Goal: Information Seeking & Learning: Learn about a topic

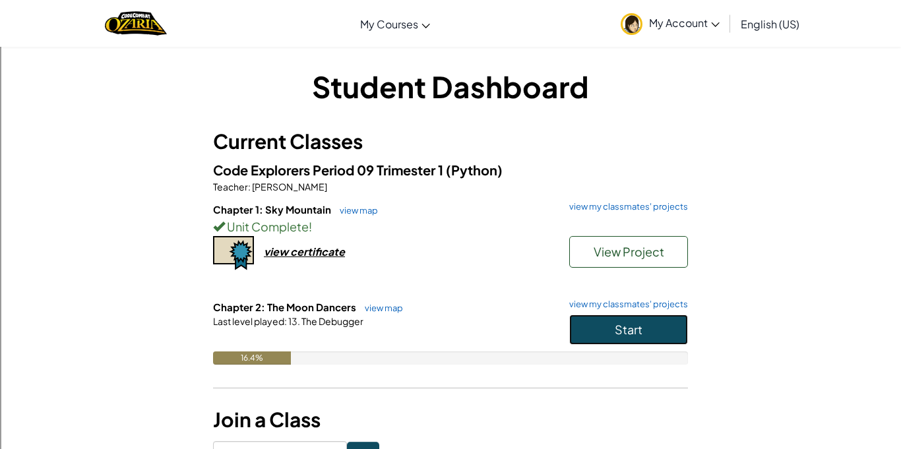
click at [665, 343] on button "Start" at bounding box center [628, 329] width 119 height 30
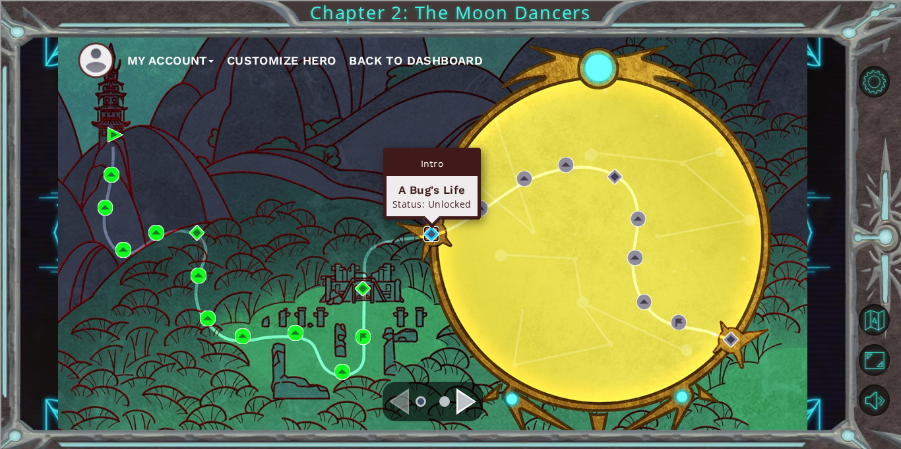
click at [428, 231] on img at bounding box center [431, 234] width 16 height 16
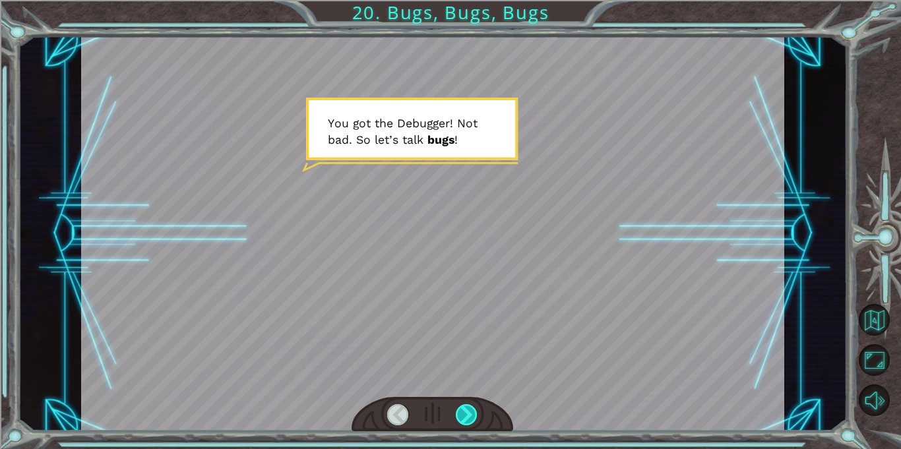
click at [469, 409] on div at bounding box center [467, 414] width 22 height 21
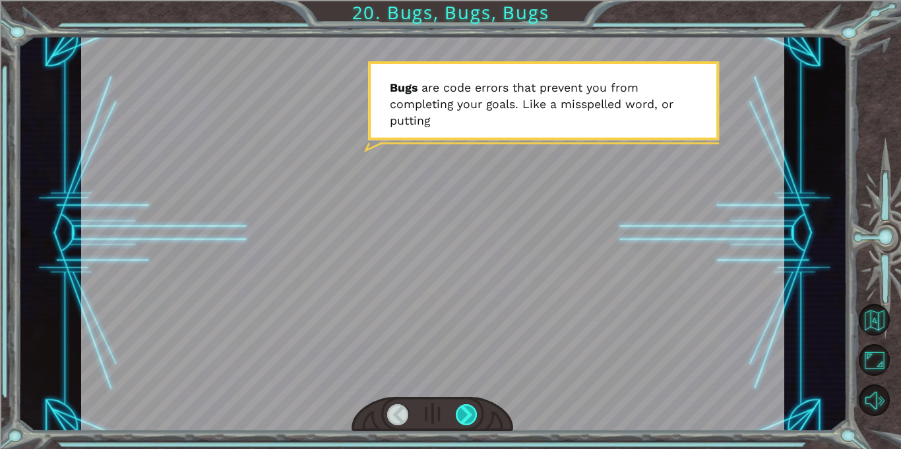
click at [469, 409] on div at bounding box center [467, 414] width 22 height 21
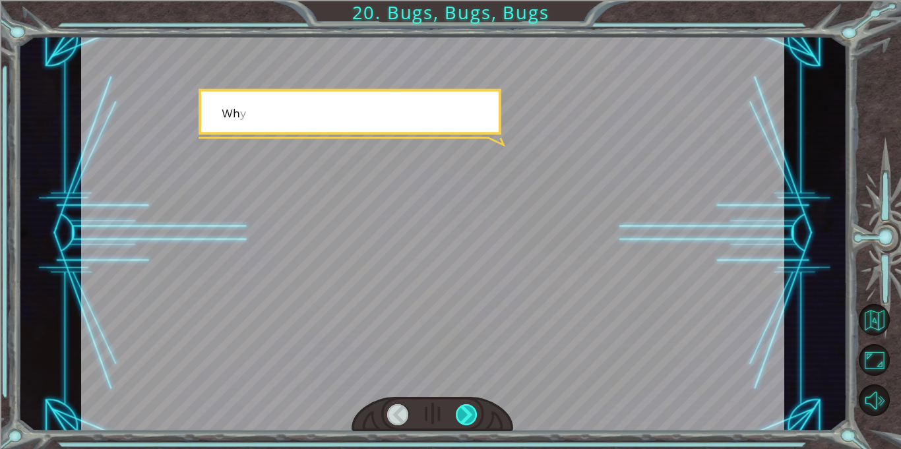
click at [469, 409] on div at bounding box center [467, 414] width 22 height 21
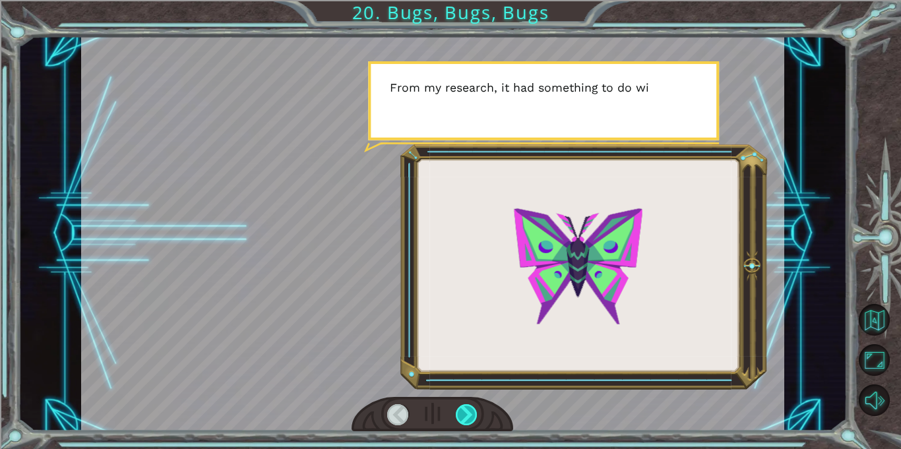
click at [469, 409] on div at bounding box center [467, 414] width 22 height 21
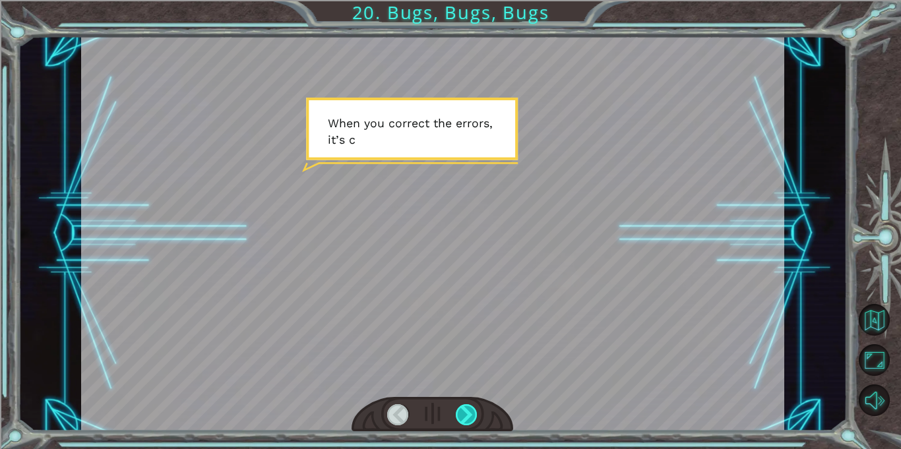
click at [469, 409] on div at bounding box center [467, 414] width 22 height 21
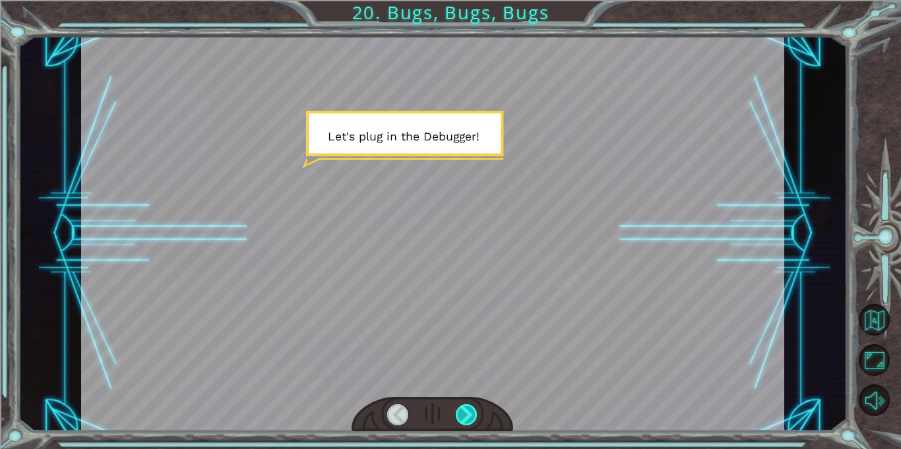
click at [469, 409] on div at bounding box center [467, 414] width 22 height 21
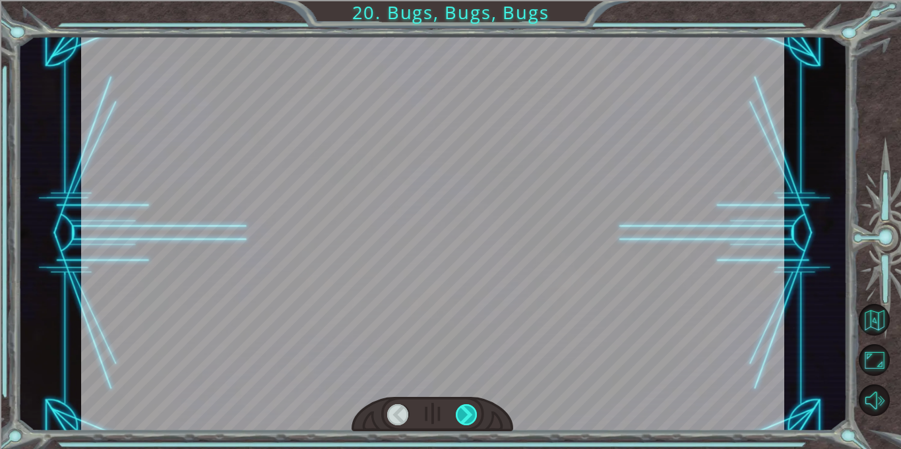
click at [469, 409] on div at bounding box center [467, 414] width 22 height 21
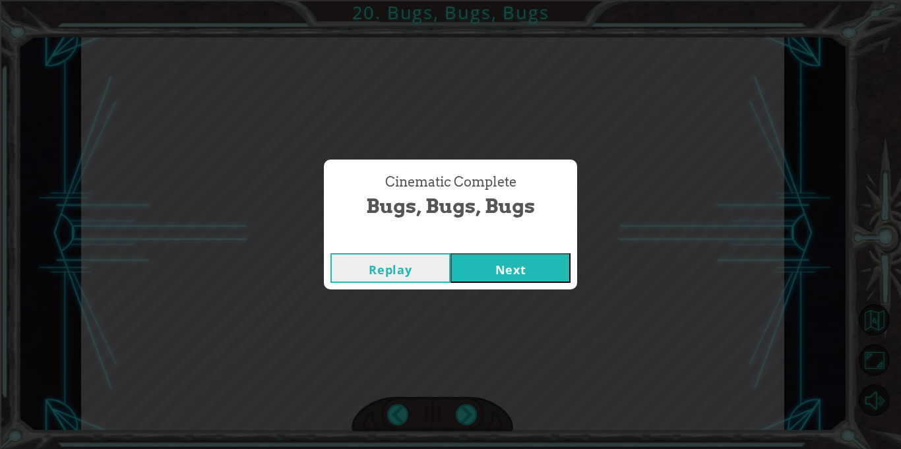
click at [472, 268] on button "Next" at bounding box center [510, 268] width 120 height 30
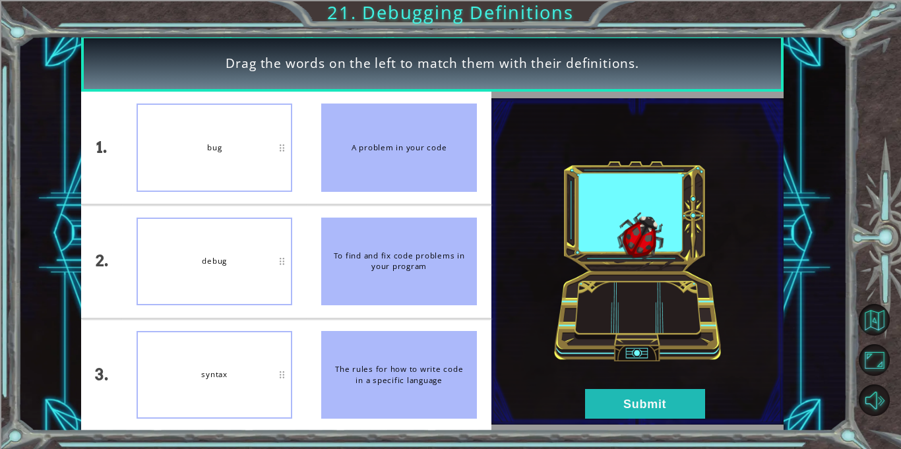
click at [619, 419] on img at bounding box center [637, 261] width 292 height 326
click at [602, 404] on button "Submit" at bounding box center [645, 404] width 120 height 30
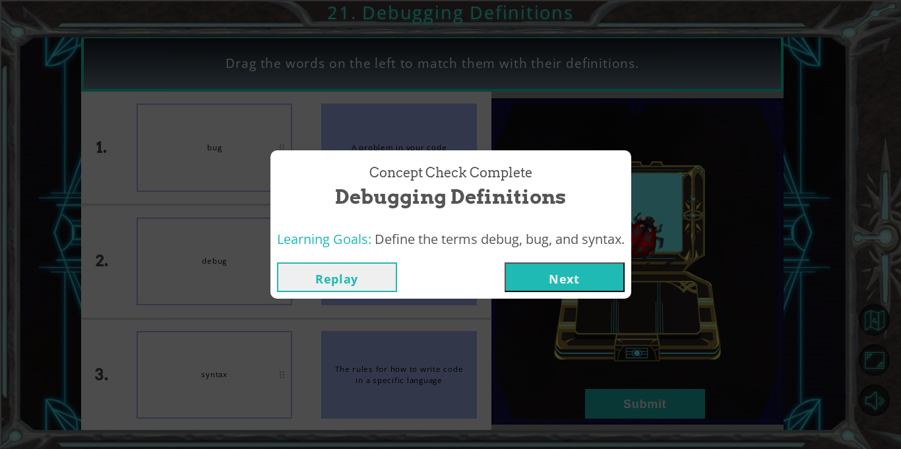
click at [592, 281] on button "Next" at bounding box center [564, 277] width 120 height 30
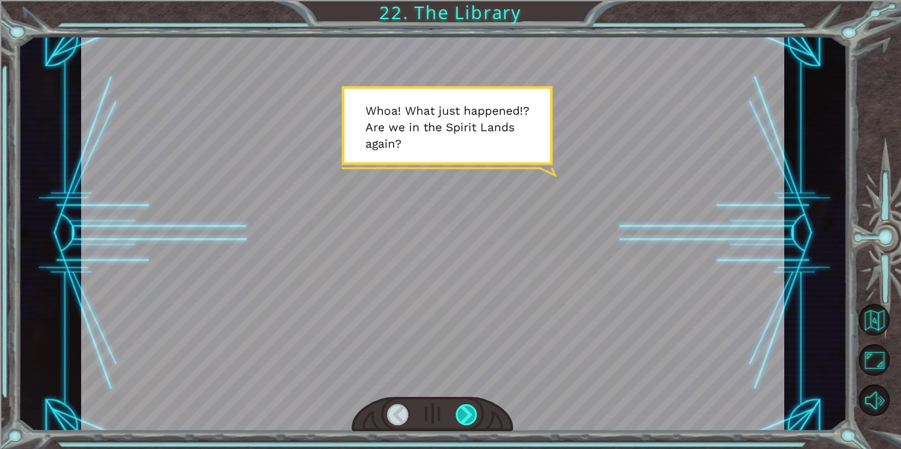
click at [463, 420] on div at bounding box center [467, 414] width 22 height 21
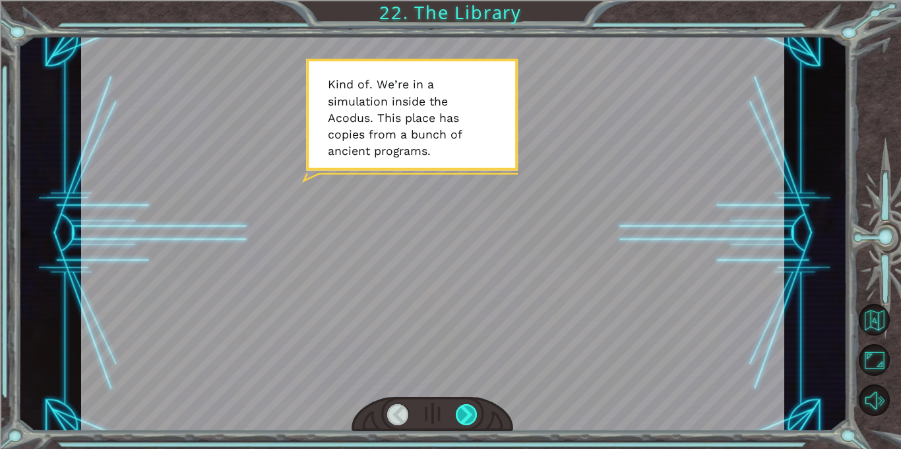
click at [463, 420] on div at bounding box center [467, 414] width 22 height 21
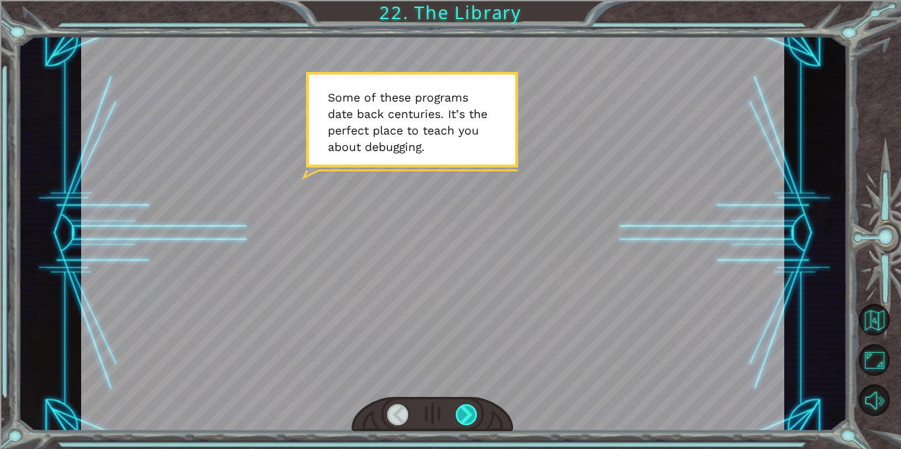
click at [463, 420] on div at bounding box center [467, 414] width 22 height 21
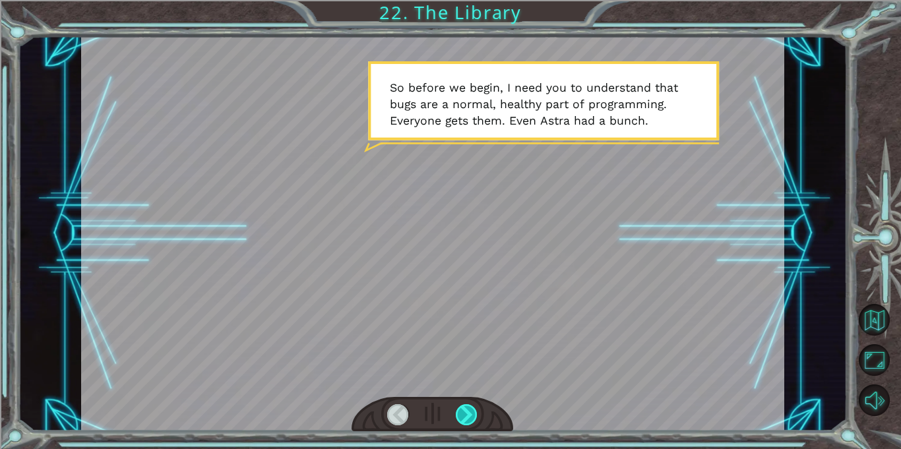
click at [462, 422] on div at bounding box center [467, 414] width 22 height 21
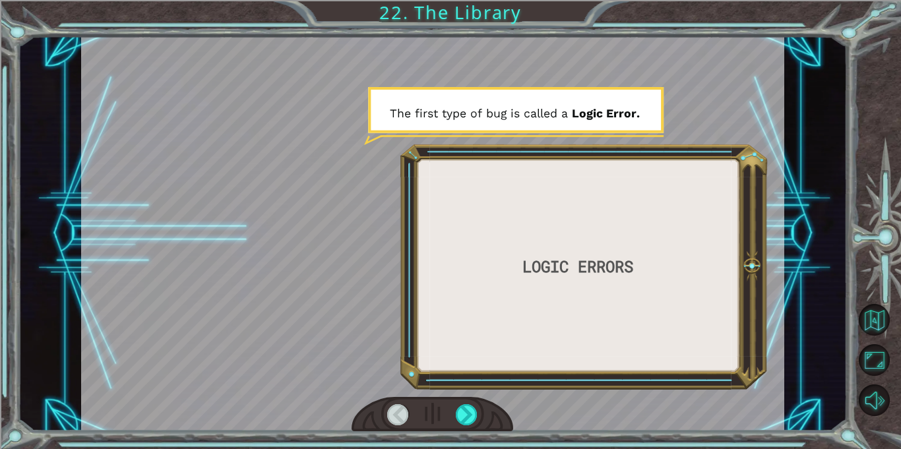
click at [456, 429] on div at bounding box center [432, 415] width 162 height 36
click at [453, 434] on div "LOGIC ERRORS W h o a ! W h a t j u s t h a p p e n e d ! ? A r e w e i n t h e …" at bounding box center [450, 224] width 901 height 449
click at [468, 415] on div at bounding box center [467, 414] width 22 height 21
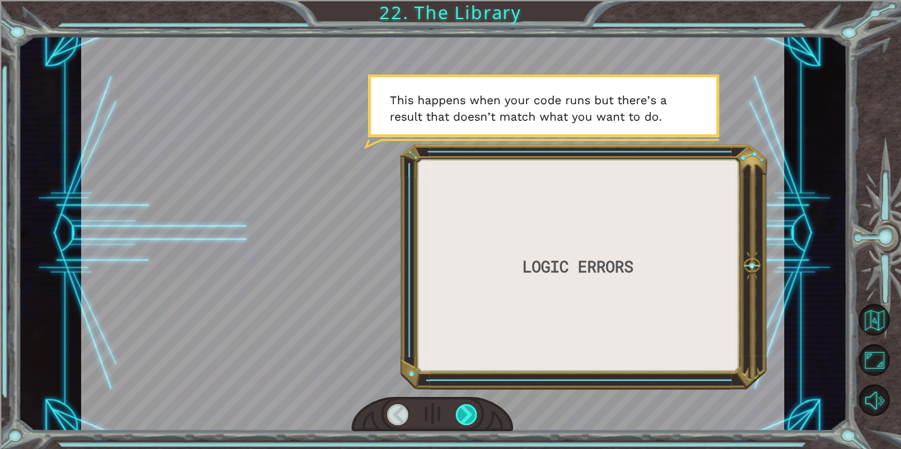
click at [468, 415] on div at bounding box center [467, 414] width 22 height 21
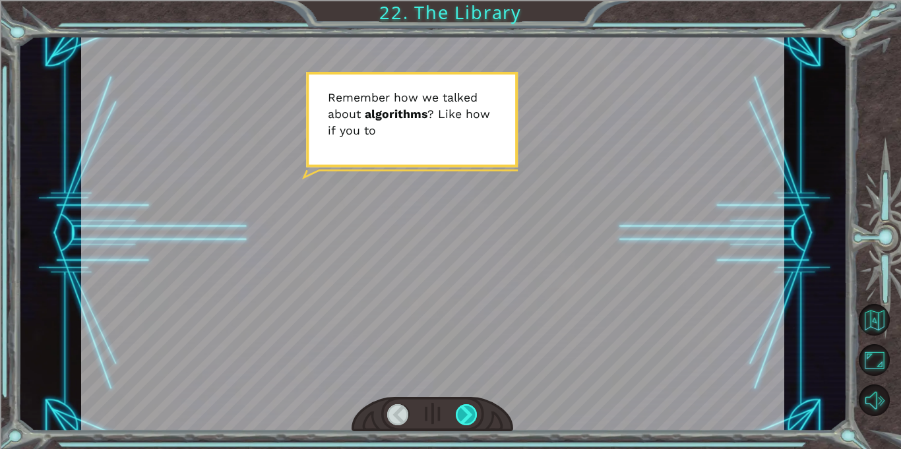
click at [468, 415] on div at bounding box center [467, 414] width 22 height 21
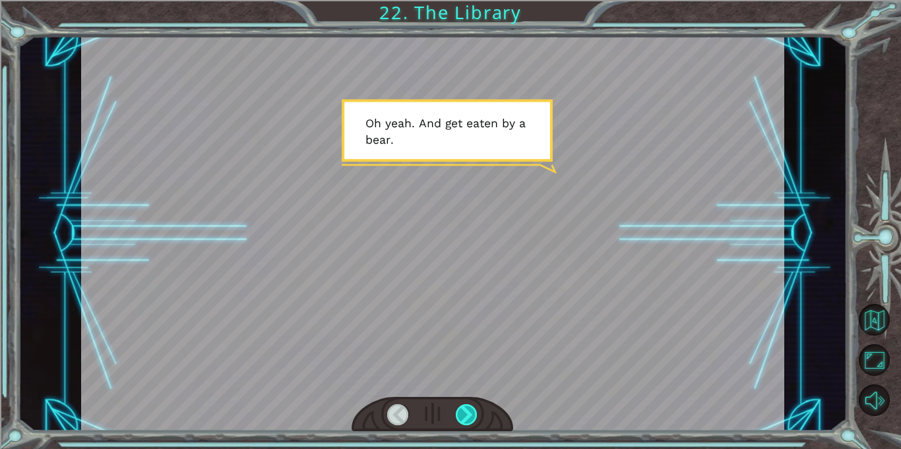
click at [468, 415] on div at bounding box center [467, 414] width 22 height 21
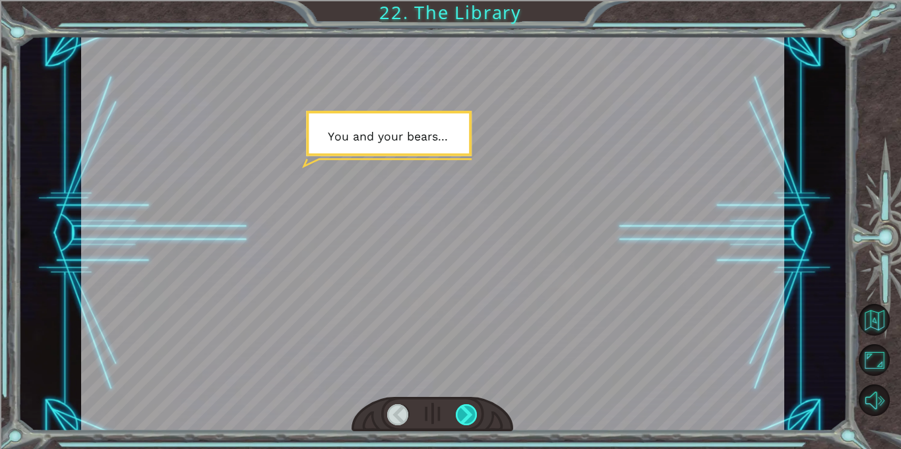
click at [468, 415] on div at bounding box center [467, 414] width 22 height 21
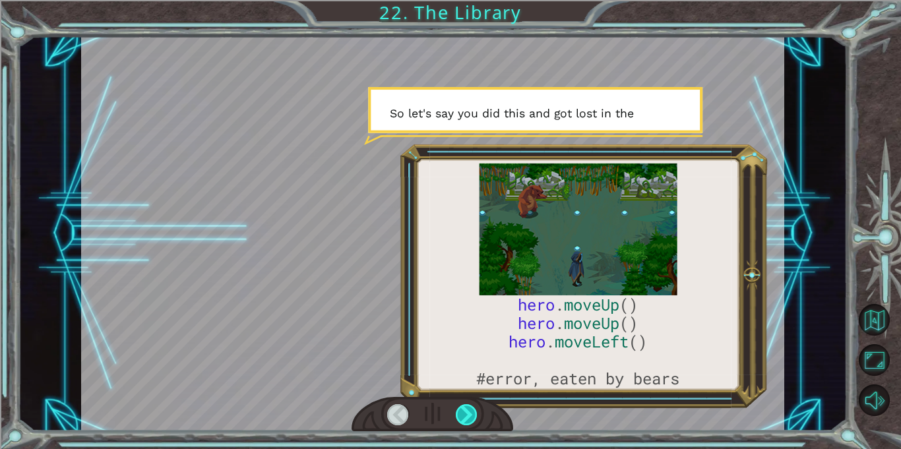
click at [468, 415] on div at bounding box center [467, 414] width 22 height 21
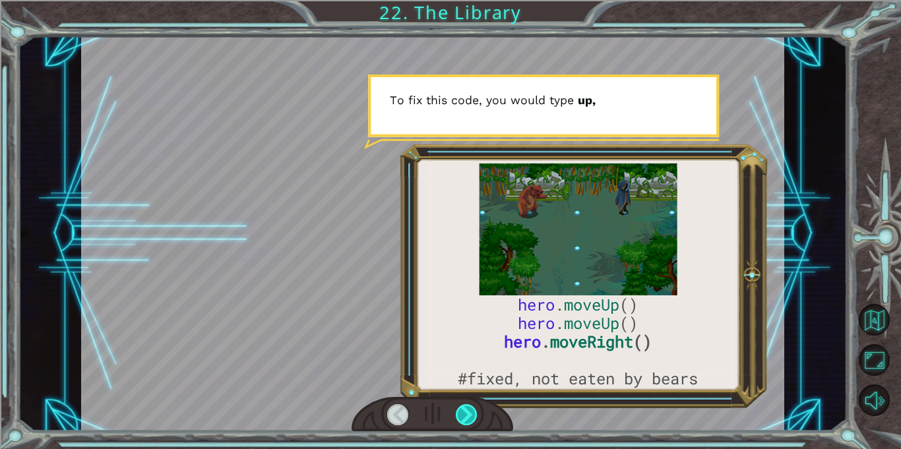
click at [468, 415] on div at bounding box center [467, 414] width 22 height 21
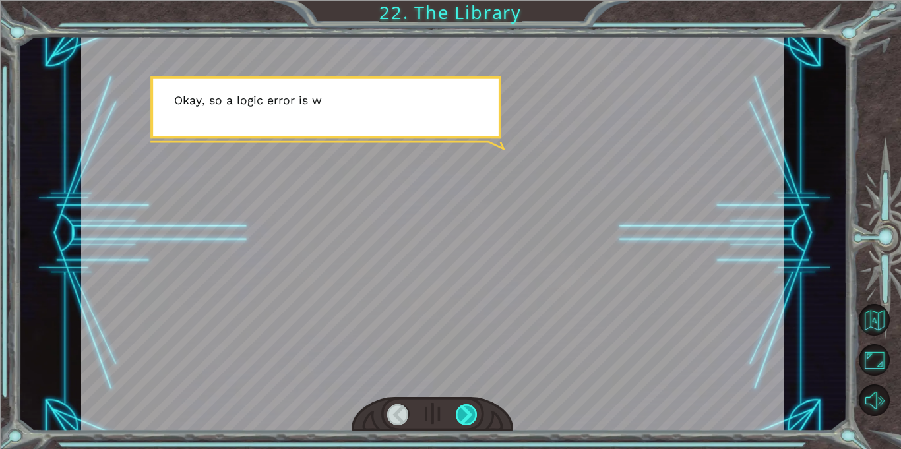
click at [468, 415] on div at bounding box center [467, 414] width 22 height 21
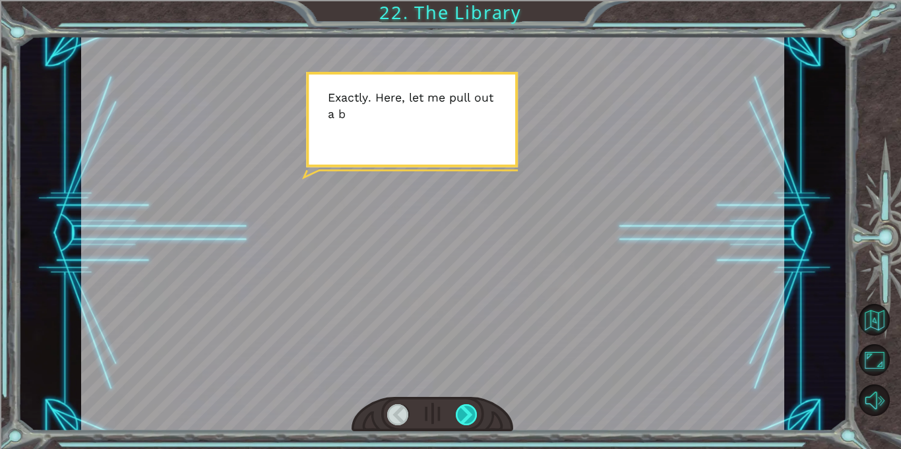
click at [468, 415] on div at bounding box center [467, 414] width 22 height 21
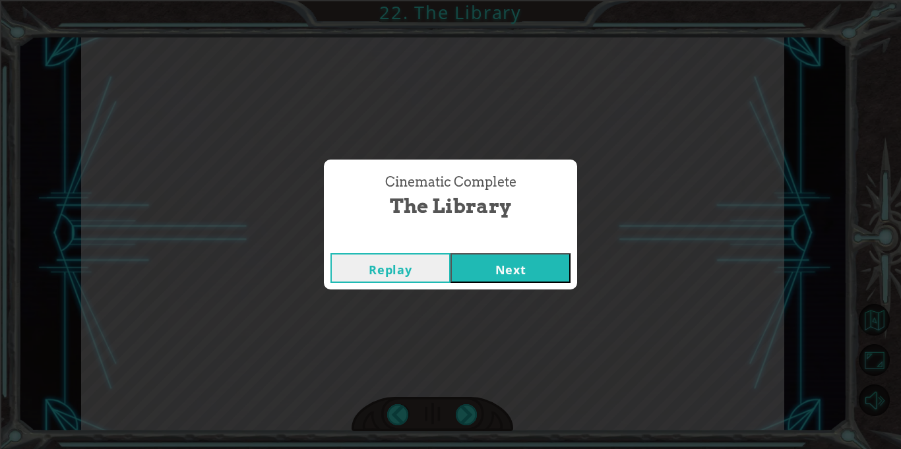
click at [486, 279] on button "Next" at bounding box center [510, 268] width 120 height 30
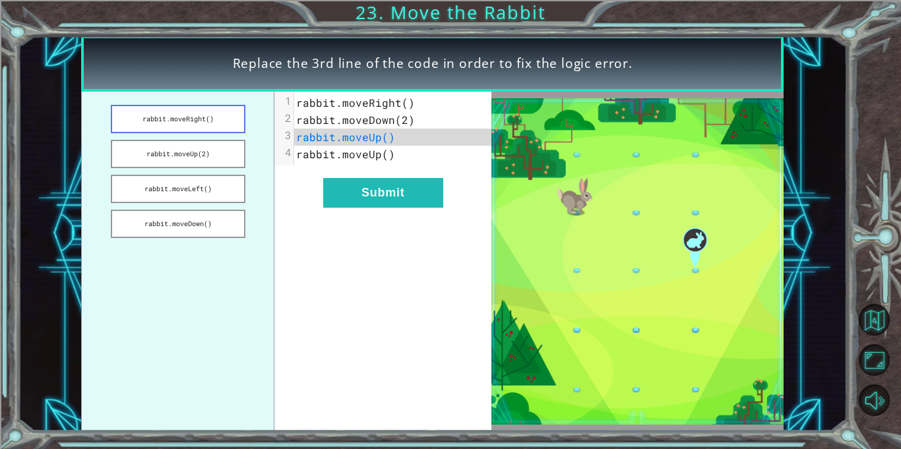
click at [175, 113] on button "rabbit.moveRight()" at bounding box center [178, 119] width 134 height 28
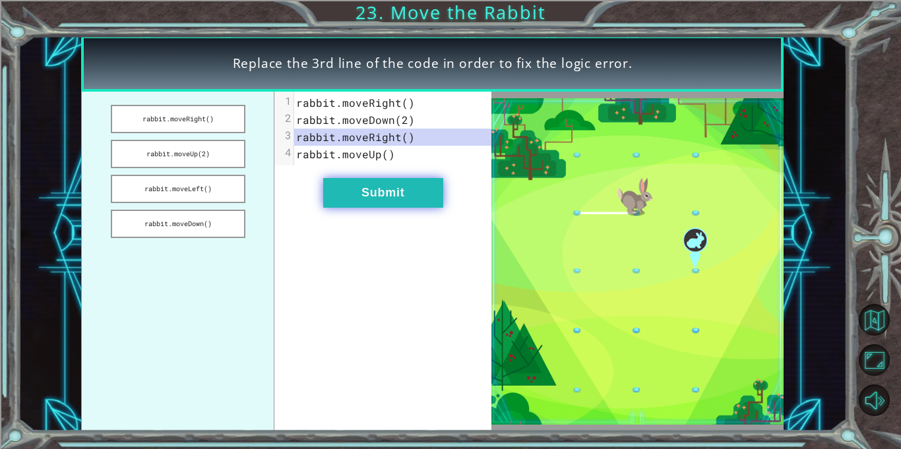
click at [367, 198] on button "Submit" at bounding box center [383, 193] width 120 height 30
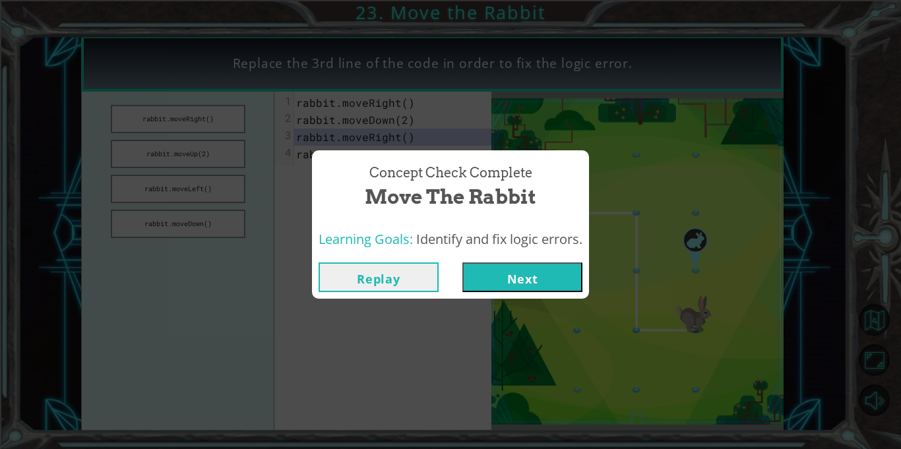
click at [520, 284] on button "Next" at bounding box center [522, 277] width 120 height 30
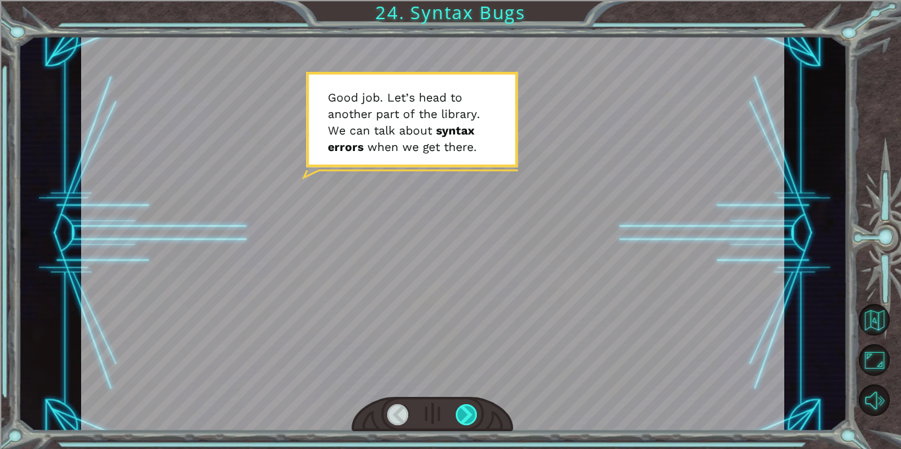
click at [475, 407] on div at bounding box center [467, 414] width 22 height 21
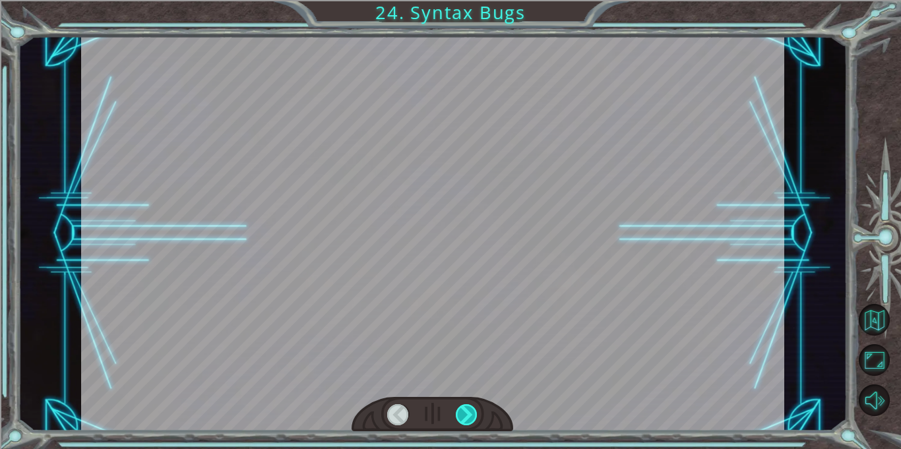
click at [475, 407] on div at bounding box center [467, 414] width 22 height 21
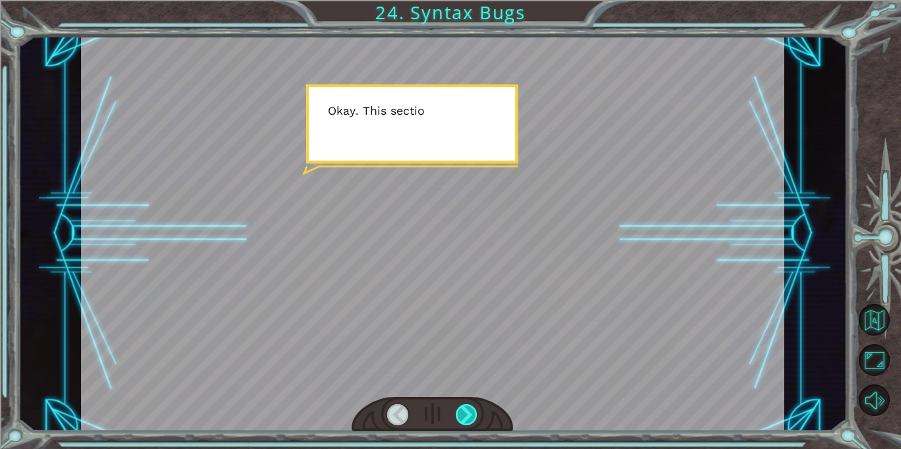
click at [475, 407] on div at bounding box center [467, 414] width 22 height 21
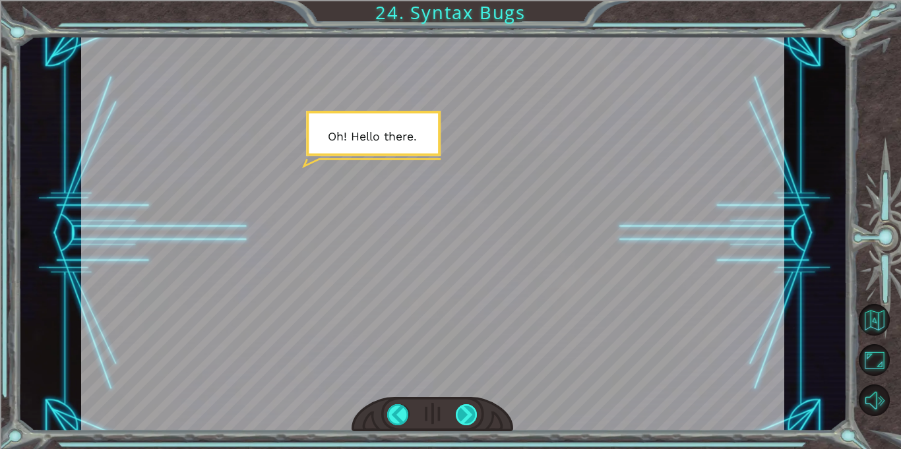
click at [475, 407] on div at bounding box center [467, 414] width 22 height 21
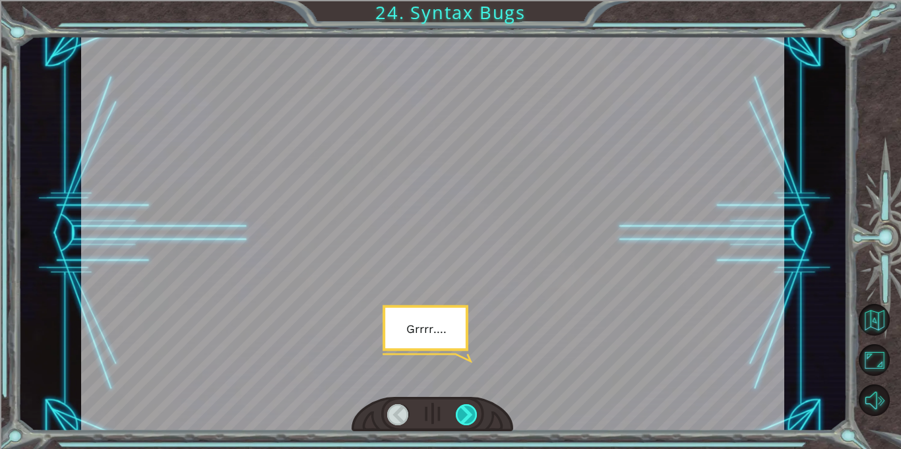
click at [475, 407] on div at bounding box center [467, 414] width 22 height 21
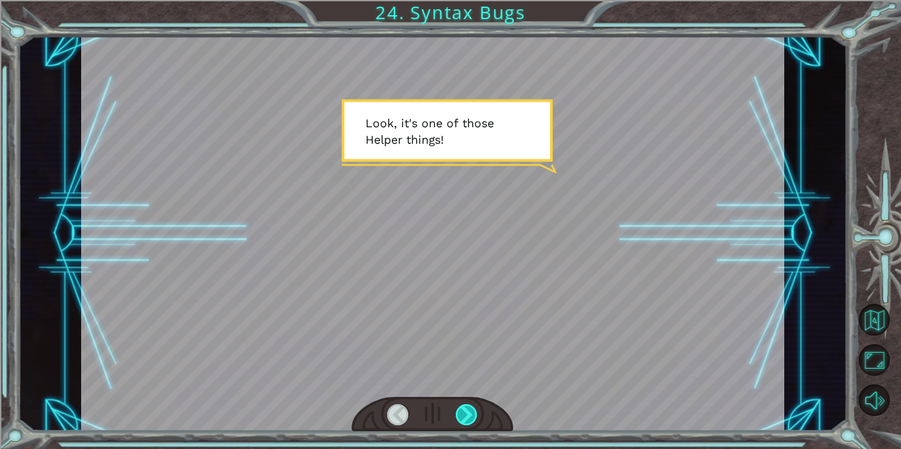
click at [475, 407] on div at bounding box center [467, 414] width 22 height 21
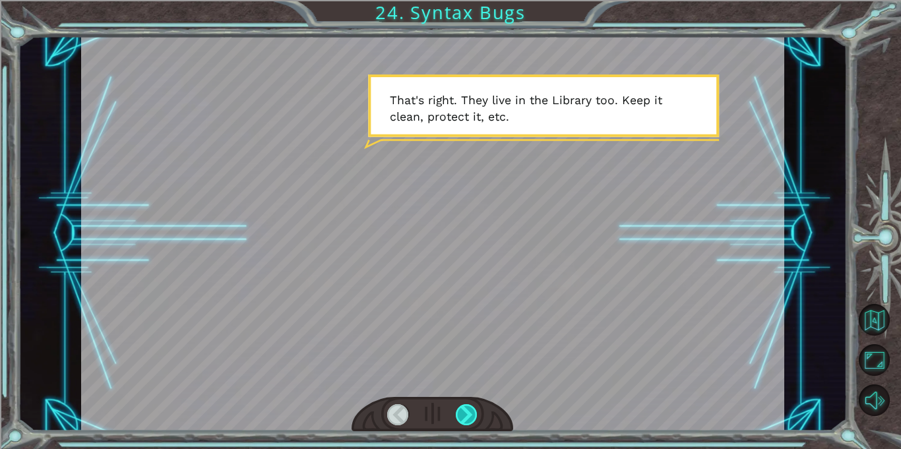
click at [475, 407] on div at bounding box center [467, 414] width 22 height 21
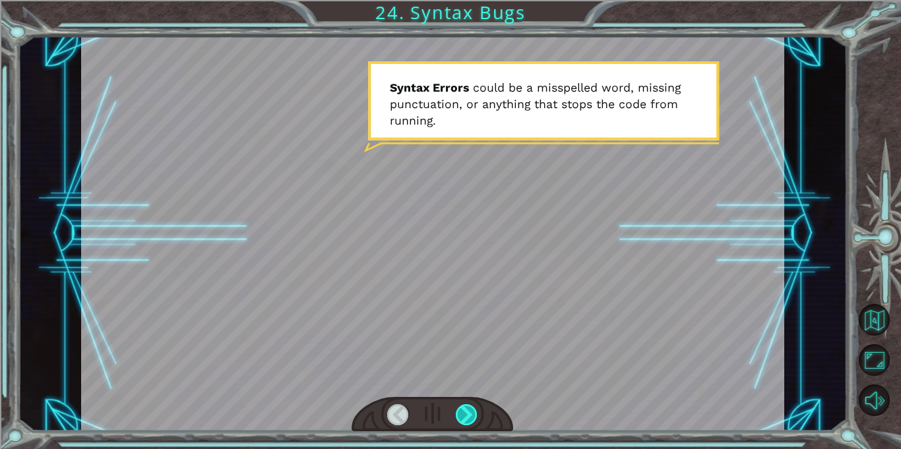
click at [475, 407] on div at bounding box center [467, 414] width 22 height 21
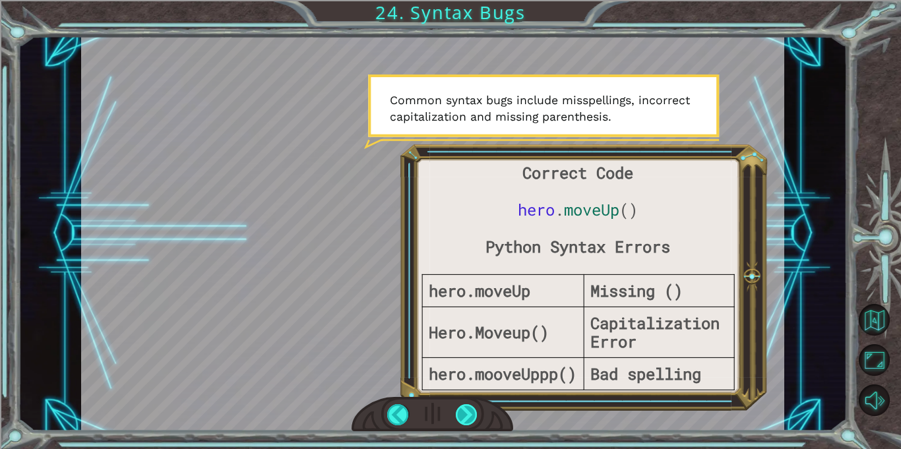
click at [471, 419] on div at bounding box center [467, 414] width 22 height 21
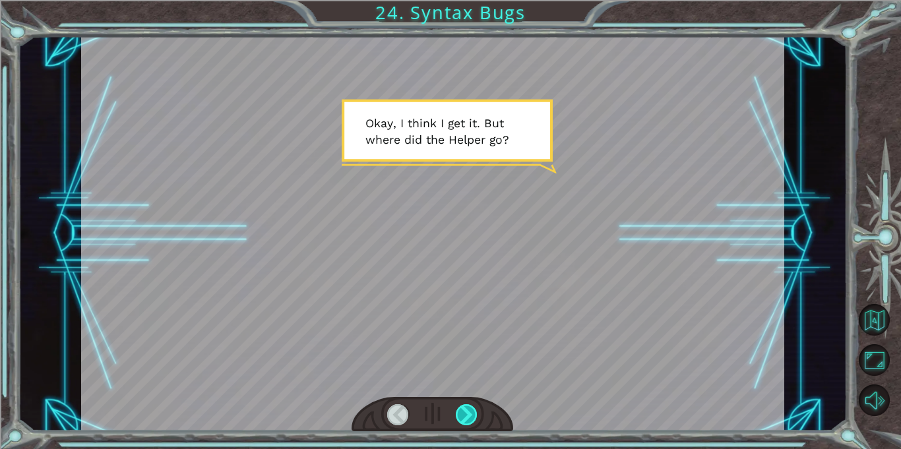
click at [467, 409] on div at bounding box center [467, 414] width 22 height 21
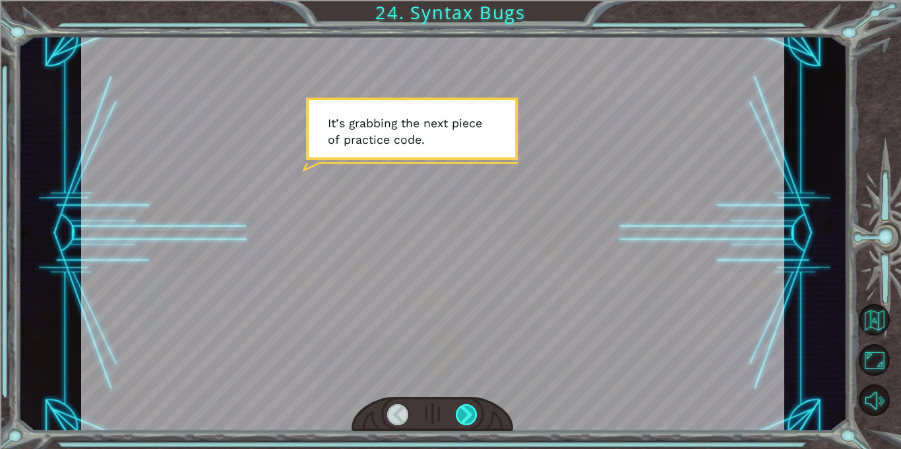
click at [467, 409] on div at bounding box center [467, 414] width 22 height 21
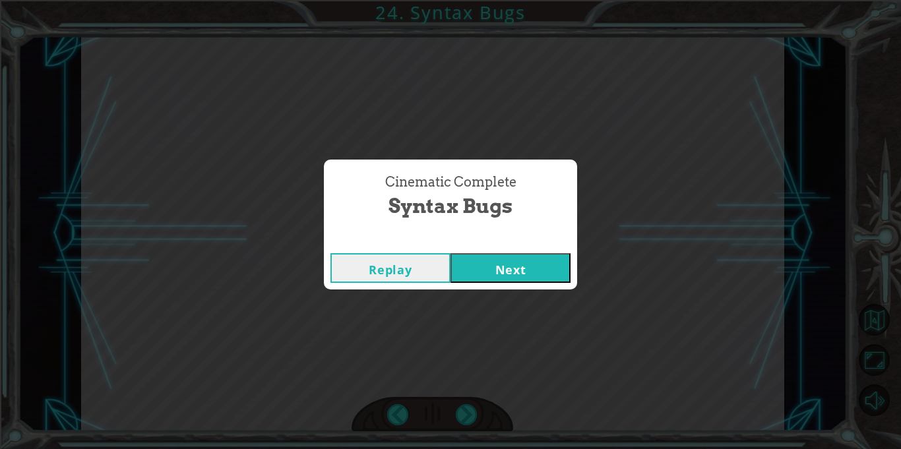
click at [488, 275] on button "Next" at bounding box center [510, 268] width 120 height 30
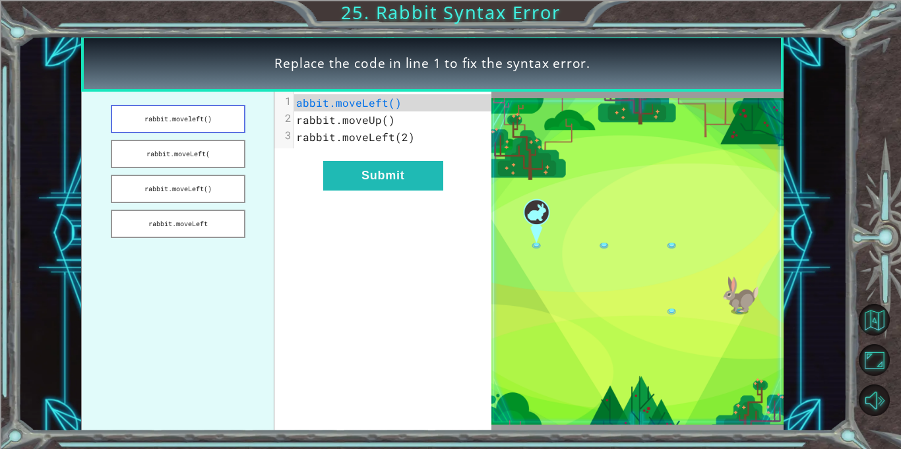
click at [229, 124] on button "rabbit.moveleft()" at bounding box center [178, 119] width 134 height 28
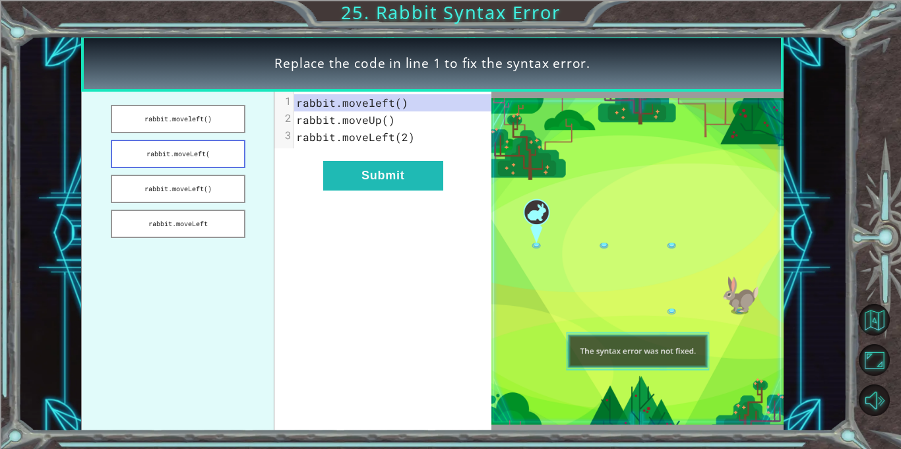
click at [220, 157] on button "rabbit.moveLeft(" at bounding box center [178, 154] width 134 height 28
click at [224, 191] on button "rabbit.moveLeft()" at bounding box center [178, 189] width 134 height 28
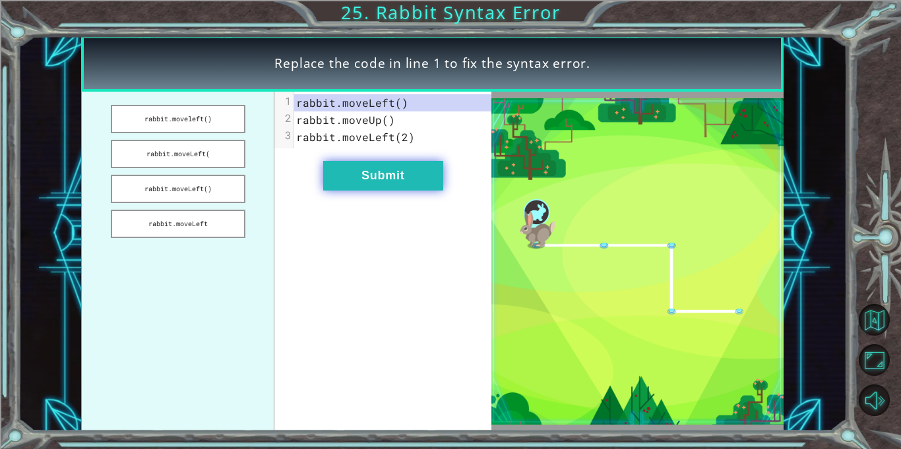
click at [375, 173] on button "Submit" at bounding box center [383, 176] width 120 height 30
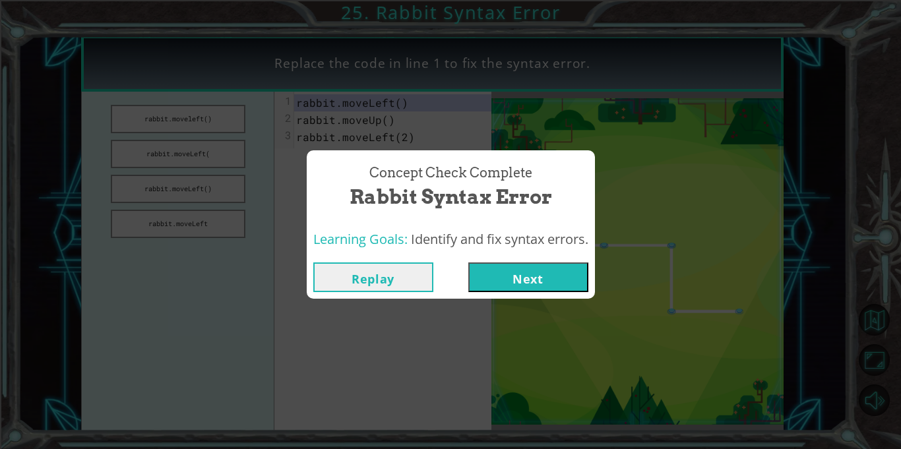
click at [543, 287] on button "Next" at bounding box center [528, 277] width 120 height 30
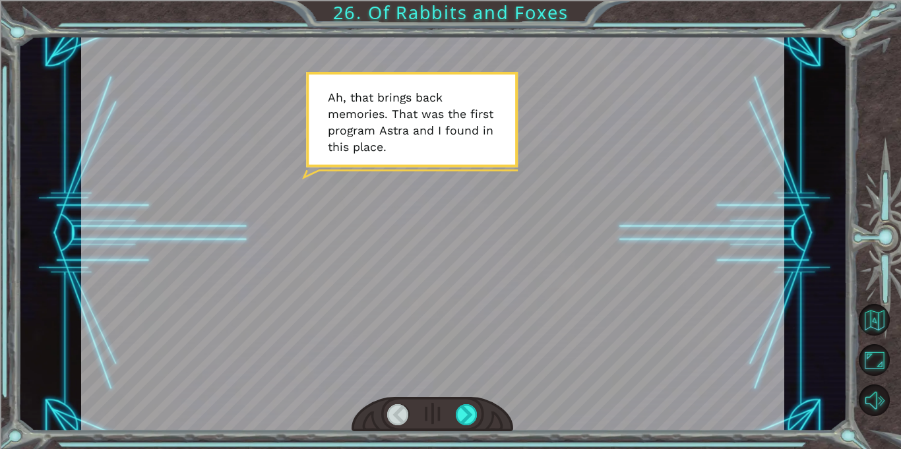
click at [375, 173] on div at bounding box center [432, 233] width 703 height 395
click at [469, 410] on div at bounding box center [467, 414] width 22 height 21
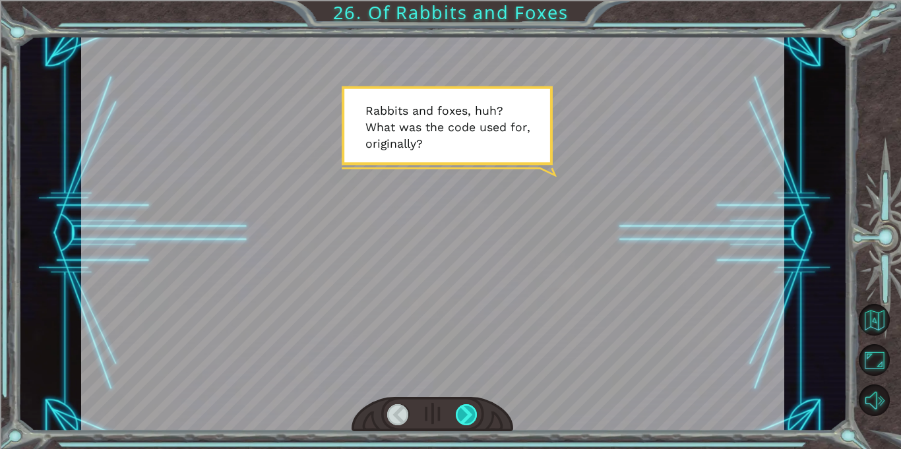
click at [460, 407] on div at bounding box center [467, 414] width 22 height 21
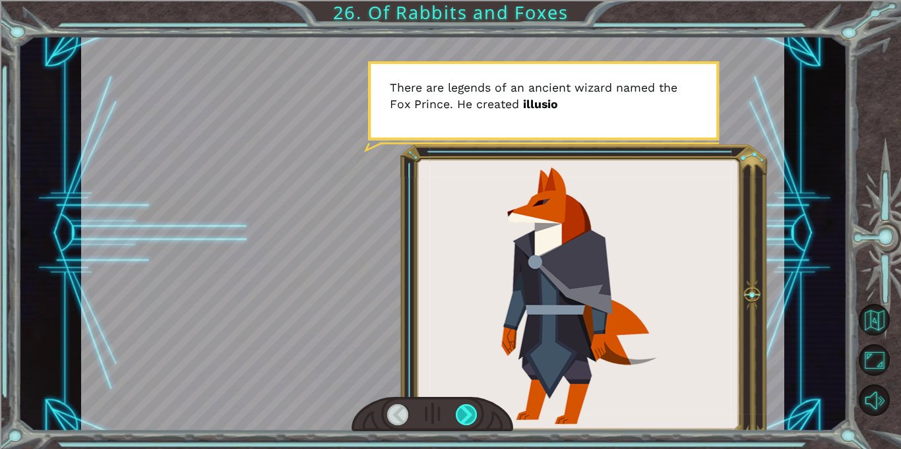
click at [464, 411] on div at bounding box center [467, 414] width 22 height 21
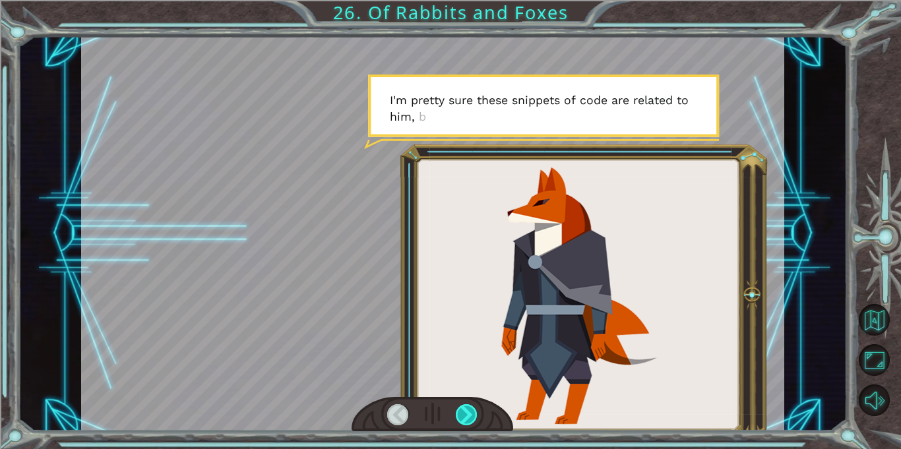
click at [464, 412] on div at bounding box center [467, 414] width 22 height 21
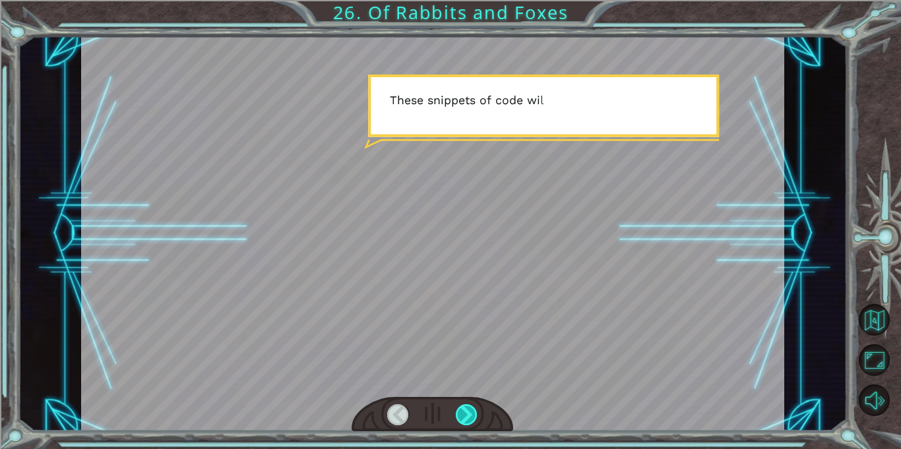
click at [463, 411] on div at bounding box center [467, 414] width 22 height 21
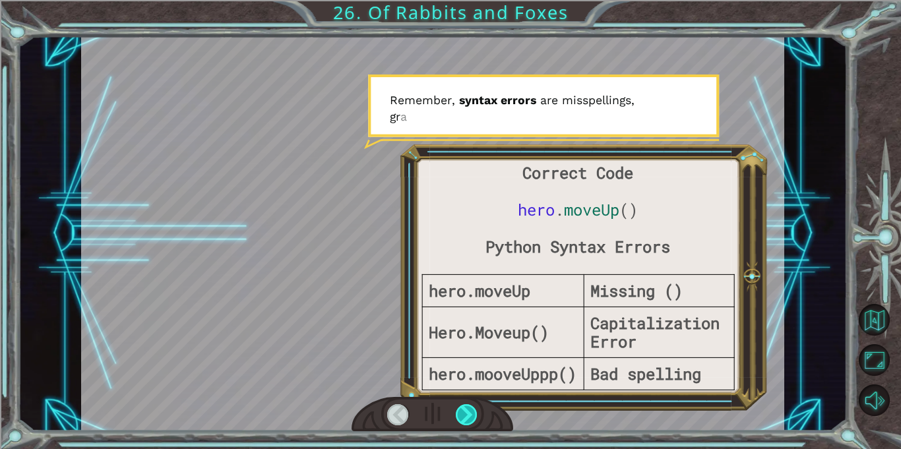
click at [462, 409] on div at bounding box center [467, 414] width 22 height 21
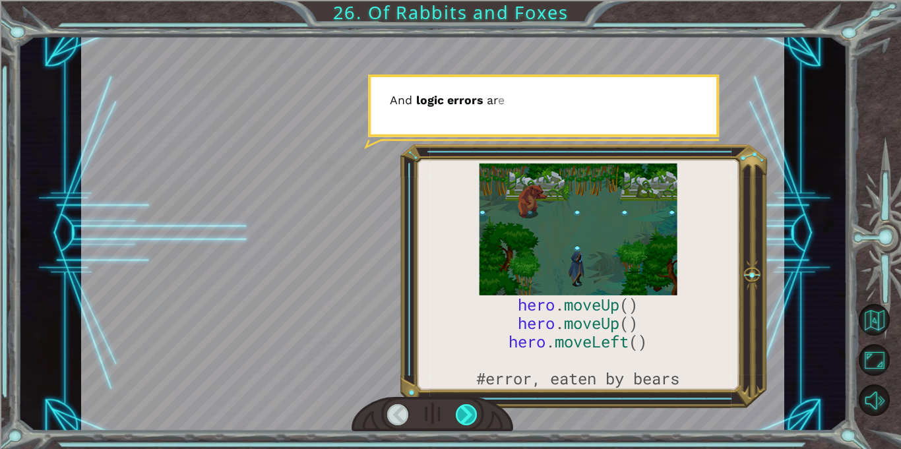
click at [462, 409] on div at bounding box center [467, 414] width 22 height 21
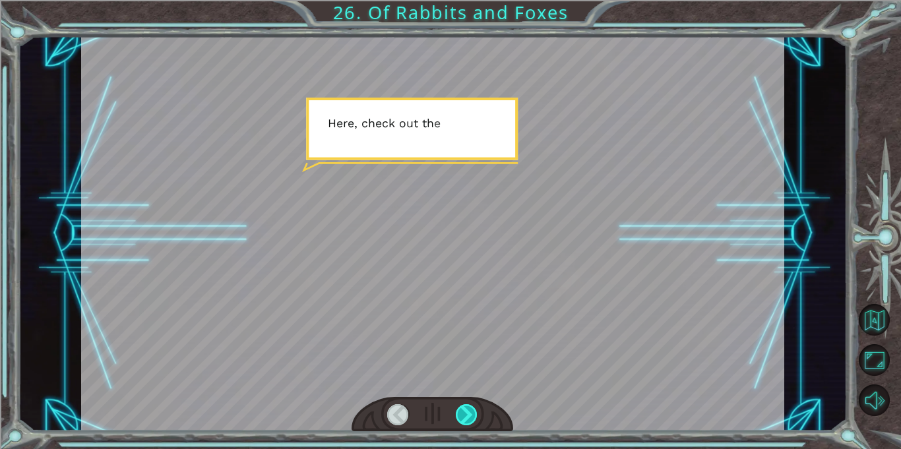
click at [462, 409] on div at bounding box center [467, 414] width 22 height 21
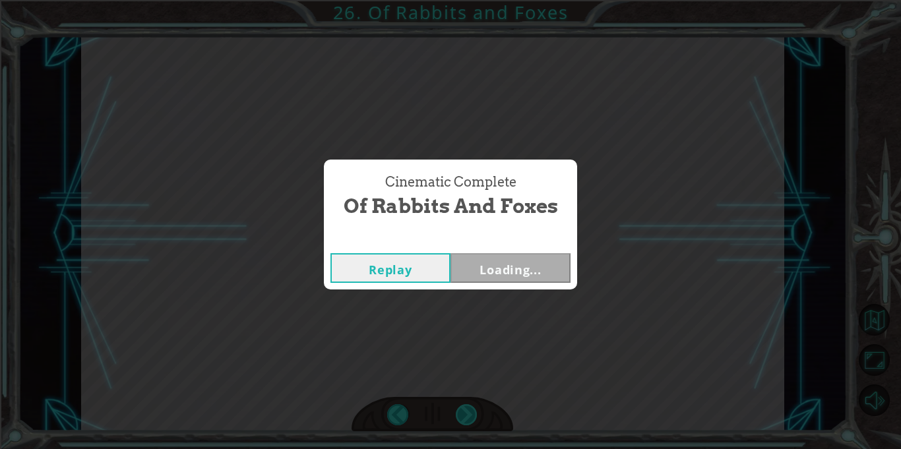
click at [462, 409] on div "Cinematic Complete Of Rabbits and Foxes Replay Loading..." at bounding box center [450, 224] width 901 height 449
click at [470, 261] on button "Next" at bounding box center [510, 268] width 120 height 30
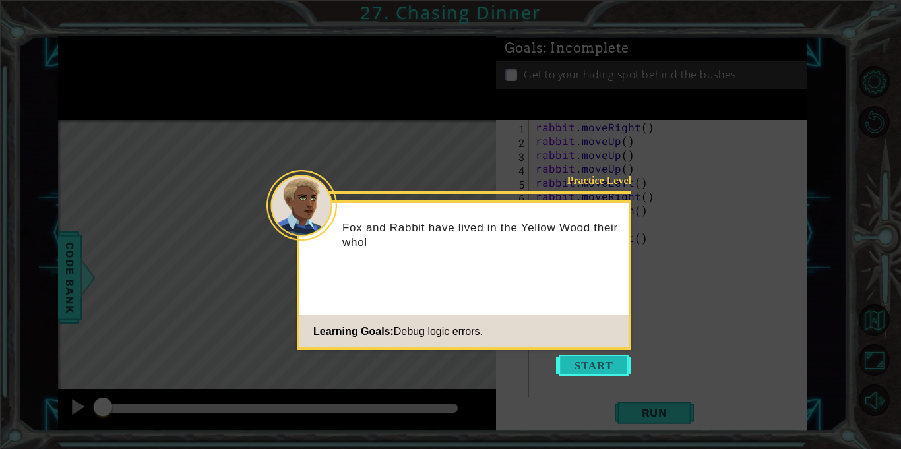
click at [591, 367] on button "Start" at bounding box center [593, 365] width 75 height 21
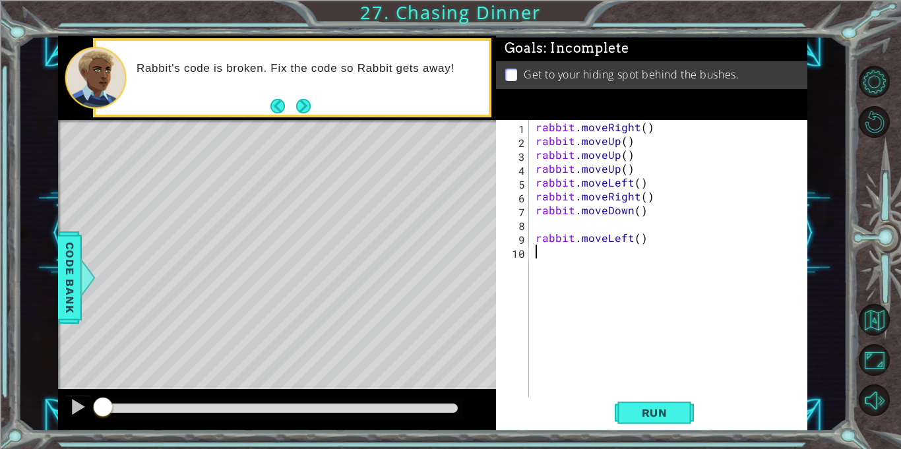
click at [642, 127] on div "rabbit . moveRight ( ) rabbit . moveUp ( ) rabbit . moveUp ( ) rabbit . moveUp …" at bounding box center [672, 272] width 278 height 305
drag, startPoint x: 641, startPoint y: 163, endPoint x: 525, endPoint y: 167, distance: 115.4
click at [525, 167] on div "rabbit.moveRight(2) 1 2 3 4 5 6 7 8 9 10 rabbit . moveRight ( 2 ) rabbit . move…" at bounding box center [650, 258] width 308 height 277
type textarea "rabbit.moveUp()"
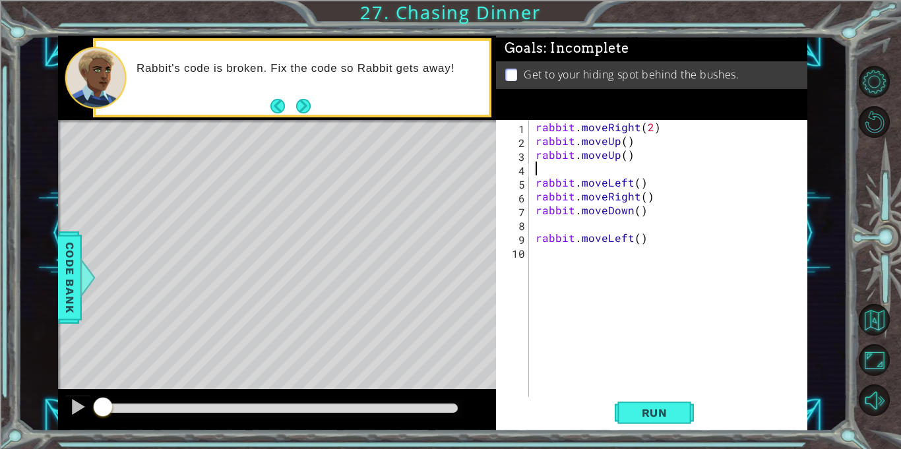
scroll to position [0, 0]
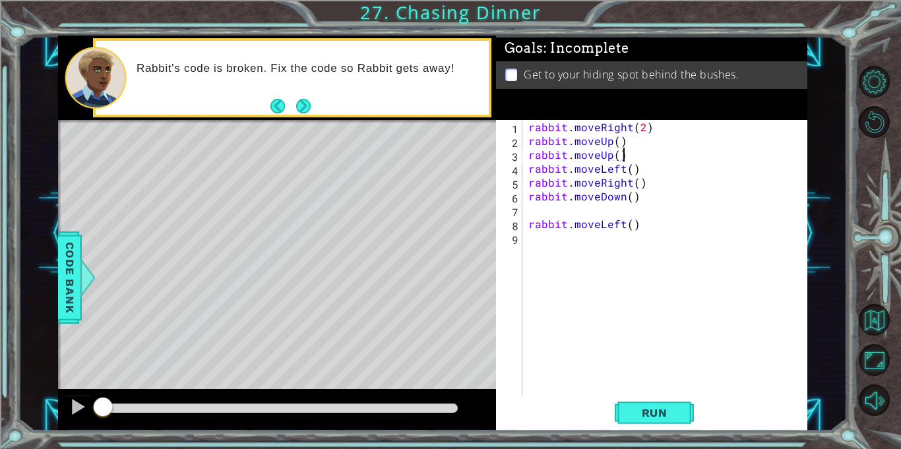
click at [630, 171] on div "rabbit . moveRight ( 2 ) rabbit . moveUp ( ) rabbit . moveUp ( ) rabbit . moveL…" at bounding box center [667, 272] width 284 height 305
click at [635, 190] on div "rabbit . moveRight ( 2 ) rabbit . moveUp ( ) rabbit . moveUp ( ) rabbit . moveL…" at bounding box center [667, 272] width 284 height 305
click at [621, 182] on div "rabbit . moveRight ( 2 ) rabbit . moveUp ( ) rabbit . moveUp ( ) rabbit . moveL…" at bounding box center [667, 272] width 284 height 305
type textarea "rabbit.moveRight()"
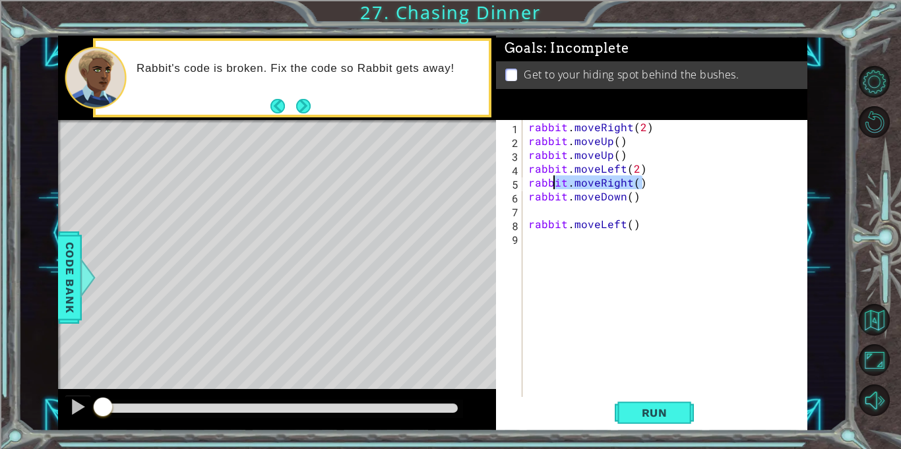
drag, startPoint x: 647, startPoint y: 181, endPoint x: 503, endPoint y: 177, distance: 144.5
click at [503, 177] on div "rabbit.moveRight() 1 2 3 4 5 6 7 8 9 rabbit . moveRight ( 2 ) rabbit . moveUp (…" at bounding box center [650, 258] width 308 height 277
type textarea "rabbit.moveLeft(2)"
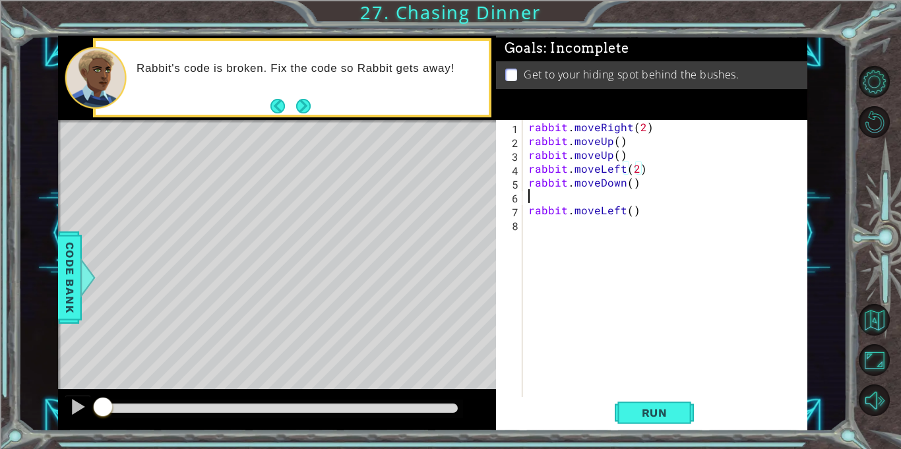
click at [584, 193] on div "rabbit . moveRight ( 2 ) rabbit . moveUp ( ) rabbit . moveUp ( ) rabbit . moveL…" at bounding box center [667, 272] width 284 height 305
type textarea "rabbit.moveDown()"
click at [662, 415] on span "Run" at bounding box center [654, 412] width 52 height 13
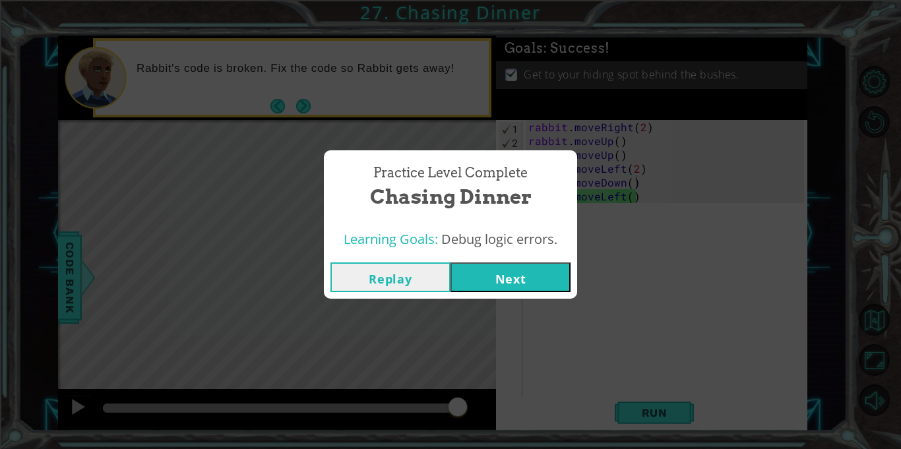
click at [520, 289] on button "Next" at bounding box center [510, 277] width 120 height 30
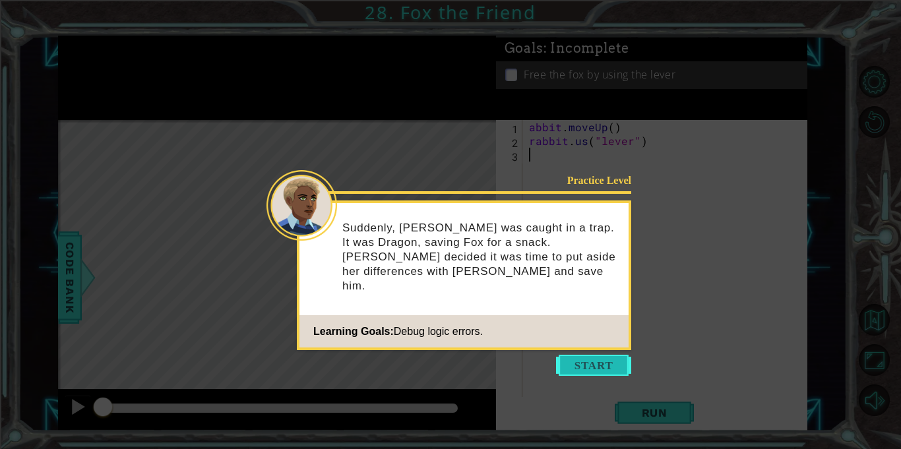
click at [616, 374] on button "Start" at bounding box center [593, 365] width 75 height 21
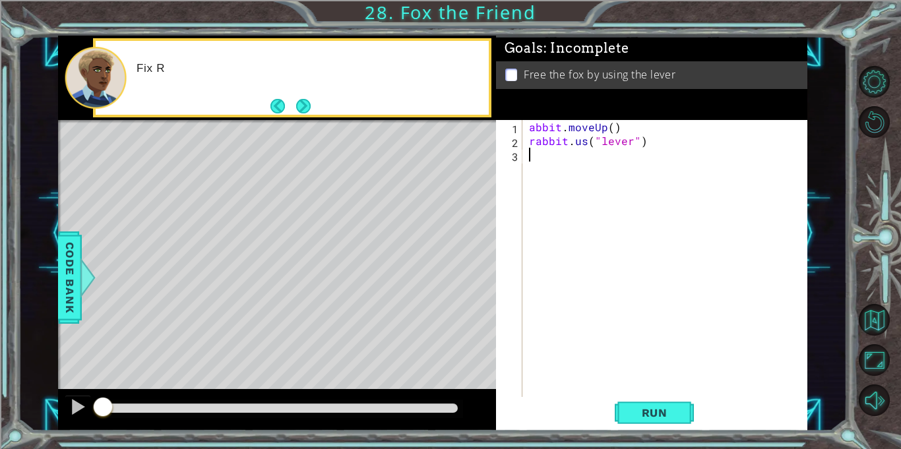
click at [532, 124] on div "abbit . moveUp ( ) rabbit . us ( "lever" )" at bounding box center [668, 272] width 284 height 305
click at [516, 129] on div "1" at bounding box center [510, 129] width 24 height 14
type textarea "rabbit.moveUp()"
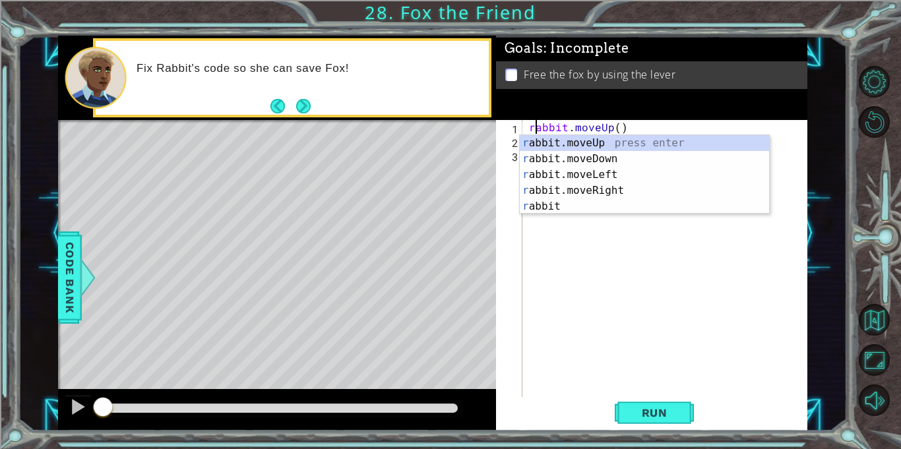
click at [643, 286] on div "rabbit . moveUp ( ) rabbit . us ( "lever" )" at bounding box center [668, 272] width 284 height 305
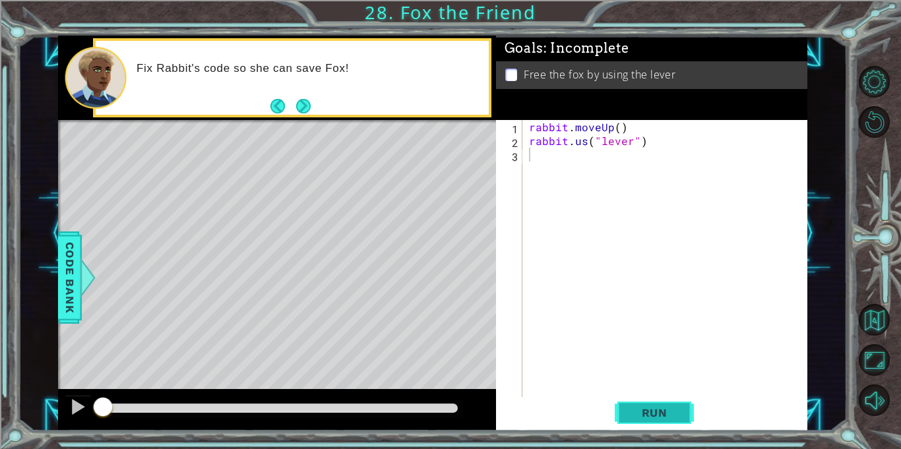
click at [666, 404] on button "Run" at bounding box center [653, 413] width 79 height 31
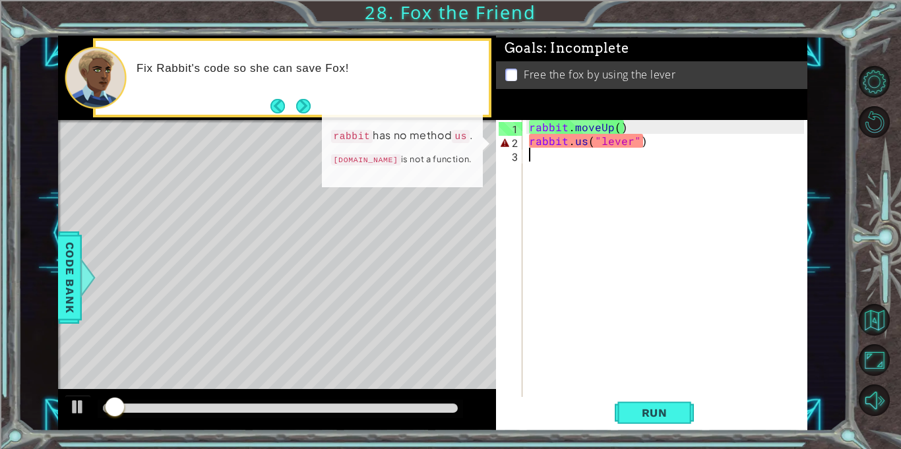
click at [582, 140] on div "rabbit . moveUp ( ) rabbit . us ( "lever" )" at bounding box center [668, 272] width 284 height 305
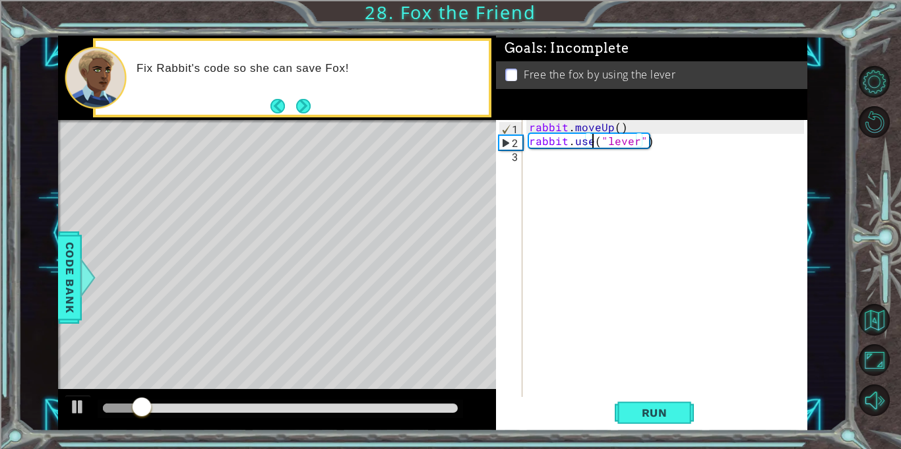
scroll to position [0, 4]
type textarea "rabbit.use("lever")"
click at [655, 416] on span "Run" at bounding box center [654, 412] width 52 height 13
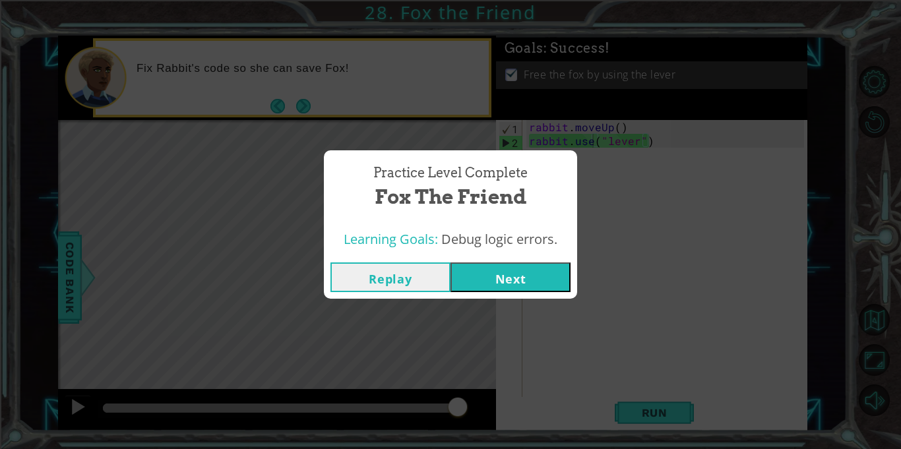
click at [522, 276] on button "Next" at bounding box center [510, 277] width 120 height 30
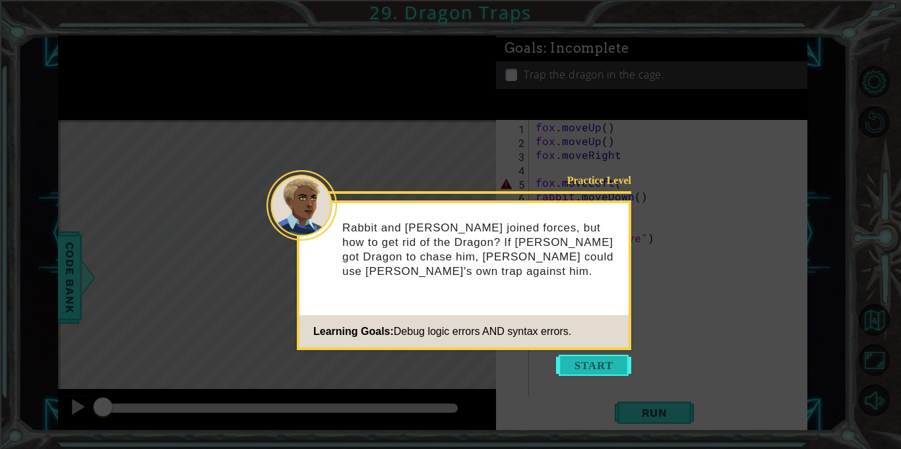
click at [569, 357] on button "Start" at bounding box center [593, 365] width 75 height 21
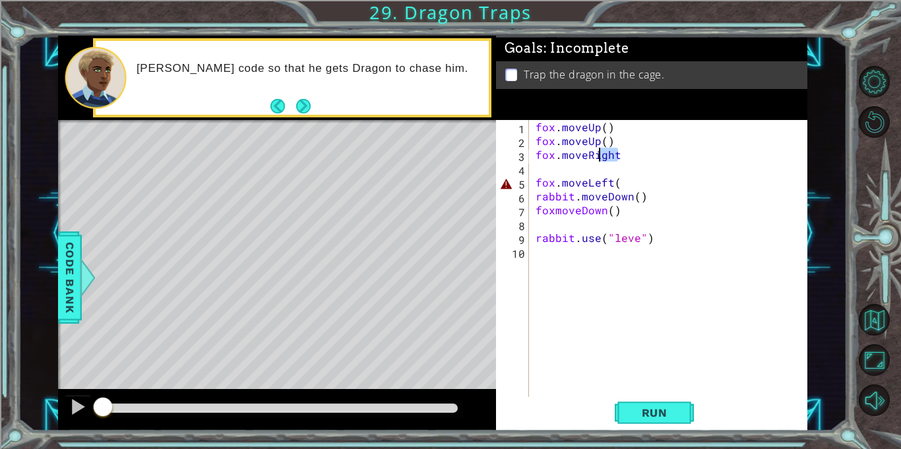
drag, startPoint x: 626, startPoint y: 158, endPoint x: 614, endPoint y: 160, distance: 12.0
click at [614, 160] on div "fox . moveUp ( ) fox . moveUp ( ) fox . moveRight fox . moveLeft ( rabbit . mov…" at bounding box center [672, 272] width 278 height 305
click at [625, 156] on div "fox . moveUp ( ) fox . moveUp ( ) fox . moveRight fox . moveLeft ( rabbit . mov…" at bounding box center [668, 258] width 271 height 277
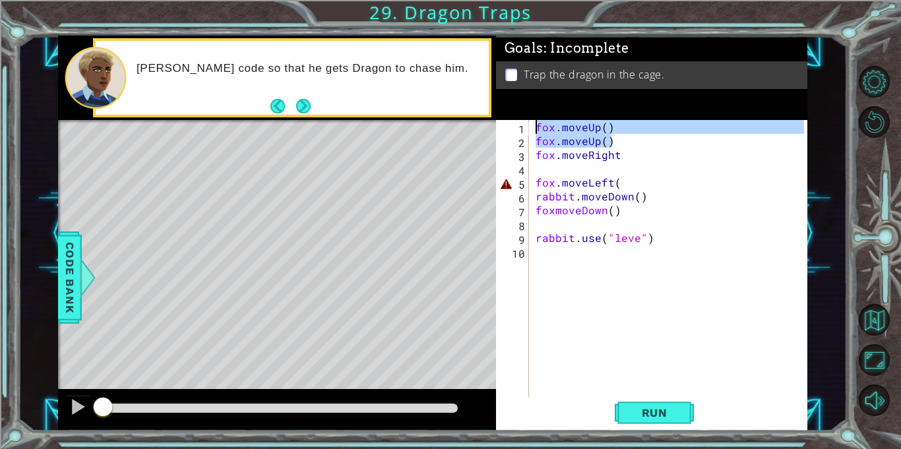
drag, startPoint x: 613, startPoint y: 140, endPoint x: 518, endPoint y: 127, distance: 96.6
click at [518, 127] on div "fox.moveRight 1 2 3 4 5 6 7 8 9 10 fox . moveUp ( ) fox . moveUp ( ) fox . move…" at bounding box center [650, 258] width 308 height 277
type textarea "fox.moveUp() fox.moveUp()"
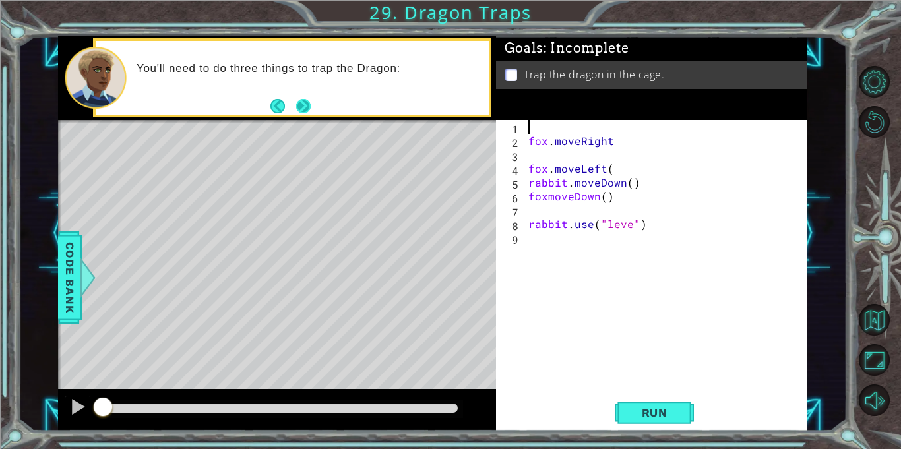
click at [296, 104] on button "Next" at bounding box center [303, 106] width 15 height 15
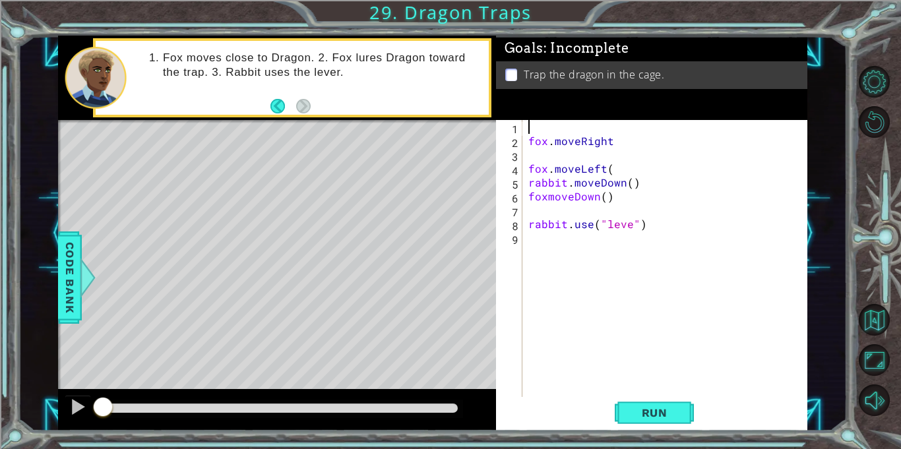
click at [630, 139] on div "fox . moveRight fox . moveLeft ( rabbit . moveDown ( ) foxmoveDown ( ) rabbit .…" at bounding box center [667, 272] width 284 height 305
type textarea "fox.moveRight(2)"
click at [625, 156] on div "fox . moveRight ( 2 ) fox . moveLeft ( rabbit . moveDown ( ) foxmoveDown ( ) ra…" at bounding box center [667, 272] width 284 height 305
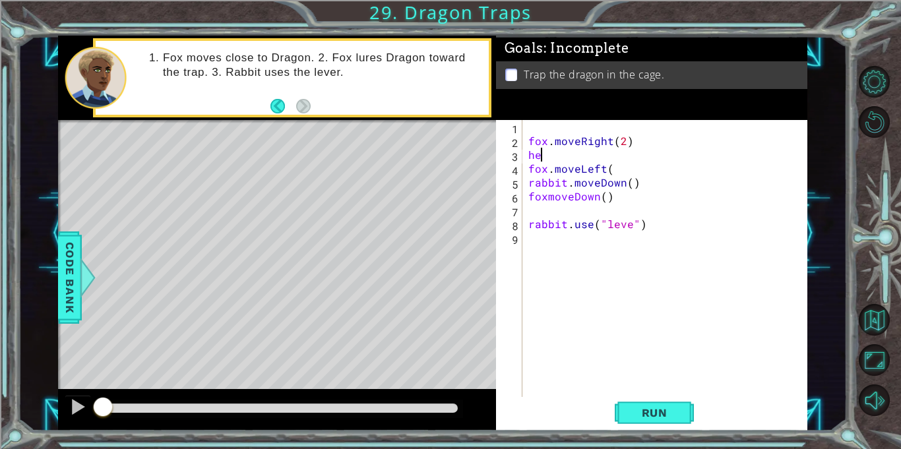
type textarea "h"
click at [622, 169] on div "fox . moveRight ( 2 ) fox . moveUp ( ) fox . moveLeft ( rabbit . moveDown ( ) f…" at bounding box center [667, 272] width 284 height 305
drag, startPoint x: 622, startPoint y: 169, endPoint x: 581, endPoint y: 171, distance: 41.6
click at [581, 171] on div "fox . moveRight ( 2 ) fox . moveUp ( ) fox . moveLeft ( rabbit . moveDown ( ) f…" at bounding box center [667, 272] width 284 height 305
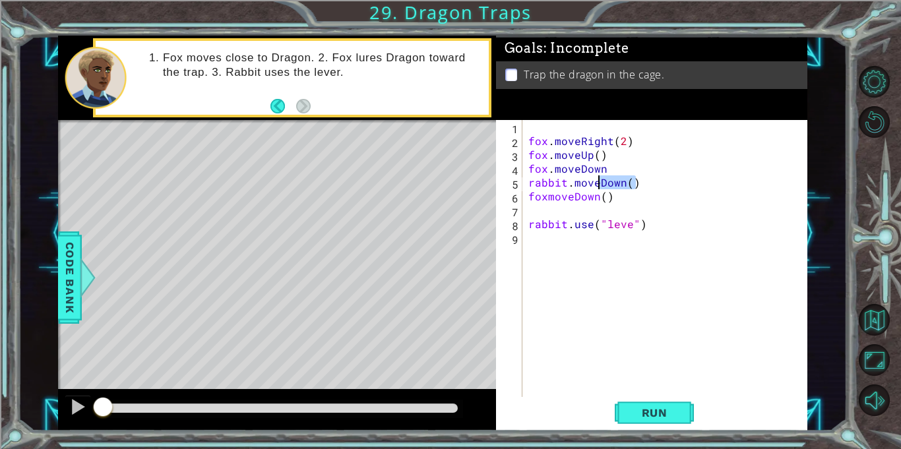
drag, startPoint x: 645, startPoint y: 187, endPoint x: 596, endPoint y: 187, distance: 48.8
click at [596, 187] on div "fox . moveRight ( 2 ) fox . moveUp ( ) fox . moveDown rabbit . moveDown ( ) fox…" at bounding box center [667, 272] width 284 height 305
click at [599, 186] on div "fox . moveRight ( 2 ) fox . moveUp ( ) fox . moveDown rabbit . moveDown ( ) fox…" at bounding box center [664, 258] width 278 height 277
drag, startPoint x: 599, startPoint y: 183, endPoint x: 639, endPoint y: 189, distance: 39.9
click at [639, 189] on div "fox . moveRight ( 2 ) fox . moveUp ( ) fox . moveDown rabbit . moveDown ( ) fox…" at bounding box center [667, 272] width 284 height 305
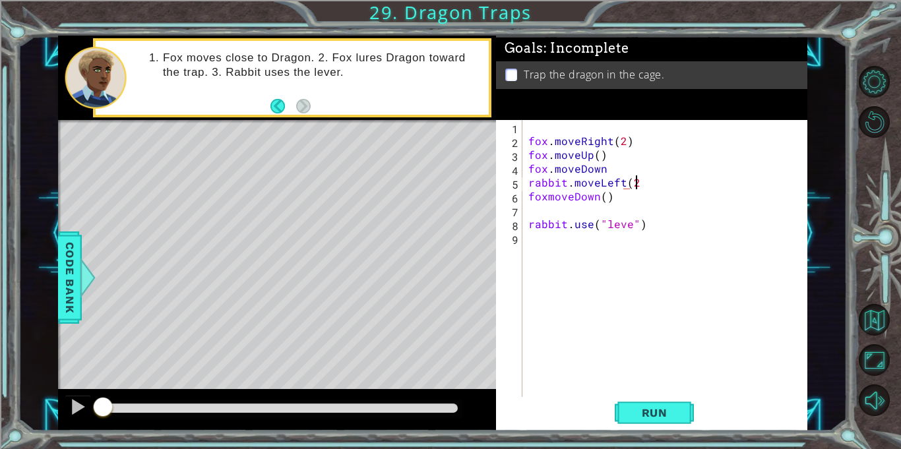
scroll to position [0, 6]
drag, startPoint x: 608, startPoint y: 197, endPoint x: 504, endPoint y: 203, distance: 104.3
click at [504, 203] on div "rabbit.moveLeft(2) 1 2 3 4 5 6 7 8 9 fox . moveRight ( 2 ) fox . moveUp ( ) fox…" at bounding box center [650, 258] width 308 height 277
type textarea "foxmoveDown()"
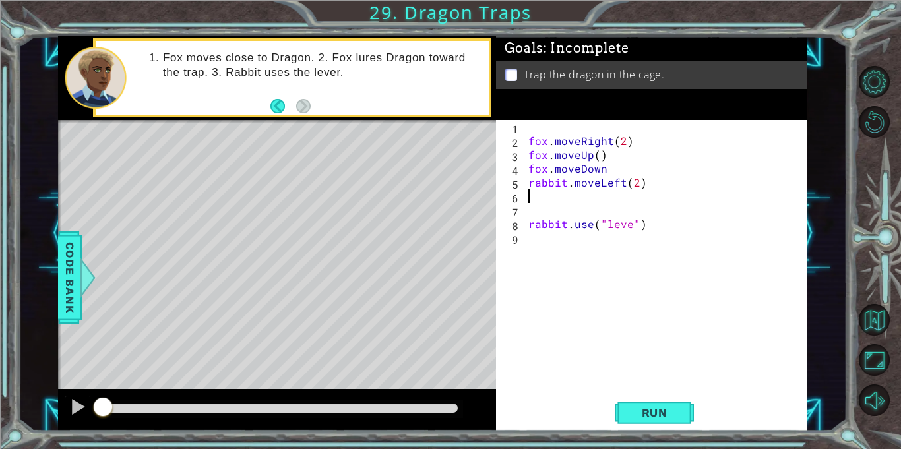
click at [549, 183] on div "fox . moveRight ( 2 ) fox . moveUp ( ) fox . moveDown rabbit . moveLeft ( 2 ) r…" at bounding box center [667, 272] width 284 height 305
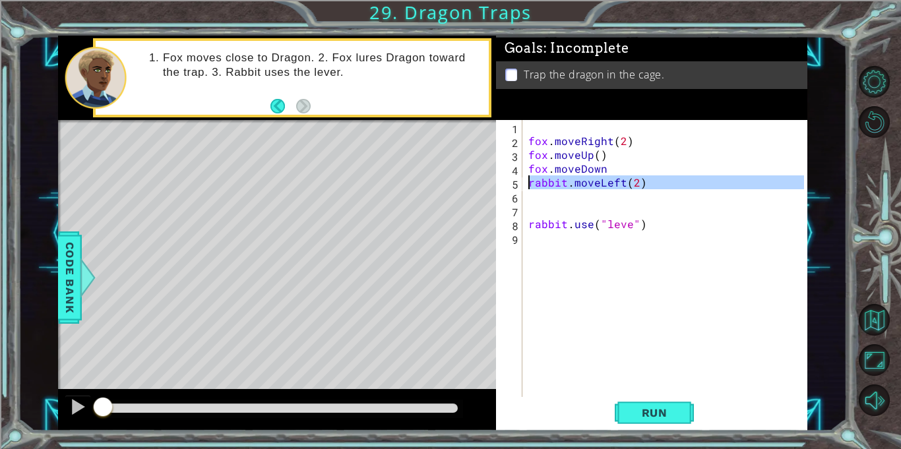
click at [549, 183] on div "fox . moveRight ( 2 ) fox . moveUp ( ) fox . moveDown rabbit . moveLeft ( 2 ) r…" at bounding box center [664, 258] width 278 height 277
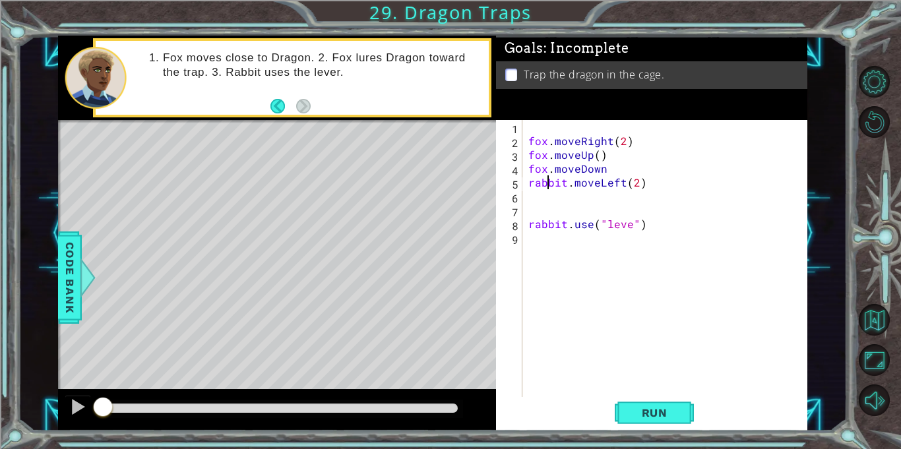
click at [549, 183] on div "fox . moveRight ( 2 ) fox . moveUp ( ) fox . moveDown rabbit . moveLeft ( 2 ) r…" at bounding box center [667, 272] width 284 height 305
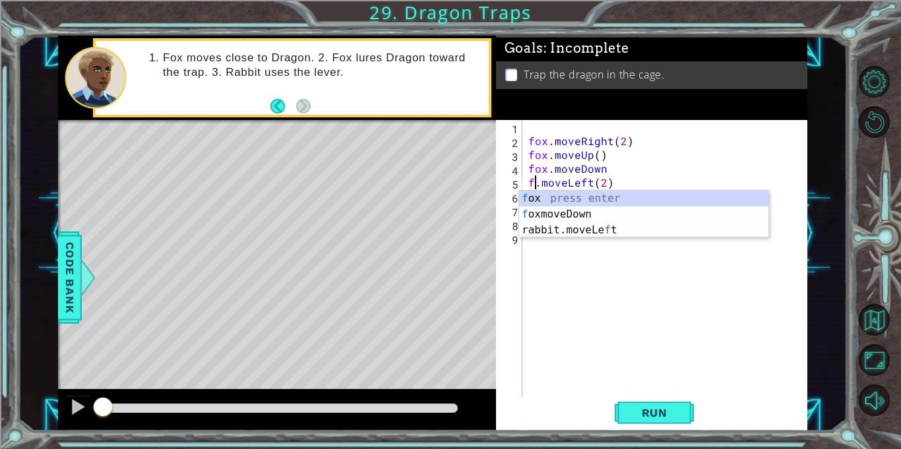
scroll to position [0, 1]
type textarea "fox.moveLeft(2)"
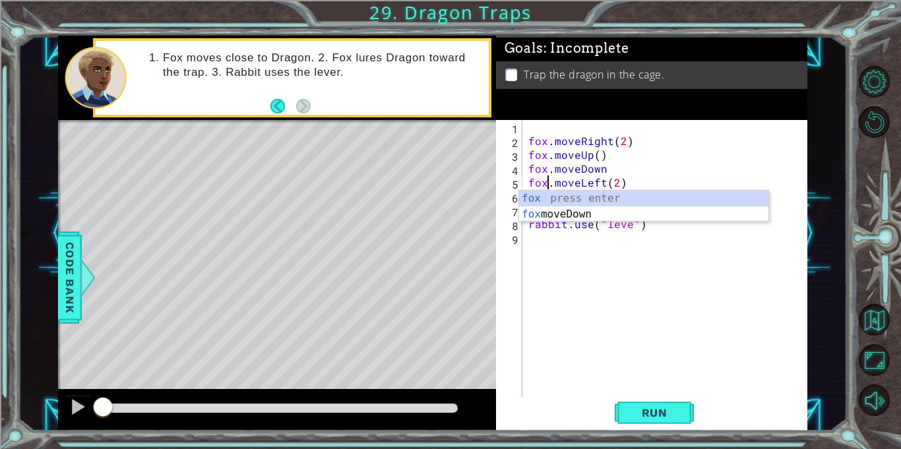
click at [633, 181] on div "fox . moveRight ( 2 ) fox . moveUp ( ) fox . moveDown fox . moveLeft ( 2 ) rabb…" at bounding box center [667, 272] width 284 height 305
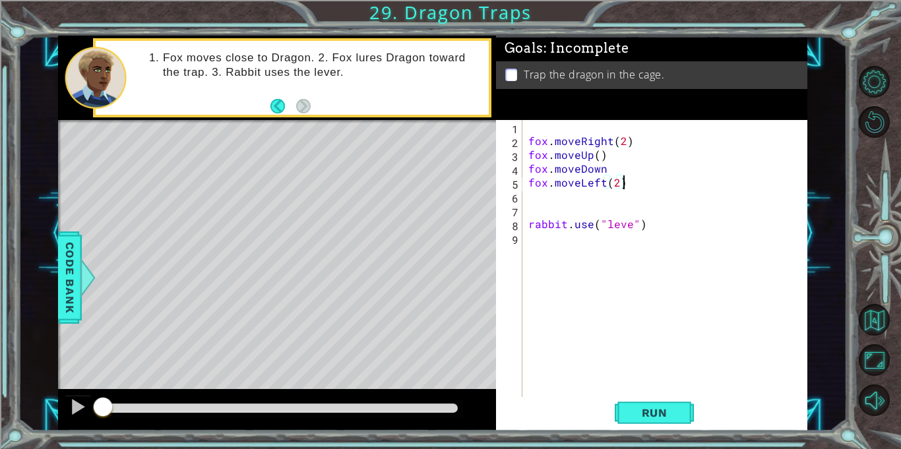
click at [593, 202] on div "fox . moveRight ( 2 ) fox . moveUp ( ) fox . moveDown fox . moveLeft ( 2 ) rabb…" at bounding box center [667, 272] width 284 height 305
click at [628, 225] on div "fox . moveRight ( 2 ) fox . moveUp ( ) fox . moveDown fox . moveLeft ( 2 ) fox …" at bounding box center [667, 272] width 284 height 305
click at [533, 223] on div "fox . moveRight ( 2 ) fox . moveUp ( ) fox . moveDown fox . moveLeft ( 2 ) fox …" at bounding box center [667, 272] width 284 height 305
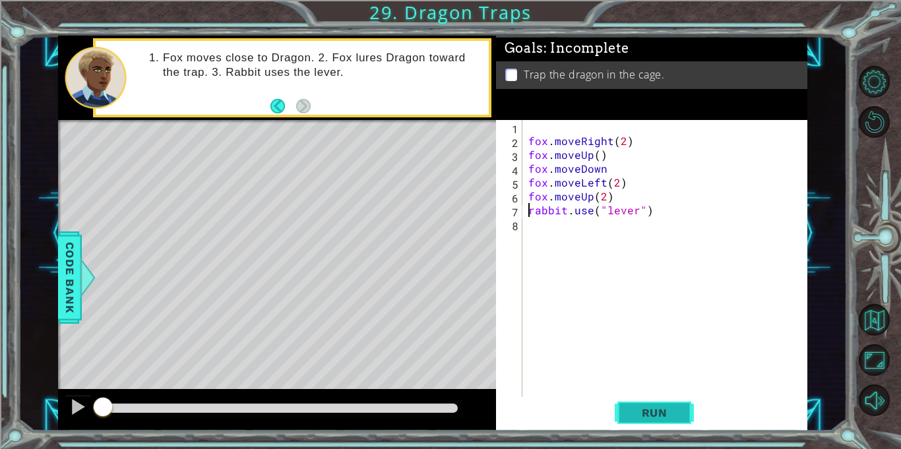
click at [630, 402] on button "Run" at bounding box center [653, 413] width 79 height 31
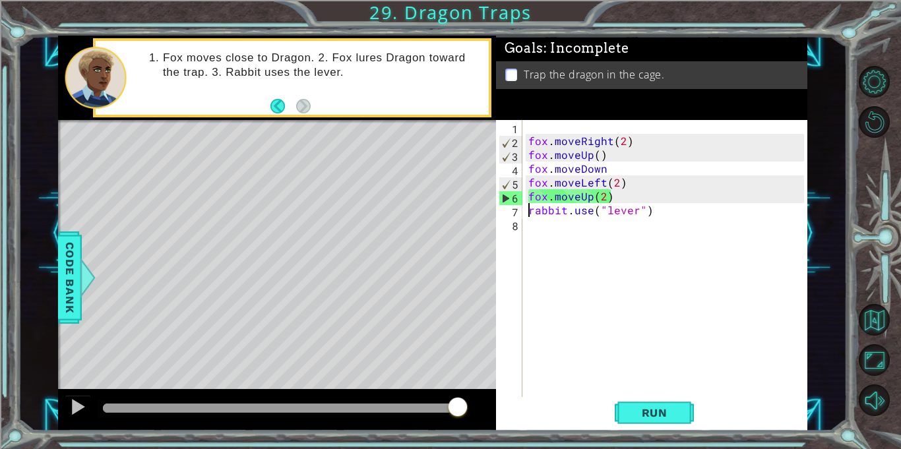
click at [611, 172] on div "fox . moveRight ( 2 ) fox . moveUp ( ) fox . moveDown fox . moveLeft ( 2 ) fox …" at bounding box center [667, 272] width 284 height 305
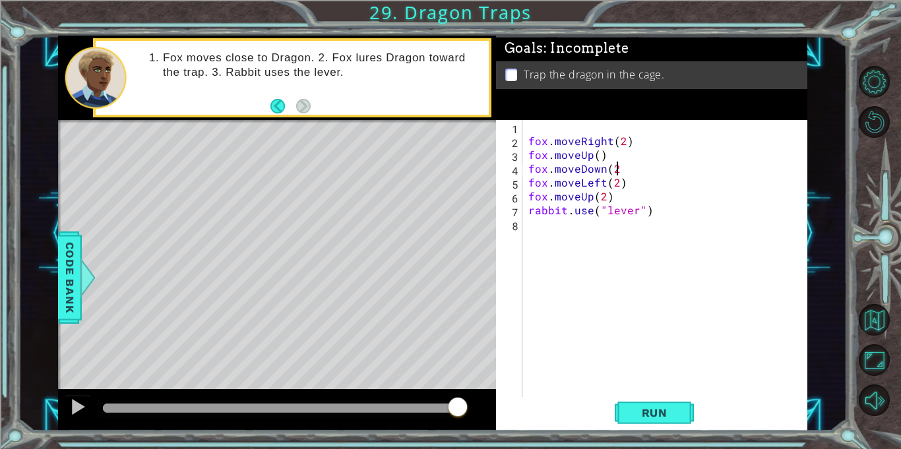
scroll to position [0, 5]
click at [652, 398] on button "Run" at bounding box center [653, 413] width 79 height 31
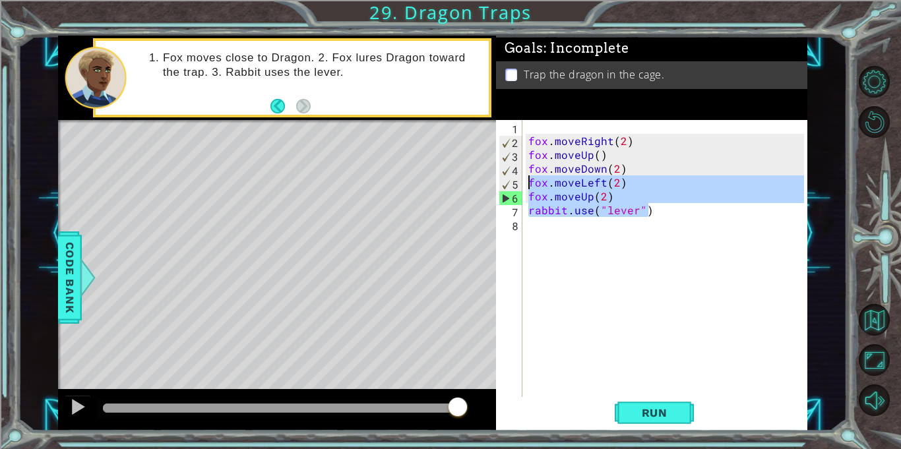
drag, startPoint x: 663, startPoint y: 214, endPoint x: 517, endPoint y: 187, distance: 148.8
click at [517, 187] on div "fox.moveDown(2) 1 2 3 4 5 6 7 8 fox . moveRight ( 2 ) fox . moveUp ( ) fox . mo…" at bounding box center [650, 258] width 308 height 277
type textarea "fox.moveLeft(2) fox.moveUp(2)"
click at [638, 220] on div "fox . moveRight ( 2 ) fox . moveUp ( ) fox . moveDown ( 2 ) fox . moveLeft ( 2 …" at bounding box center [667, 272] width 284 height 305
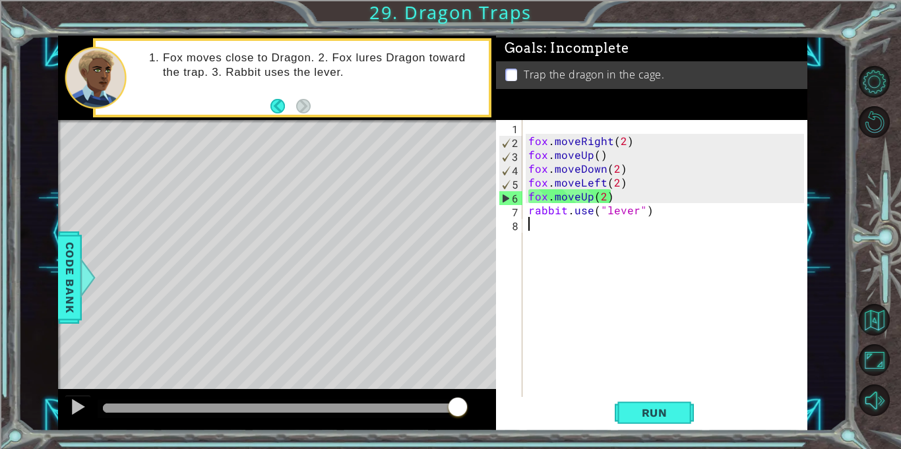
scroll to position [0, 0]
click at [620, 194] on div "fox . moveRight ( 2 ) fox . moveUp ( ) fox . moveDown ( 2 ) fox . moveLeft ( 2 …" at bounding box center [667, 272] width 284 height 305
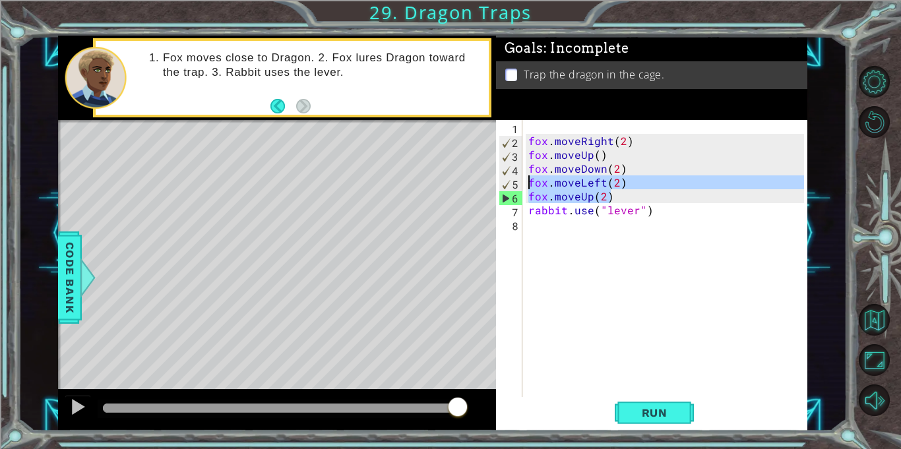
drag, startPoint x: 620, startPoint y: 194, endPoint x: 513, endPoint y: 179, distance: 107.8
click at [513, 179] on div "fox.moveUp(2) 1 2 3 4 5 6 7 8 fox . moveRight ( 2 ) fox . moveUp ( ) fox . move…" at bounding box center [650, 258] width 308 height 277
type textarea "fox.moveLeft(2) fox.moveUp(2)"
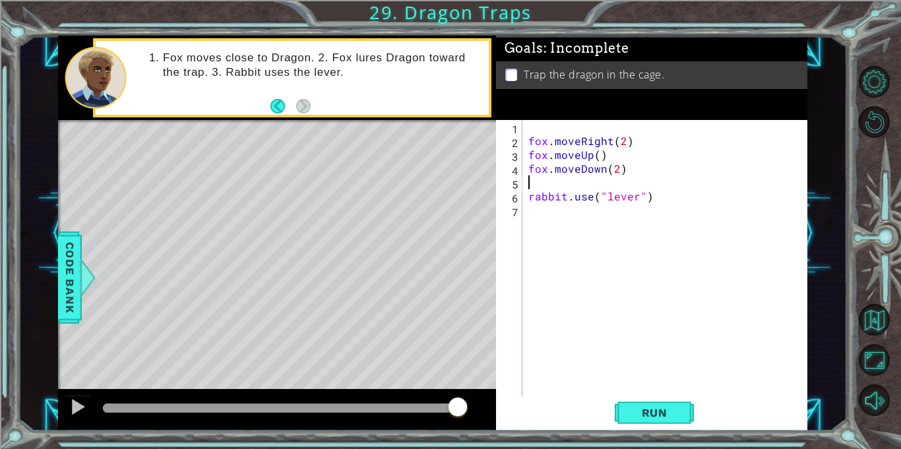
type textarea "fox.moveDown(2)"
click at [665, 413] on span "Run" at bounding box center [654, 412] width 52 height 13
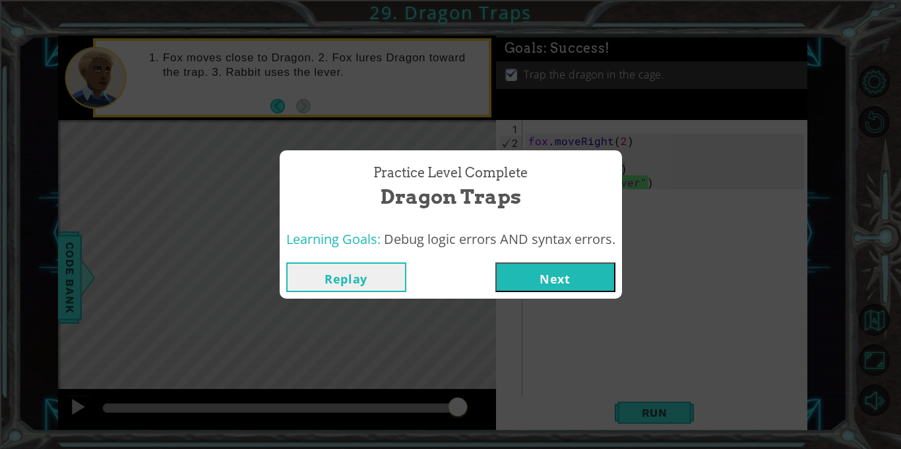
click at [530, 283] on button "Next" at bounding box center [555, 277] width 120 height 30
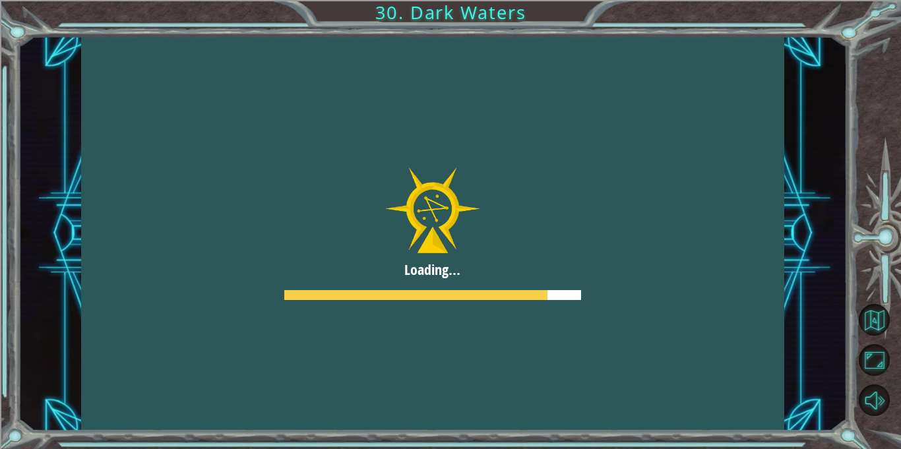
click at [530, 283] on div at bounding box center [432, 233] width 703 height 395
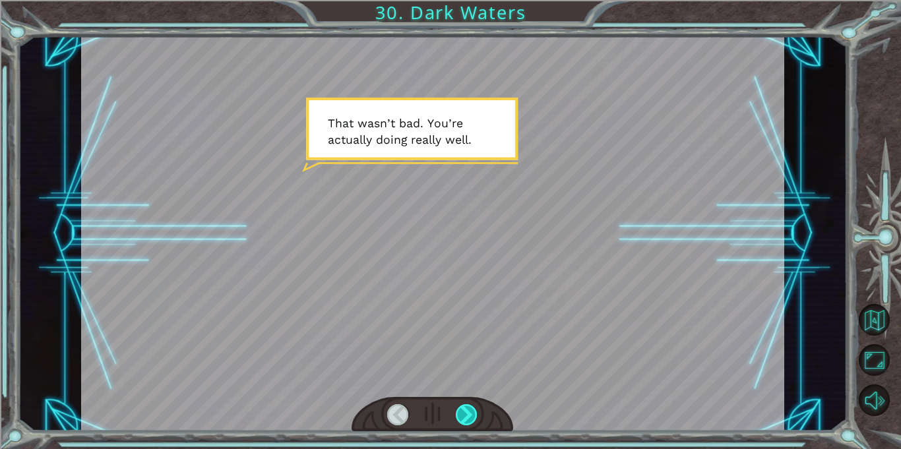
click at [458, 417] on div at bounding box center [467, 414] width 22 height 21
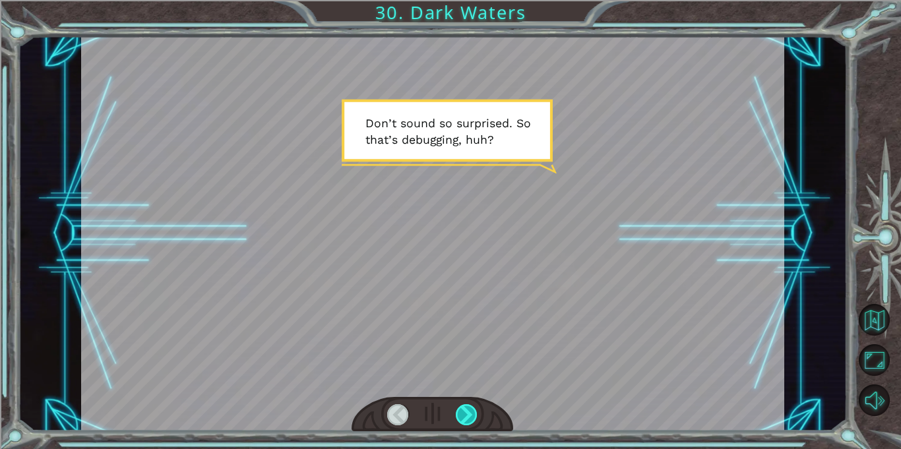
click at [458, 417] on div at bounding box center [467, 414] width 22 height 21
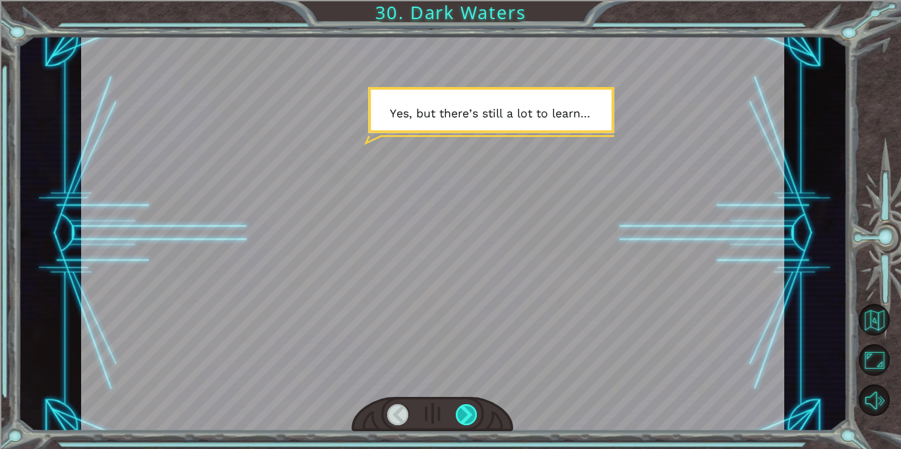
click at [458, 417] on div at bounding box center [467, 414] width 22 height 21
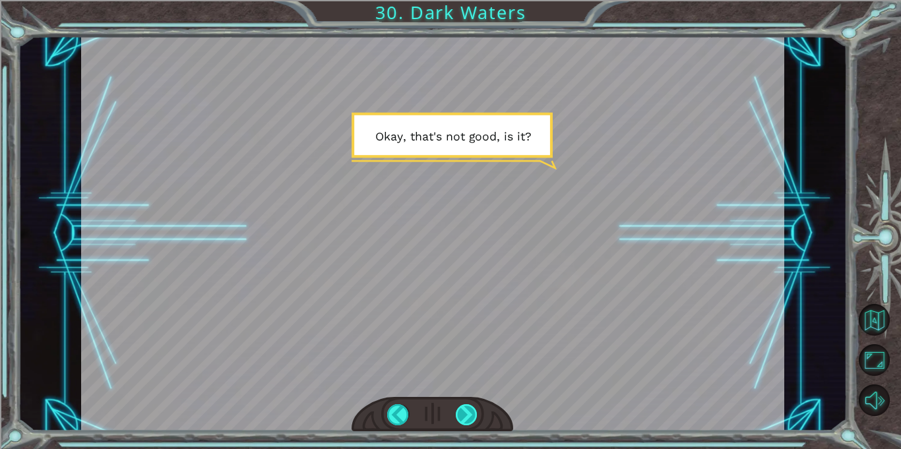
click at [458, 417] on div at bounding box center [467, 414] width 22 height 21
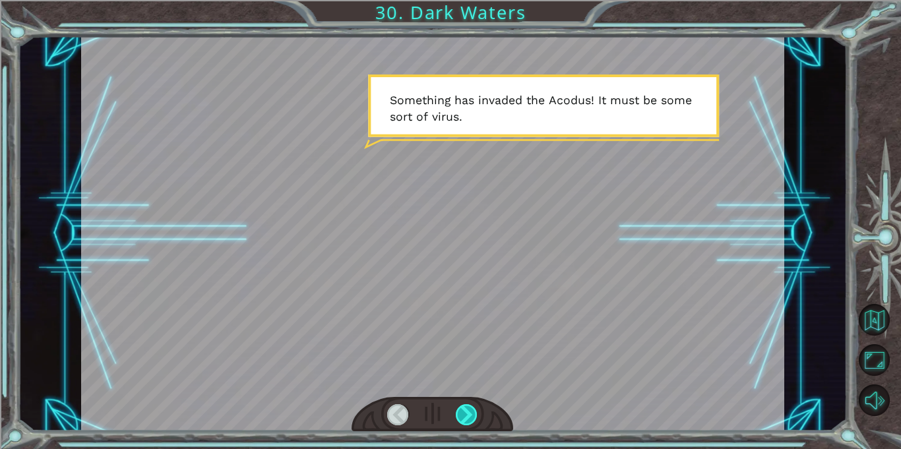
click at [458, 417] on div at bounding box center [467, 414] width 22 height 21
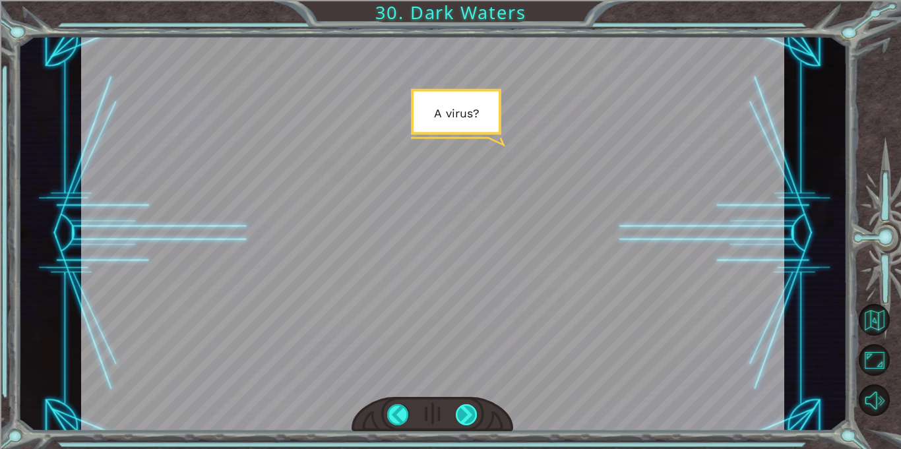
click at [458, 417] on div at bounding box center [467, 414] width 22 height 21
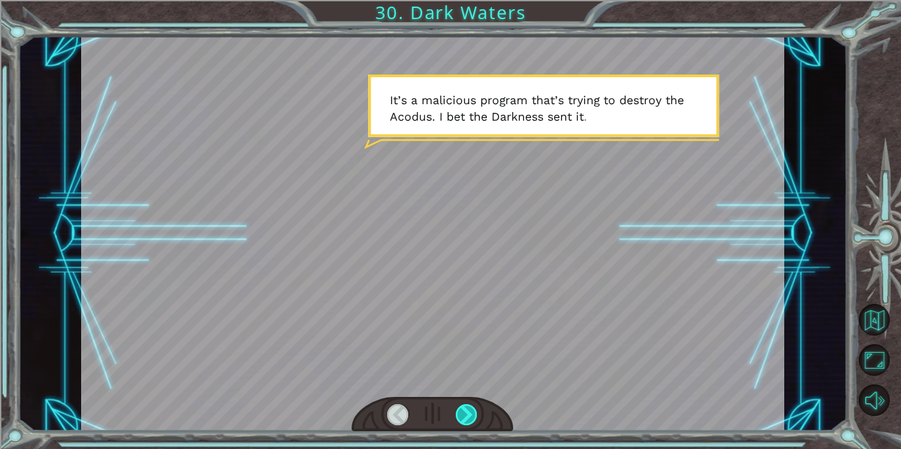
click at [458, 417] on div at bounding box center [467, 414] width 22 height 21
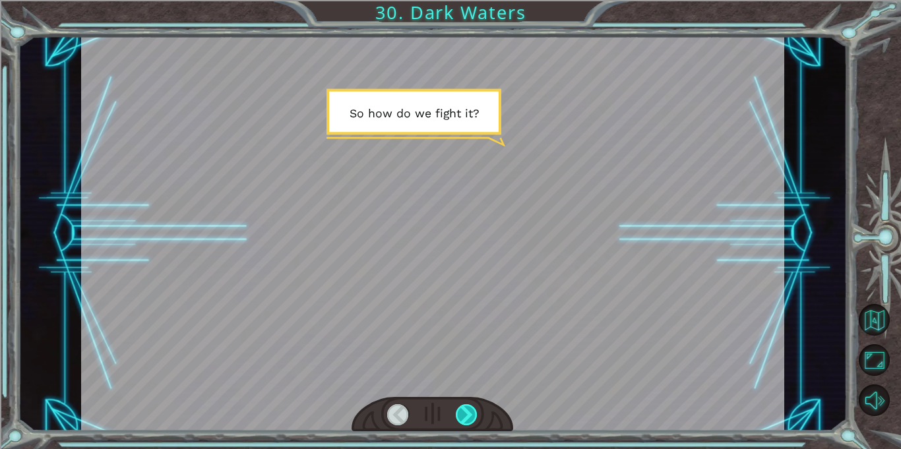
click at [458, 417] on div at bounding box center [467, 414] width 22 height 21
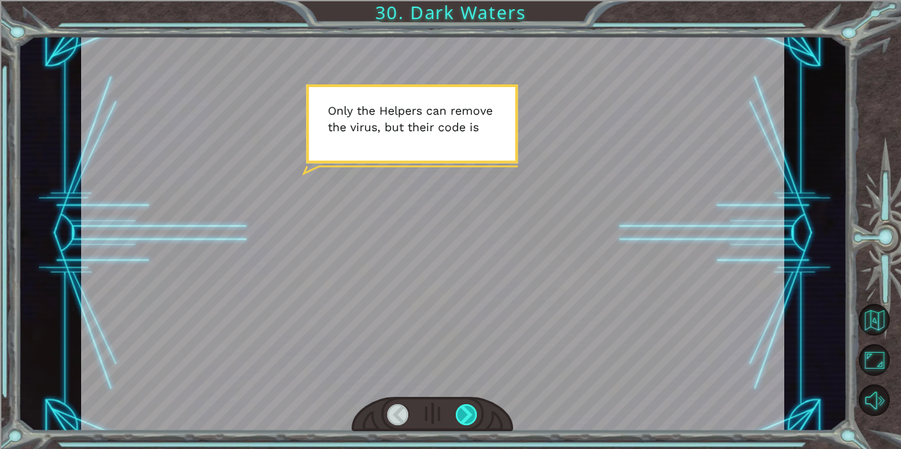
click at [458, 417] on div at bounding box center [467, 414] width 22 height 21
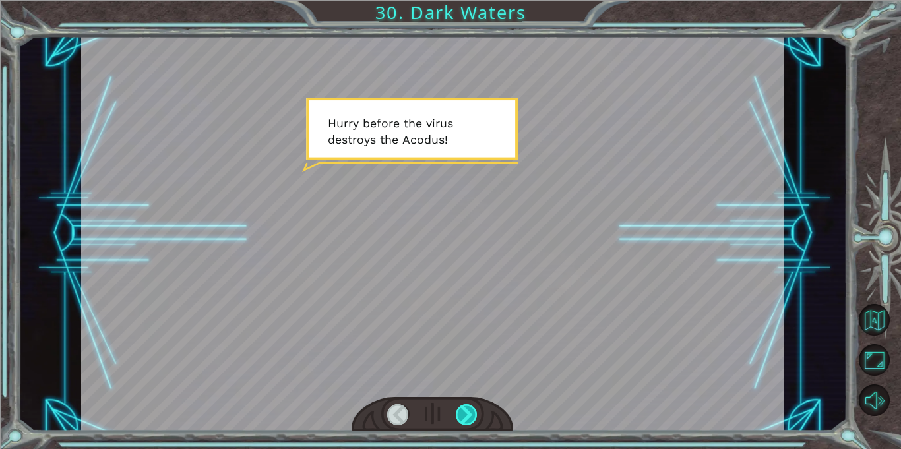
click at [458, 417] on div at bounding box center [467, 414] width 22 height 21
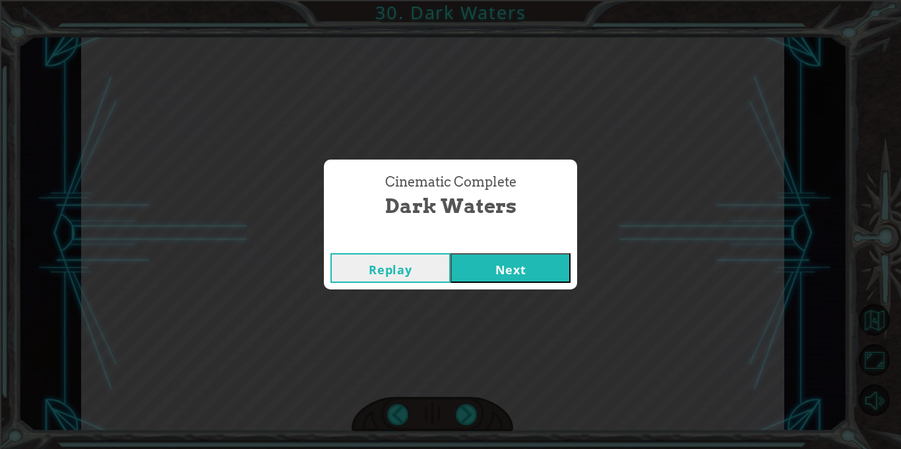
click at [507, 292] on div "Cinematic Complete Dark Waters Replay Next" at bounding box center [450, 224] width 901 height 449
click at [531, 272] on button "Next" at bounding box center [510, 268] width 120 height 30
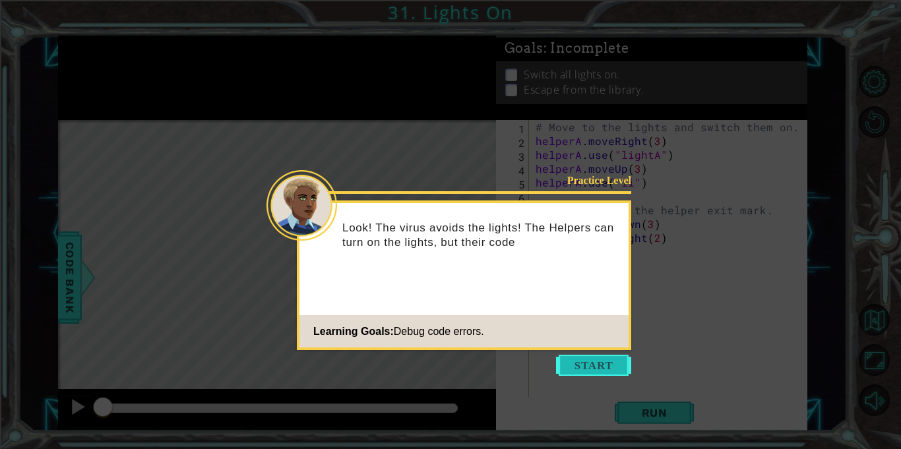
click at [589, 371] on button "Start" at bounding box center [593, 365] width 75 height 21
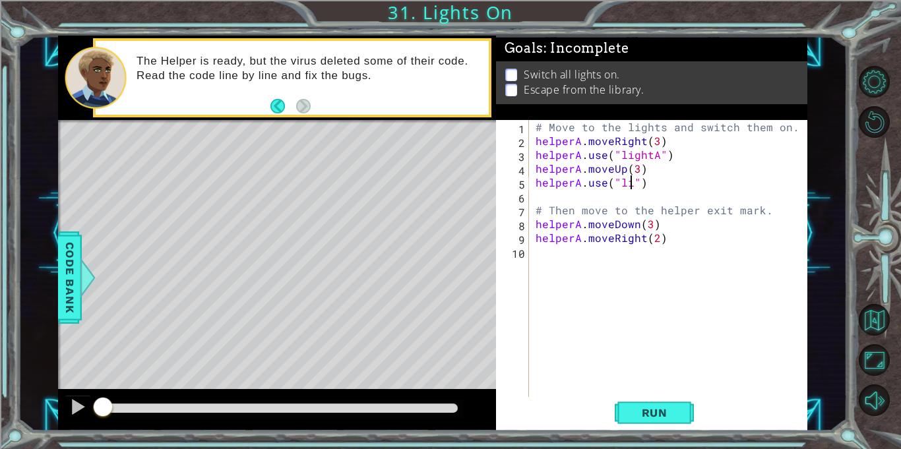
click at [631, 183] on div "# Move to the lights and switch them on. helperA . moveRight ( 3 ) helperA . us…" at bounding box center [672, 272] width 278 height 305
click at [647, 227] on div "# Move to the lights and switch them on. helperA . moveRight ( 3 ) helperA . us…" at bounding box center [672, 272] width 278 height 305
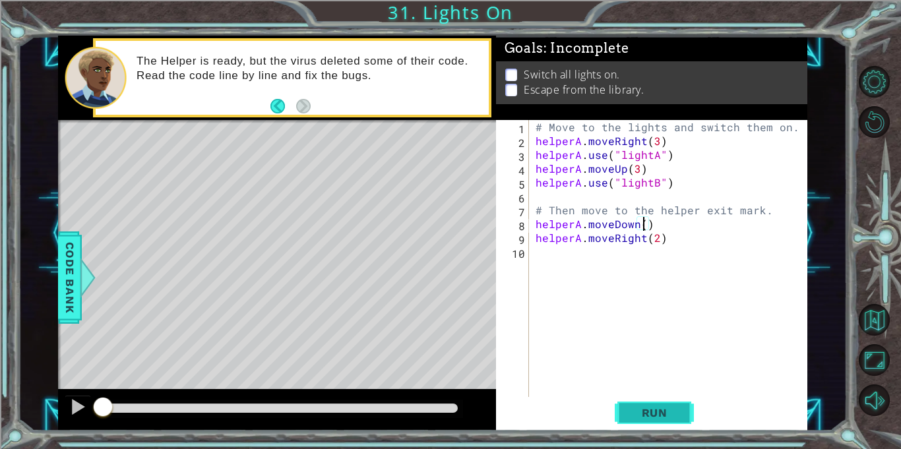
type textarea "helperA.moveDown()"
click at [643, 407] on span "Run" at bounding box center [654, 412] width 52 height 13
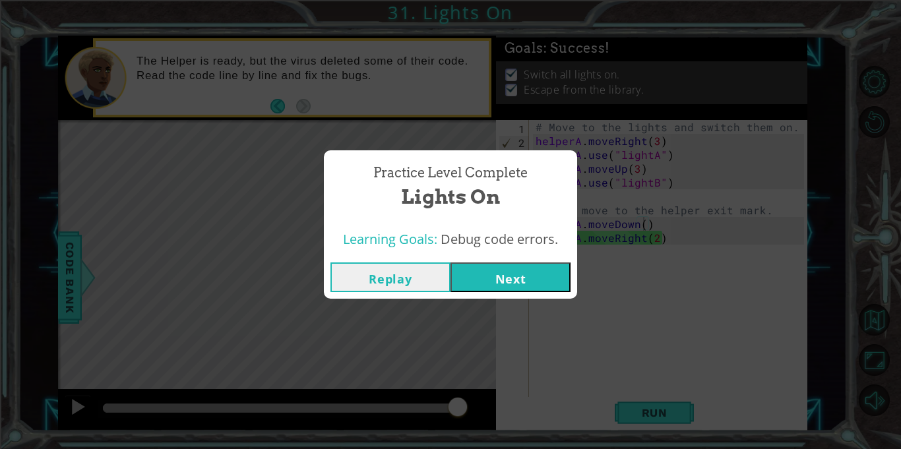
click at [545, 275] on button "Next" at bounding box center [510, 277] width 120 height 30
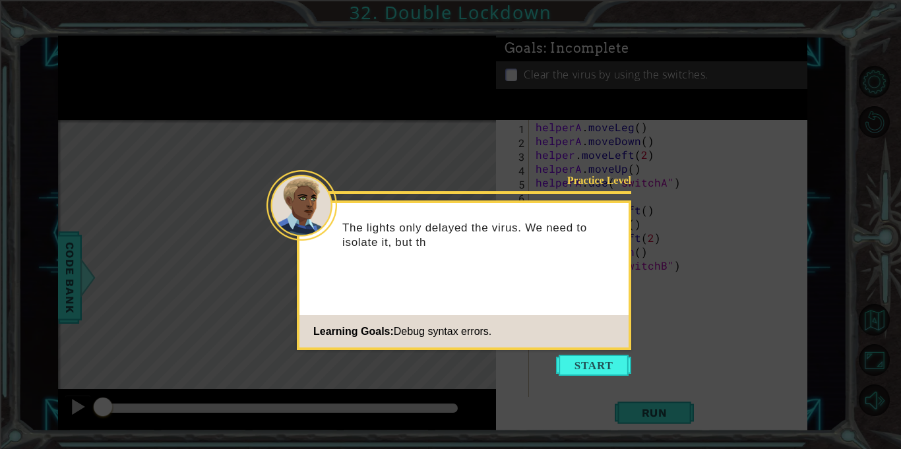
click at [643, 407] on icon at bounding box center [450, 224] width 901 height 449
click at [608, 367] on button "Start" at bounding box center [593, 365] width 75 height 21
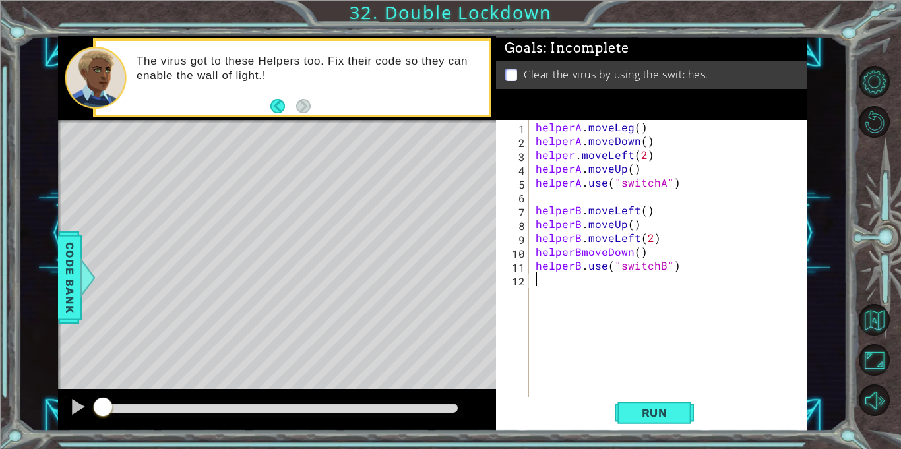
click at [620, 134] on div "helperA . moveLeg ( ) helperA . moveDown ( ) helper . moveLeft ( 2 ) helperA . …" at bounding box center [672, 272] width 278 height 305
click at [572, 156] on div "helperA . moveLeft ( ) helperA . moveDown ( ) helper . moveLeft ( 2 ) helperA .…" at bounding box center [672, 272] width 278 height 305
click at [575, 156] on div "helperA . moveLeft ( ) helperA . moveDown ( ) helper . moveLeft ( 2 ) helperA .…" at bounding box center [668, 258] width 271 height 277
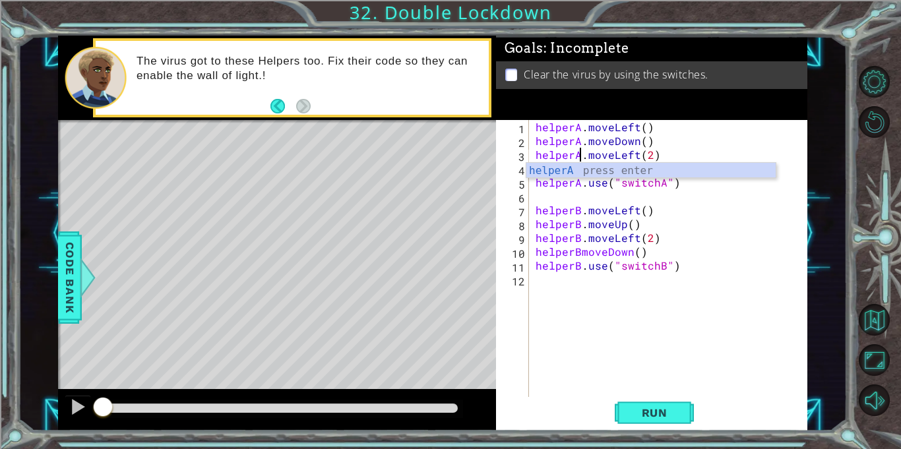
scroll to position [0, 3]
click at [614, 131] on div "helperA . moveLeft ( ) helperA . moveDown ( ) helperA . moveLeft ( 2 ) helperA …" at bounding box center [672, 272] width 278 height 305
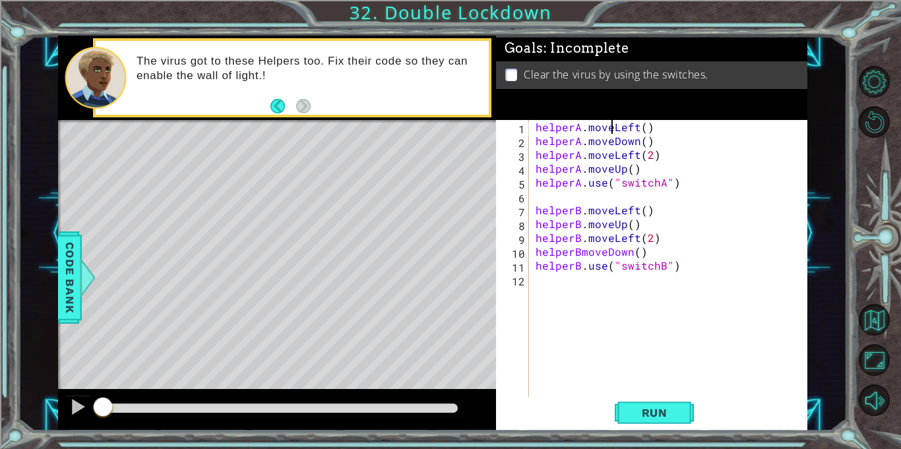
click at [579, 253] on div "helperA . moveLeft ( ) helperA . moveDown ( ) helperA . moveLeft ( 2 ) helperA …" at bounding box center [672, 272] width 278 height 305
type textarea "helperB.moveDown()"
click at [620, 409] on button "Run" at bounding box center [653, 413] width 79 height 31
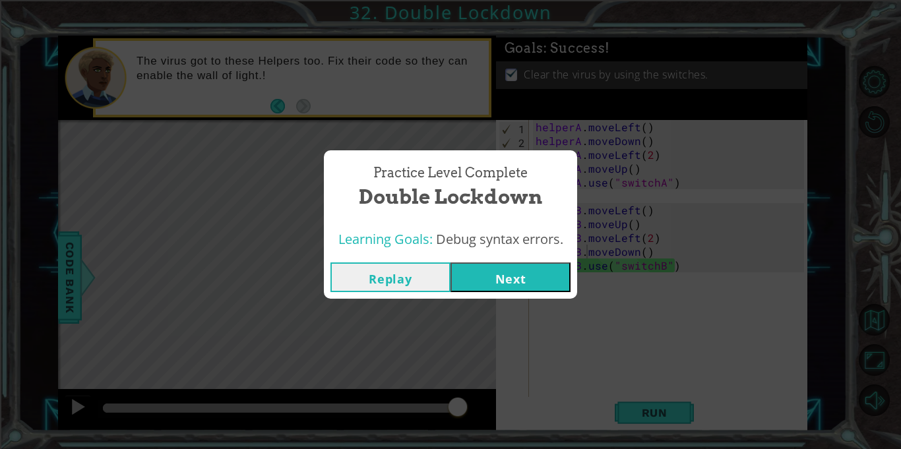
click at [477, 288] on button "Next" at bounding box center [510, 277] width 120 height 30
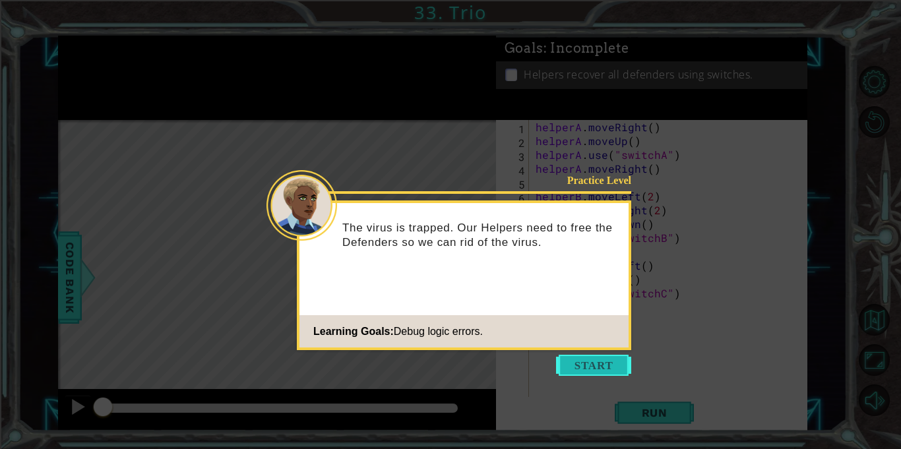
click at [581, 361] on button "Start" at bounding box center [593, 365] width 75 height 21
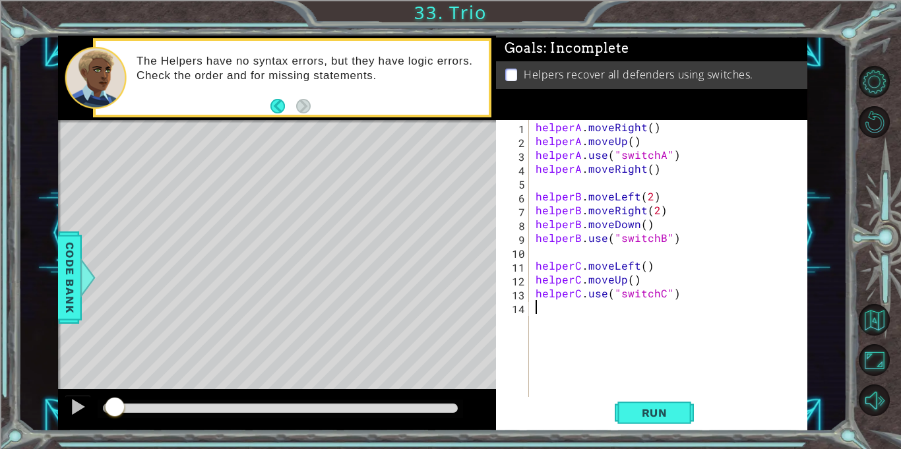
drag, startPoint x: 98, startPoint y: 405, endPoint x: 109, endPoint y: 409, distance: 12.1
click at [109, 409] on div at bounding box center [115, 408] width 24 height 24
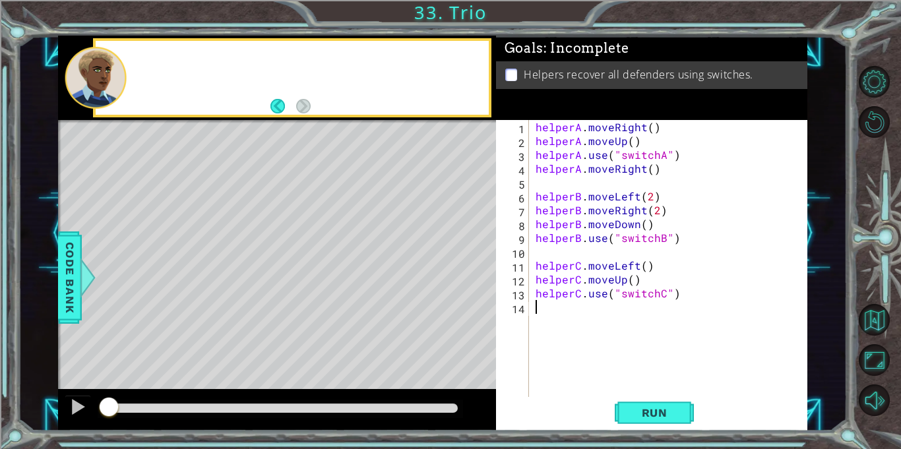
click at [640, 140] on div "helperA . moveRight ( ) helperA . moveUp ( ) helperA . use ( "switchA" ) helper…" at bounding box center [672, 272] width 278 height 305
type textarea "helperA.moveUp()"
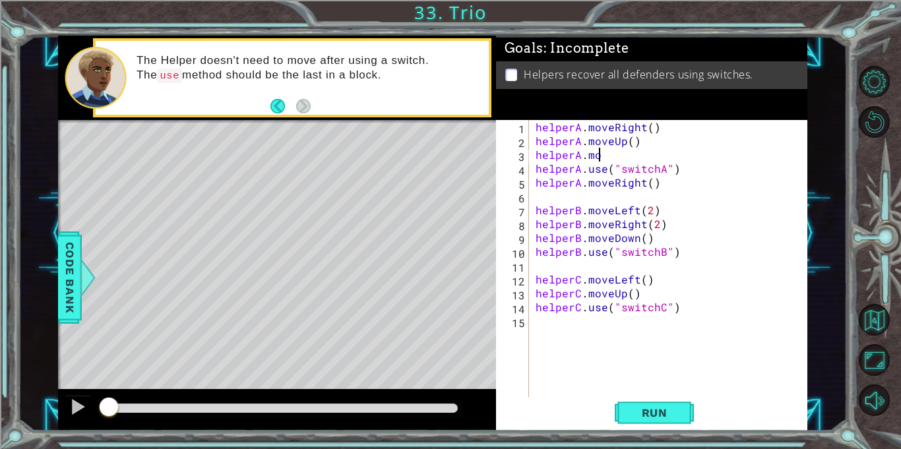
scroll to position [0, 4]
type textarea "helperA.moveRight()"
drag, startPoint x: 667, startPoint y: 185, endPoint x: 533, endPoint y: 179, distance: 133.9
click at [533, 179] on div "helperA . moveRight ( ) helperA . moveUp ( ) helperA . moveRight ( ) helperA . …" at bounding box center [672, 272] width 278 height 305
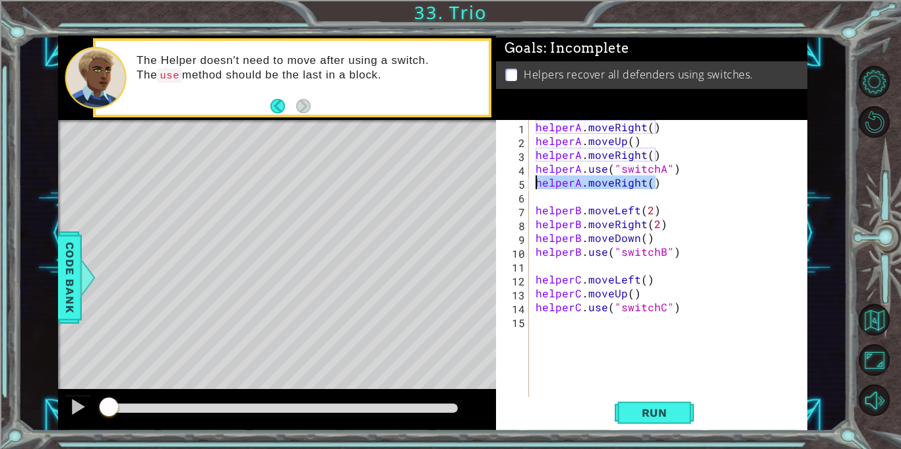
type textarea "helperA.use("switchA")"
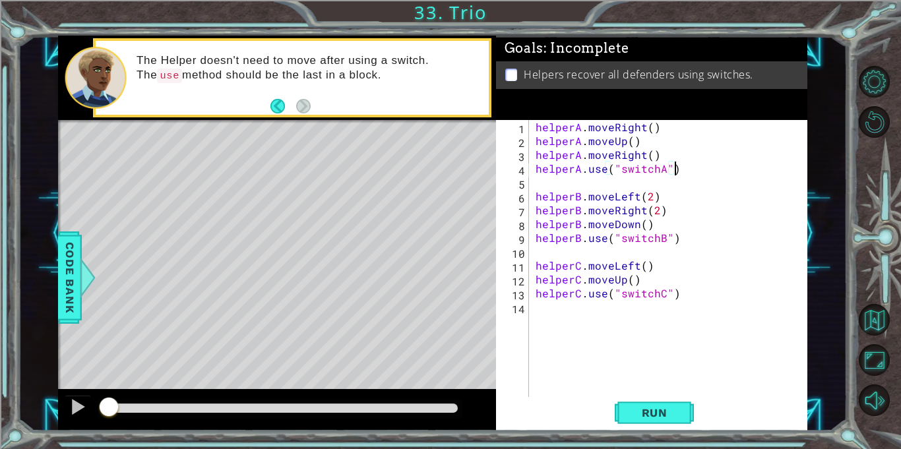
click at [545, 186] on div "helperA . moveRight ( ) helperA . moveUp ( ) helperA . moveRight ( ) helperA . …" at bounding box center [672, 272] width 278 height 305
click at [674, 215] on div "helperA . moveRight ( ) helperA . moveUp ( ) helperA . moveRight ( ) helperA . …" at bounding box center [672, 272] width 278 height 305
drag, startPoint x: 674, startPoint y: 215, endPoint x: 625, endPoint y: 209, distance: 49.1
click at [625, 209] on div "helperA . moveRight ( ) helperA . moveUp ( ) helperA . moveRight ( ) helperA . …" at bounding box center [672, 272] width 278 height 305
click at [625, 209] on div "helperA . moveRight ( ) helperA . moveUp ( ) helperA . moveRight ( ) helperA . …" at bounding box center [668, 258] width 271 height 277
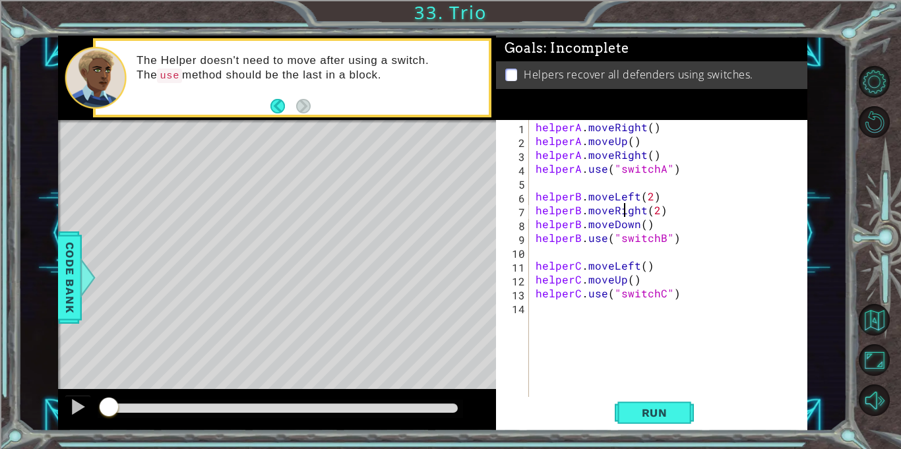
click at [625, 209] on div "helperA . moveRight ( ) helperA . moveUp ( ) helperA . moveRight ( ) helperA . …" at bounding box center [672, 272] width 278 height 305
click at [696, 212] on div "helperA . moveRight ( ) helperA . moveUp ( ) helperA . moveRight ( ) helperA . …" at bounding box center [672, 272] width 278 height 305
drag, startPoint x: 691, startPoint y: 213, endPoint x: 547, endPoint y: 212, distance: 143.7
click at [547, 212] on div "helperA . moveRight ( ) helperA . moveUp ( ) helperA . moveRight ( ) helperA . …" at bounding box center [672, 272] width 278 height 305
click at [535, 206] on div "helperA . moveRight ( ) helperA . moveUp ( ) helperA . moveRight ( ) helperA . …" at bounding box center [668, 258] width 271 height 277
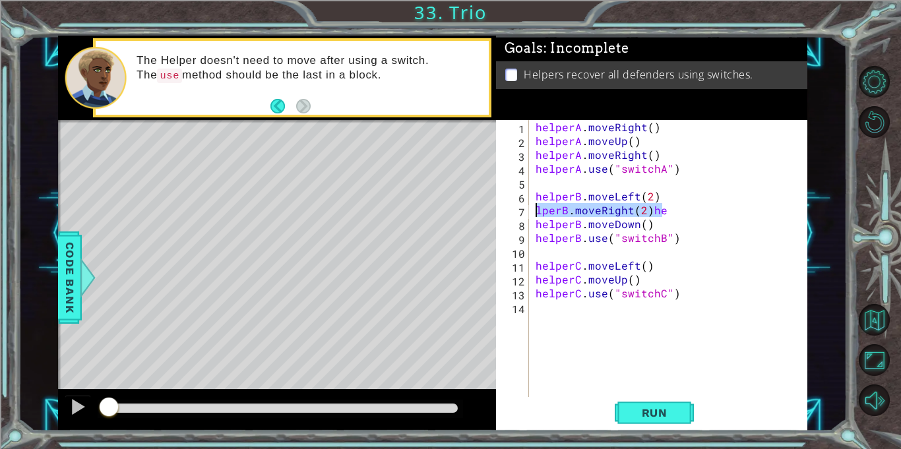
drag, startPoint x: 665, startPoint y: 205, endPoint x: 519, endPoint y: 218, distance: 146.2
click at [519, 218] on div "lperB.moveRight(2)he 1 2 3 4 5 6 7 8 9 10 11 12 13 14 helperA . moveRight ( ) h…" at bounding box center [650, 258] width 308 height 277
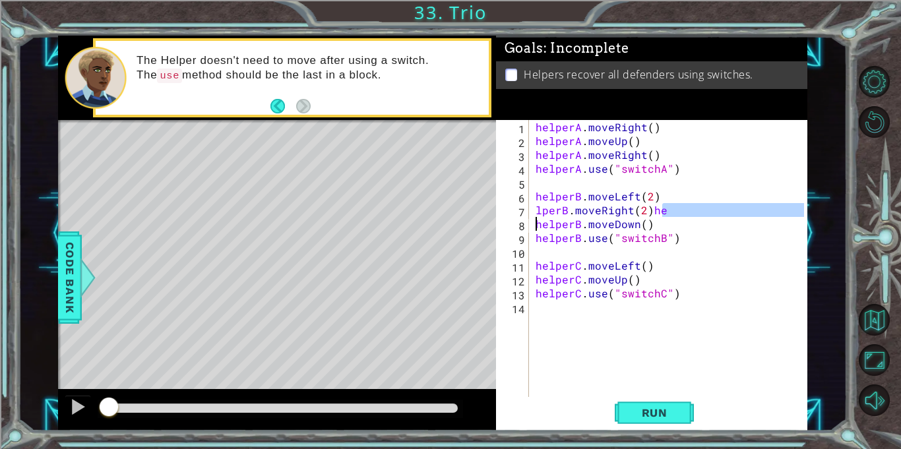
click at [519, 218] on div "7" at bounding box center [513, 212] width 30 height 14
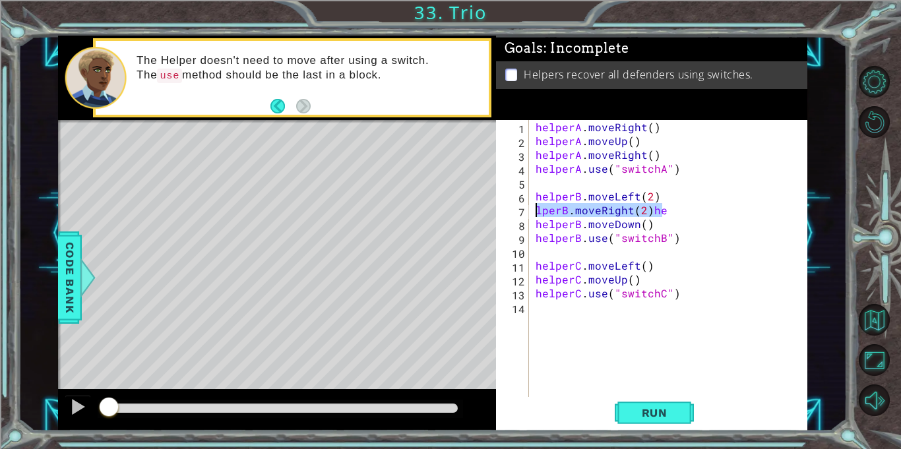
drag, startPoint x: 675, startPoint y: 209, endPoint x: 534, endPoint y: 214, distance: 141.2
click at [534, 214] on div "helperA . moveRight ( ) helperA . moveUp ( ) helperA . moveRight ( ) helperA . …" at bounding box center [672, 272] width 278 height 305
type textarea "lperB.moveRight(2)he"
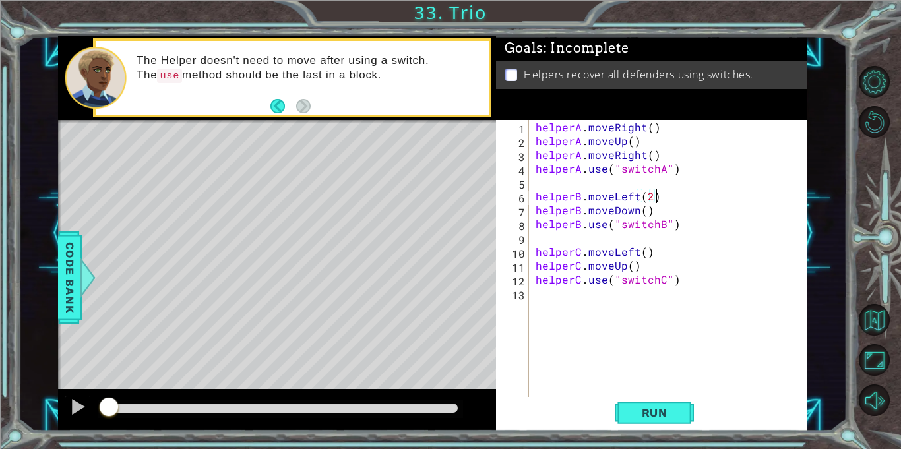
click at [668, 210] on div "helperA . moveRight ( ) helperA . moveUp ( ) helperA . moveRight ( ) helperA . …" at bounding box center [672, 272] width 278 height 305
type textarea "helperB.moveDown()"
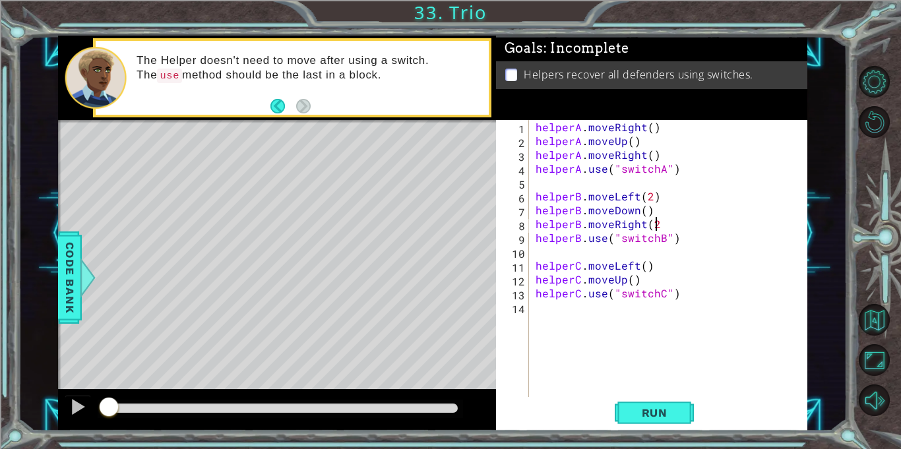
scroll to position [0, 7]
click at [675, 414] on span "Run" at bounding box center [654, 412] width 52 height 13
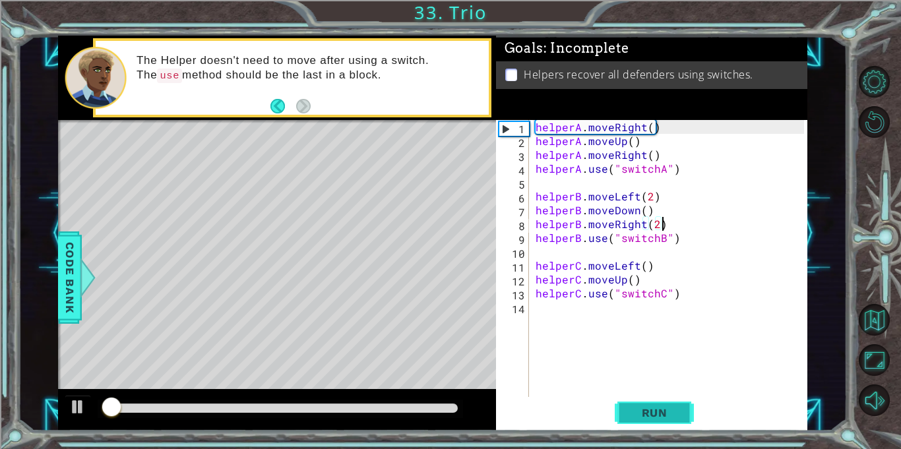
click at [675, 414] on span "Run" at bounding box center [654, 412] width 52 height 13
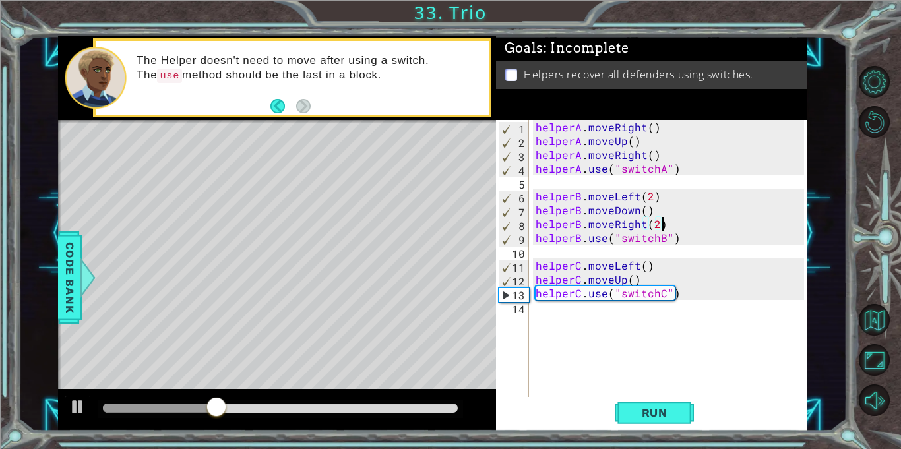
click at [661, 289] on div "helperA . moveRight ( ) helperA . moveUp ( ) helperA . moveRight ( ) helperA . …" at bounding box center [672, 272] width 278 height 305
click at [674, 283] on div "helperA . moveRight ( ) helperA . moveUp ( ) helperA . moveRight ( ) helperA . …" at bounding box center [672, 272] width 278 height 305
type textarea "helperC.moveUp()"
click at [696, 276] on div "helperA . moveRight ( ) helperA . moveUp ( ) helperA . moveRight ( ) helperA . …" at bounding box center [672, 272] width 278 height 305
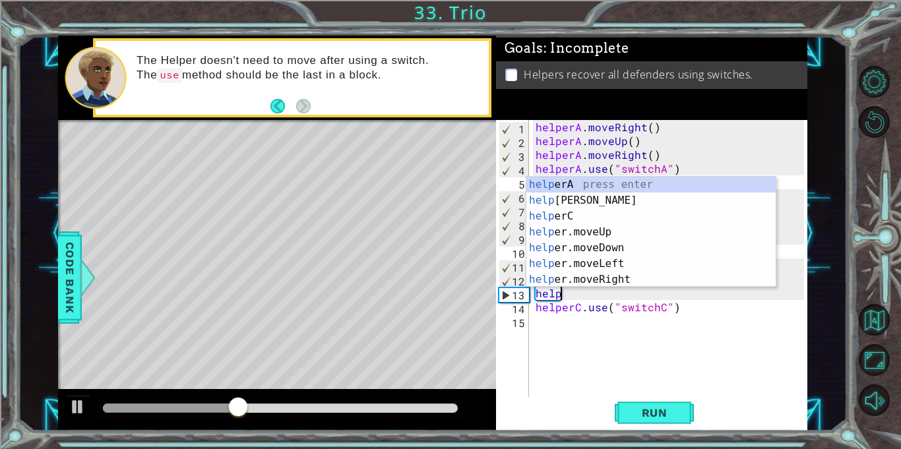
scroll to position [0, 1]
click at [645, 282] on div "help erA press enter help [PERSON_NAME] press enter help erC press enter help e…" at bounding box center [650, 248] width 249 height 142
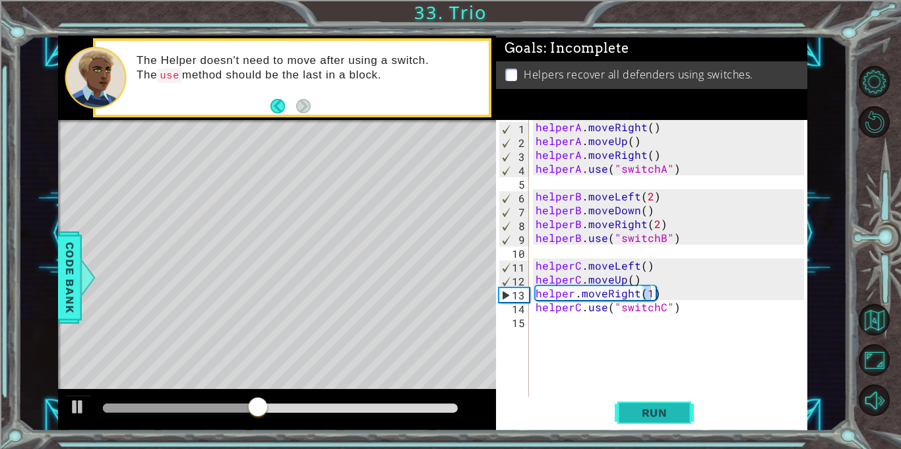
click at [653, 414] on span "Run" at bounding box center [654, 412] width 52 height 13
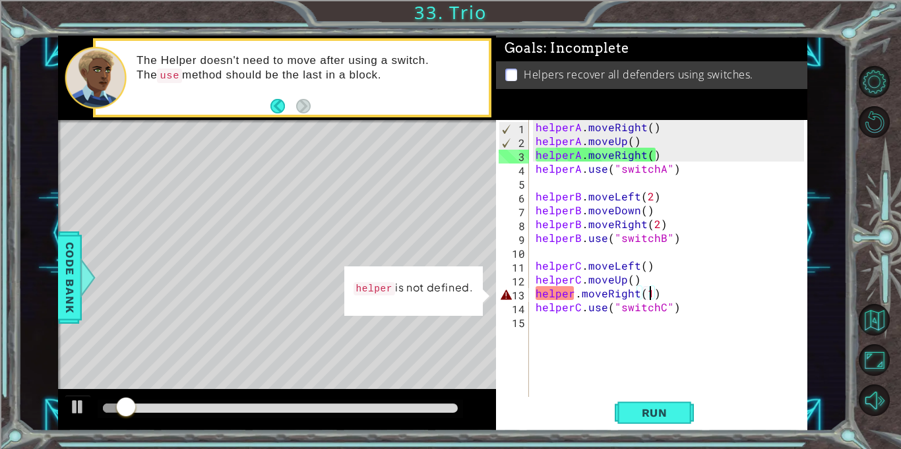
click at [574, 295] on div "helperA . moveRight ( ) helperA . moveUp ( ) helperA . moveRight ( ) helperA . …" at bounding box center [672, 272] width 278 height 305
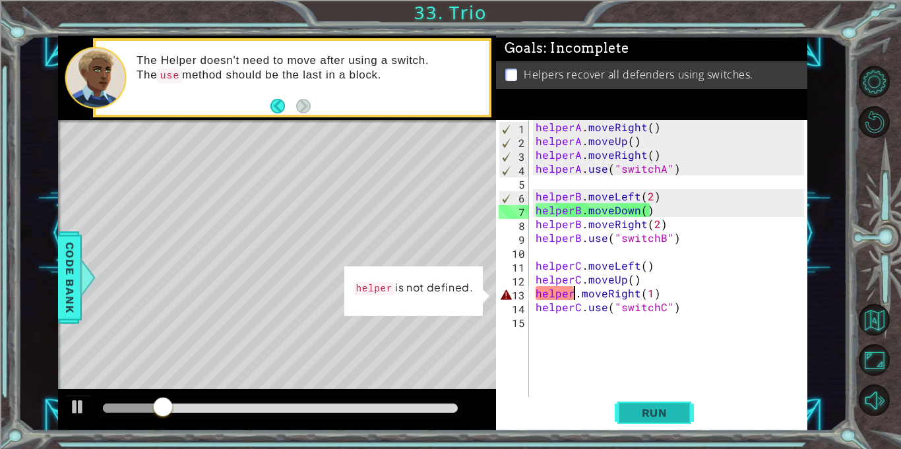
click at [634, 417] on span "Run" at bounding box center [654, 412] width 52 height 13
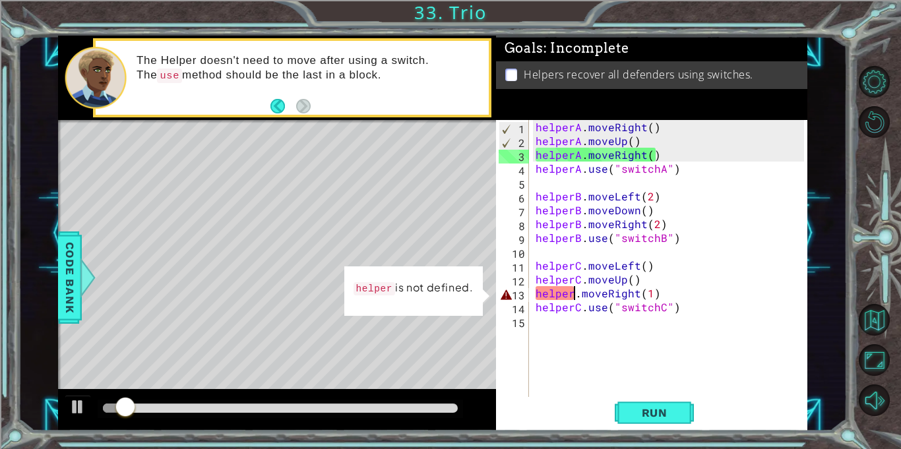
click at [574, 296] on div "helperA . moveRight ( ) helperA . moveUp ( ) helperA . moveRight ( ) helperA . …" at bounding box center [672, 272] width 278 height 305
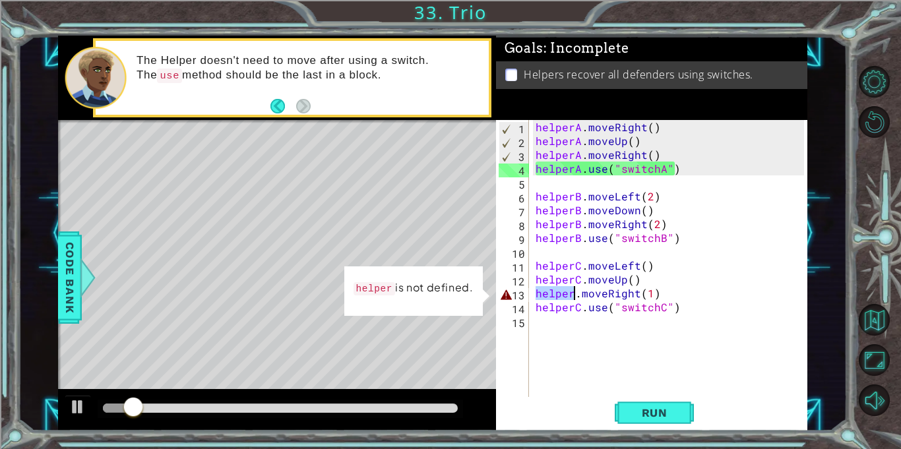
click at [53, 400] on div "1 ההההההההההההההההההההההההההההההההההההההההההההההההההההההההההההההההההההההההההההה…" at bounding box center [432, 233] width 829 height 395
click at [74, 407] on div at bounding box center [77, 406] width 17 height 17
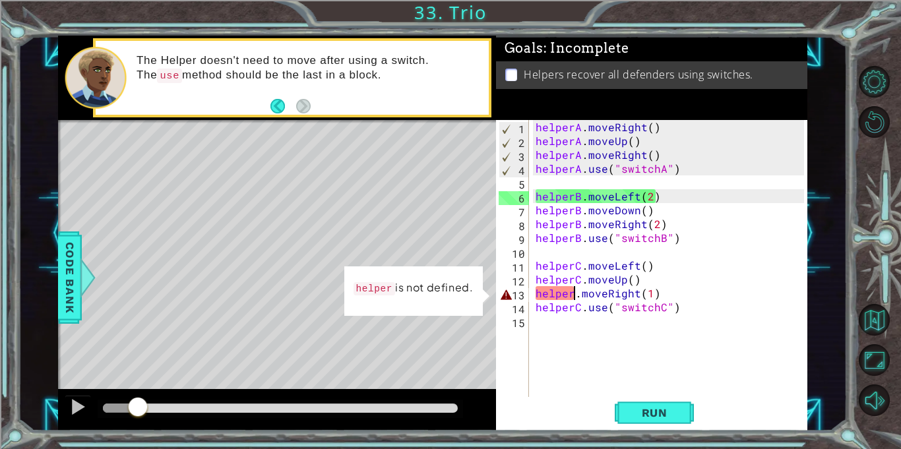
click at [575, 289] on div "helperA . moveRight ( ) helperA . moveUp ( ) helperA . moveRight ( ) helperA . …" at bounding box center [672, 272] width 278 height 305
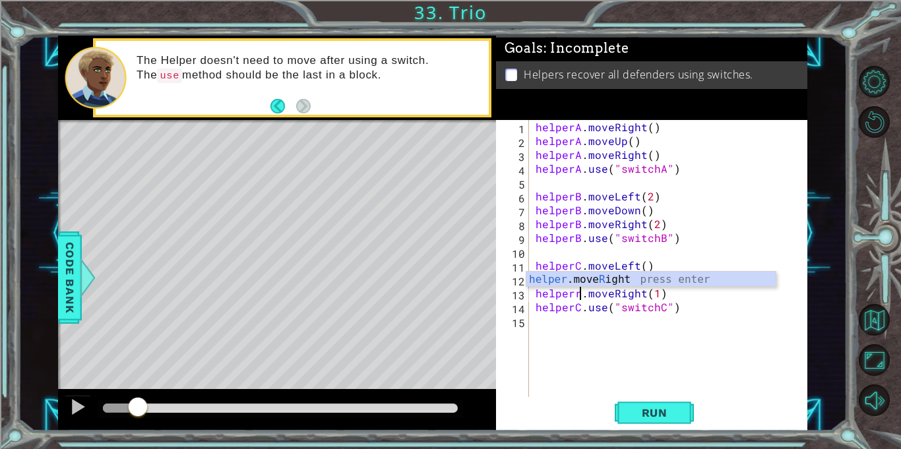
click at [579, 299] on div "helperA . moveRight ( ) helperA . moveUp ( ) helperA . moveRight ( ) helperA . …" at bounding box center [672, 272] width 278 height 305
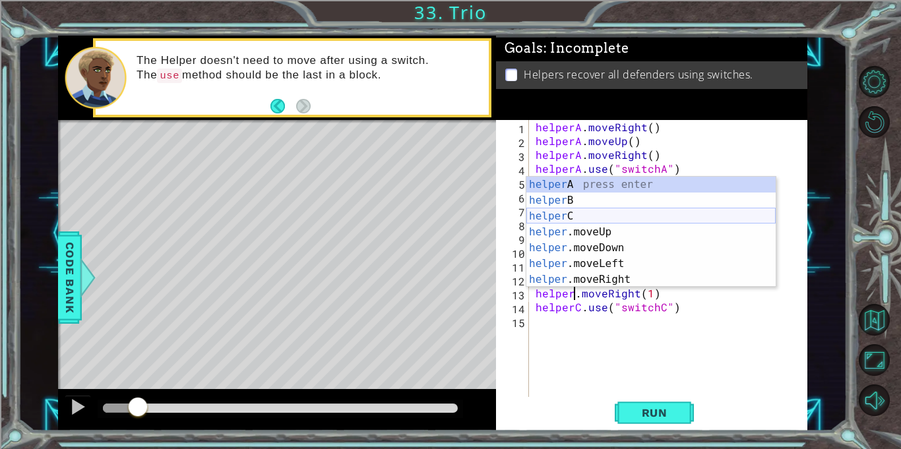
click at [606, 217] on div "helper A press enter helper B press enter helper C press enter helper .moveUp p…" at bounding box center [650, 248] width 249 height 142
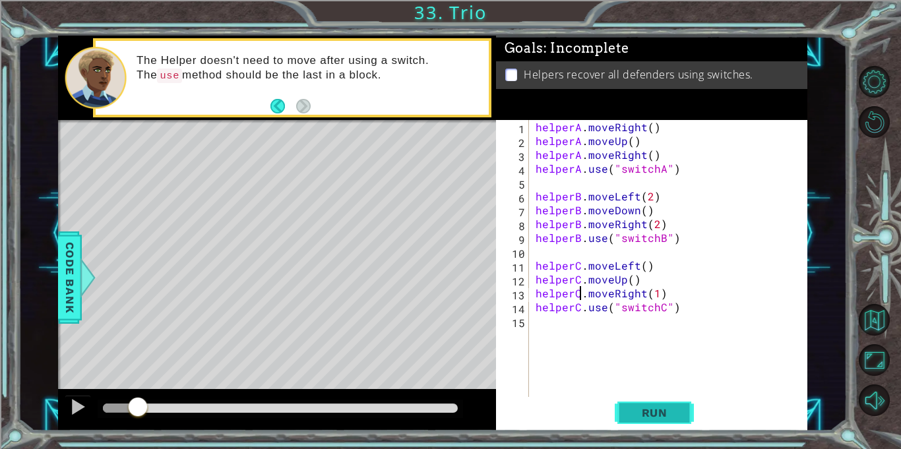
type textarea "helperC.moveRight(1)"
click at [657, 411] on span "Run" at bounding box center [654, 412] width 52 height 13
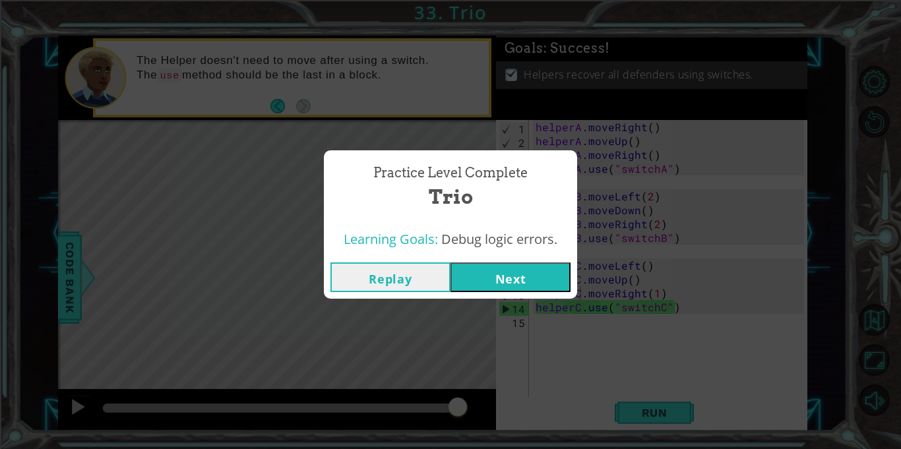
click at [493, 278] on button "Next" at bounding box center [510, 277] width 120 height 30
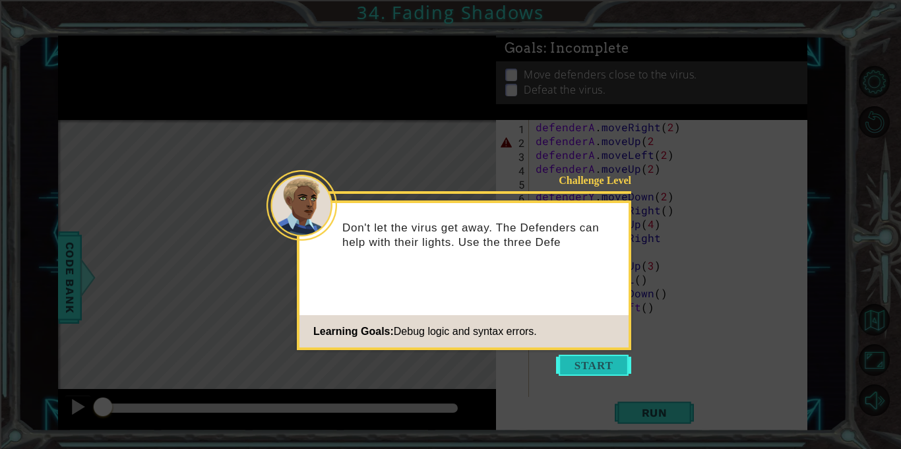
click at [603, 370] on button "Start" at bounding box center [593, 365] width 75 height 21
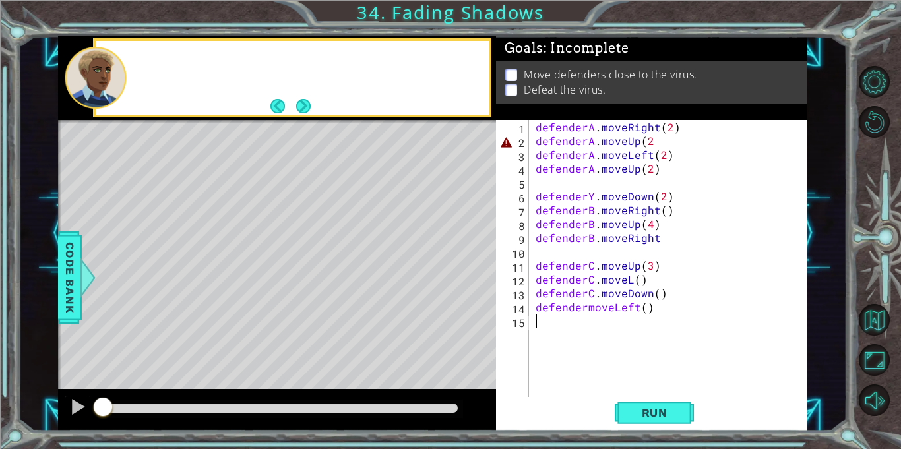
click at [603, 370] on div "defenderA . moveRight ( 2 ) defenderA . moveUp ( 2 defenderA . moveLeft ( 2 ) d…" at bounding box center [672, 272] width 278 height 305
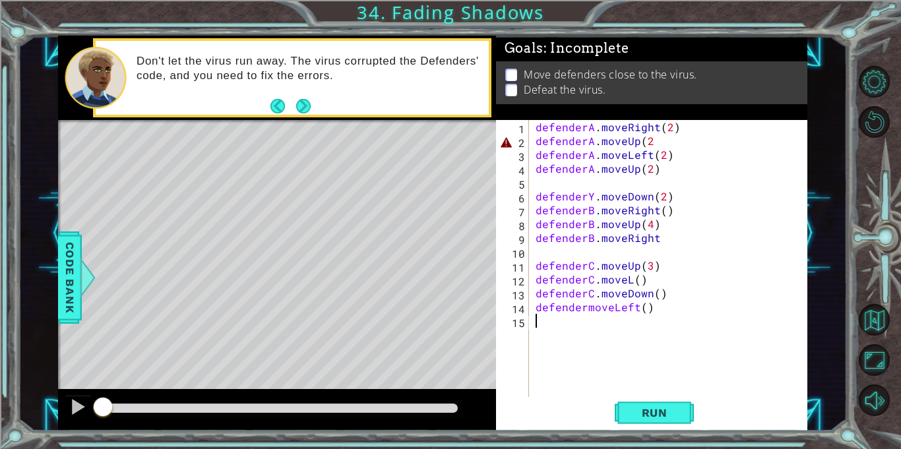
click at [661, 145] on div "defenderA . moveRight ( 2 ) defenderA . moveUp ( 2 defenderA . moveLeft ( 2 ) d…" at bounding box center [672, 272] width 278 height 305
type textarea "defenderA.moveUp(2)"
drag, startPoint x: 103, startPoint y: 407, endPoint x: 88, endPoint y: 411, distance: 14.9
click at [88, 411] on div at bounding box center [277, 410] width 438 height 42
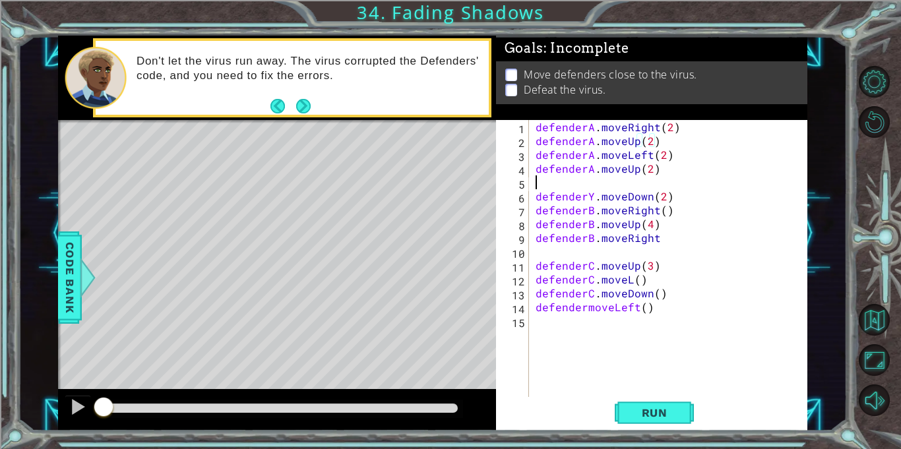
click at [646, 178] on div "defenderA . moveRight ( 2 ) defenderA . moveUp ( 2 ) defenderA . moveLeft ( 2 )…" at bounding box center [672, 272] width 278 height 305
click at [646, 167] on div "defenderA . moveRight ( 2 ) defenderA . moveUp ( 2 ) defenderA . moveLeft ( 2 )…" at bounding box center [672, 272] width 278 height 305
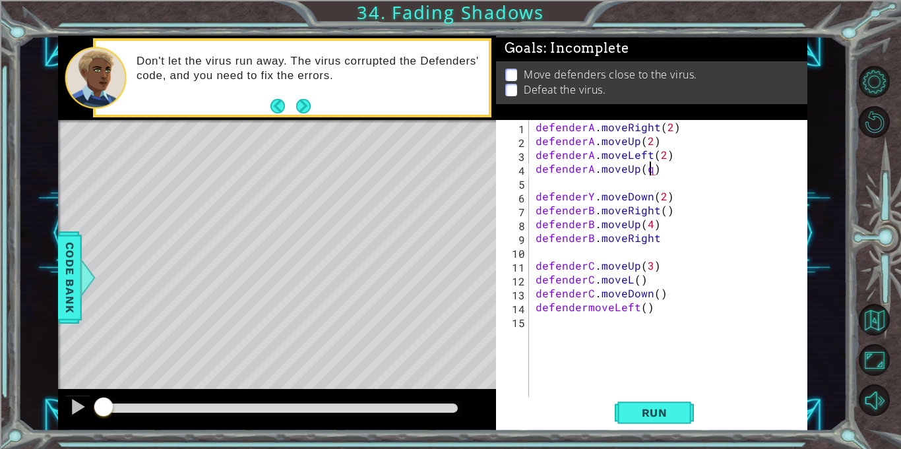
scroll to position [0, 7]
click at [592, 197] on div "defenderA . moveRight ( 2 ) defenderA . moveUp ( 2 ) defenderA . moveLeft ( 2 )…" at bounding box center [672, 272] width 278 height 305
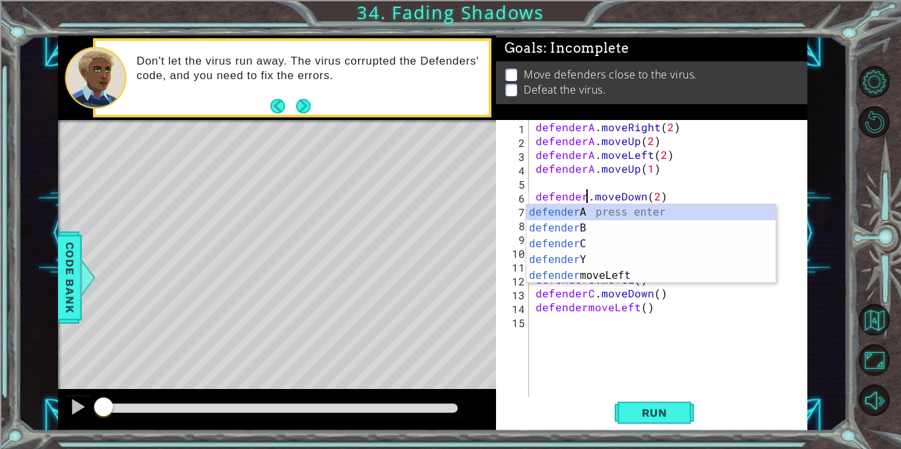
scroll to position [0, 3]
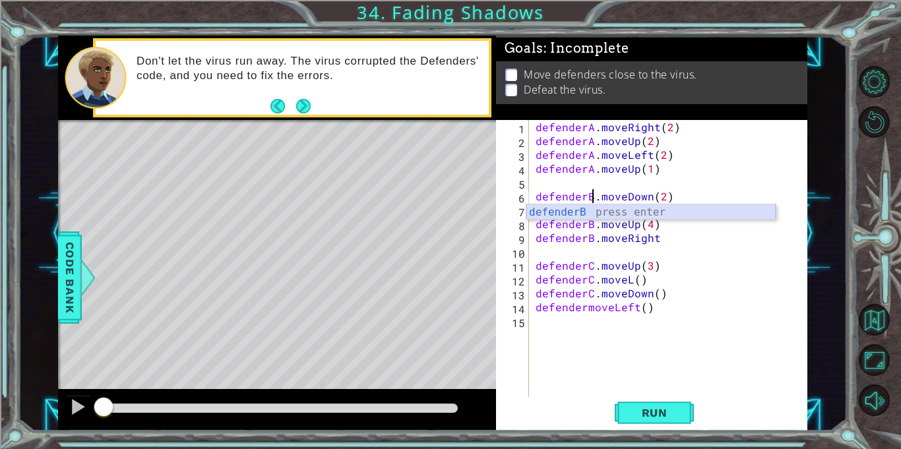
click at [649, 211] on div "defenderB press enter" at bounding box center [650, 227] width 249 height 47
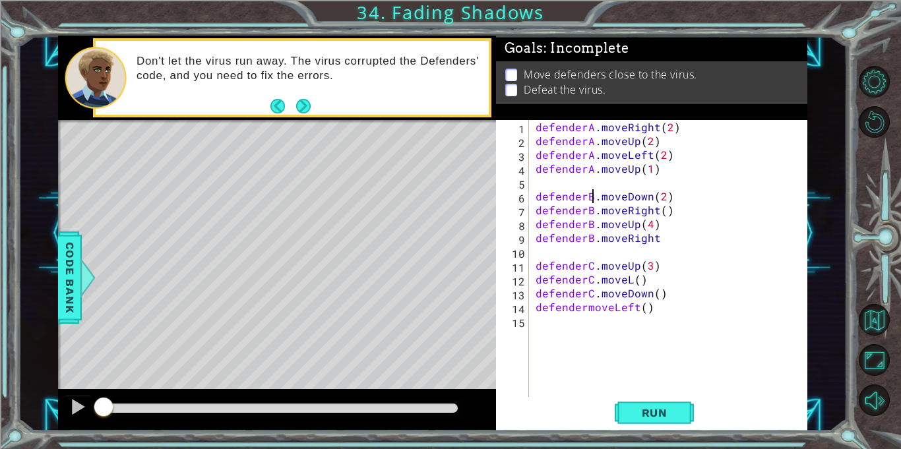
click at [654, 237] on div "defenderA . moveRight ( 2 ) defenderA . moveUp ( 2 ) defenderA . moveLeft ( 2 )…" at bounding box center [672, 272] width 278 height 305
click at [630, 282] on div "defenderA . moveRight ( 2 ) defenderA . moveUp ( 2 ) defenderA . moveLeft ( 2 )…" at bounding box center [672, 272] width 278 height 305
click at [585, 310] on div "defenderA . moveRight ( 2 ) defenderA . moveUp ( 2 ) defenderA . moveLeft ( 2 )…" at bounding box center [672, 272] width 278 height 305
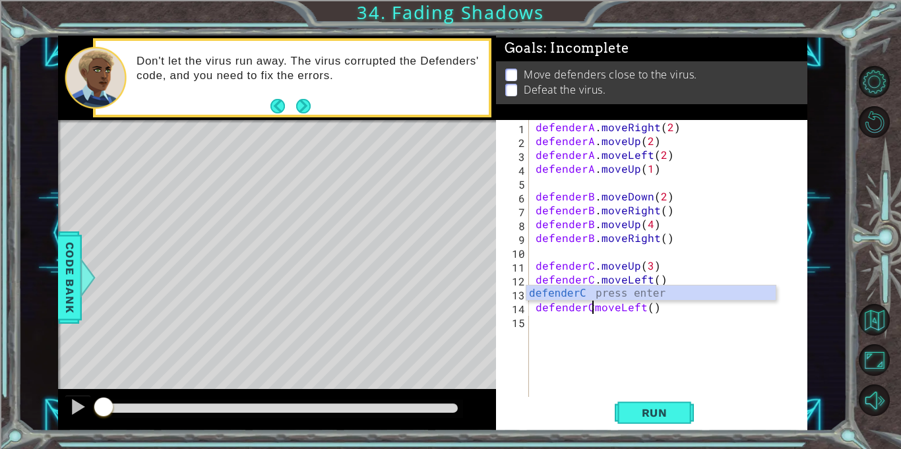
scroll to position [0, 4]
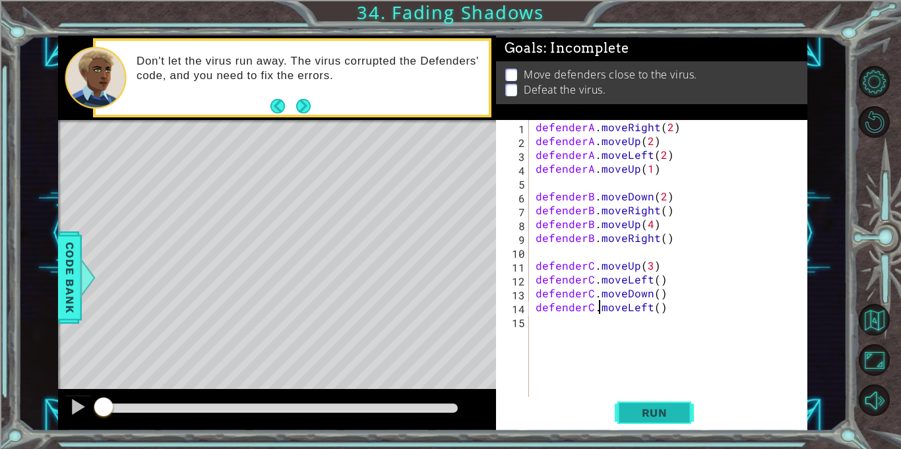
type textarea "defenderC.moveLeft()"
click at [626, 407] on button "Run" at bounding box center [653, 413] width 79 height 31
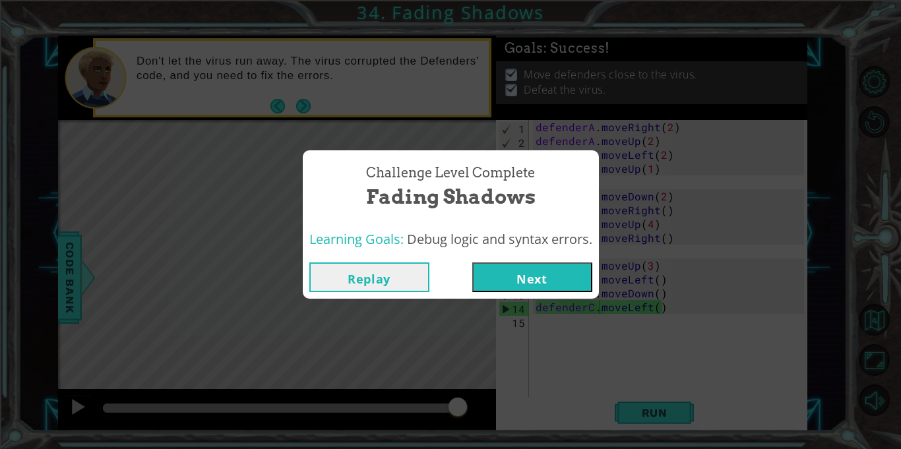
click at [547, 269] on button "Next" at bounding box center [532, 277] width 120 height 30
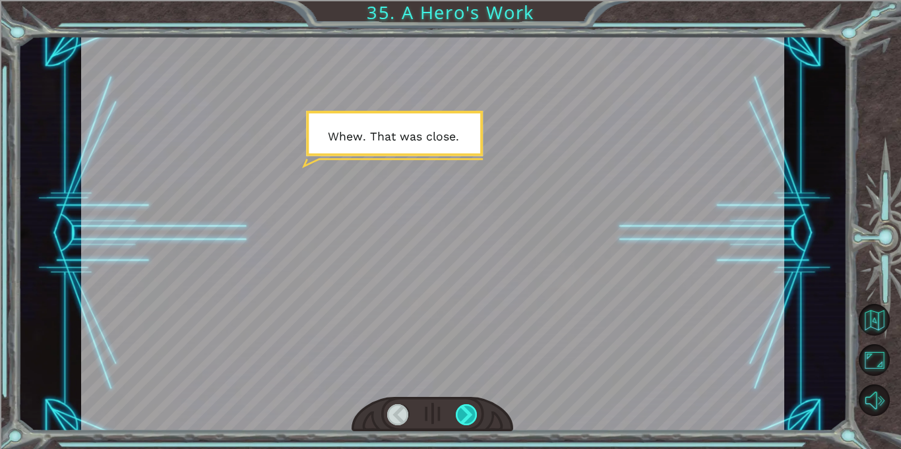
click at [467, 414] on div at bounding box center [467, 414] width 22 height 21
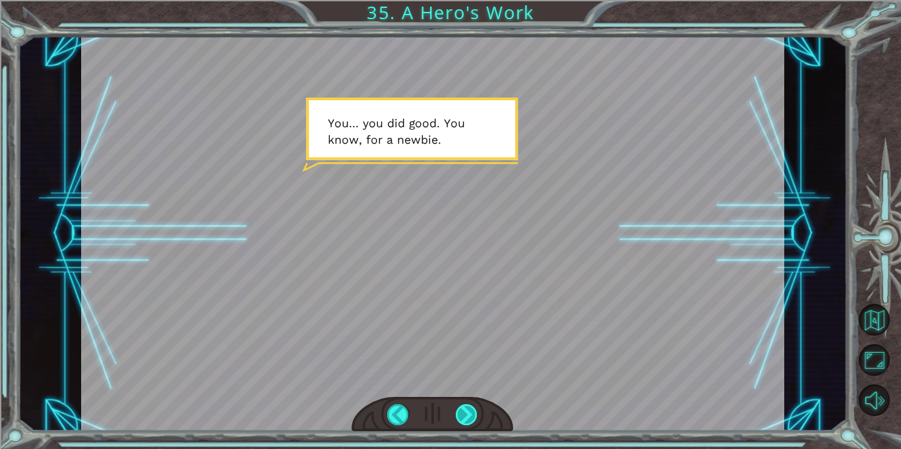
click at [463, 419] on div at bounding box center [467, 414] width 22 height 21
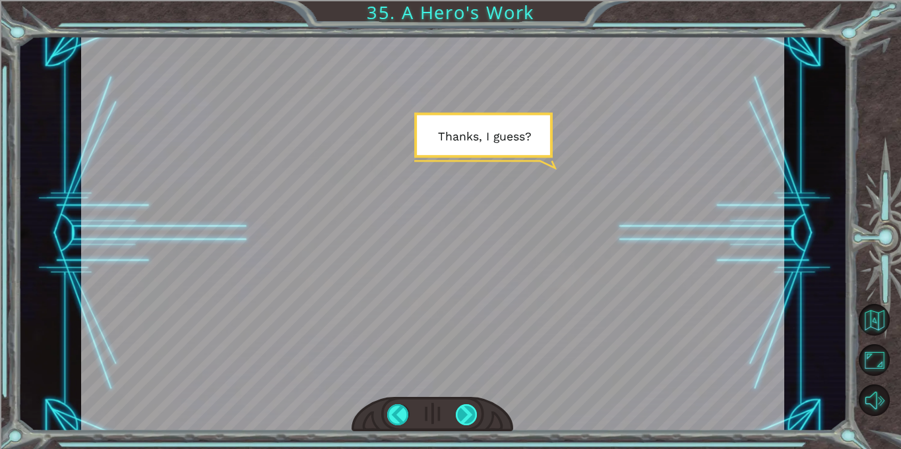
click at [463, 419] on div at bounding box center [467, 414] width 22 height 21
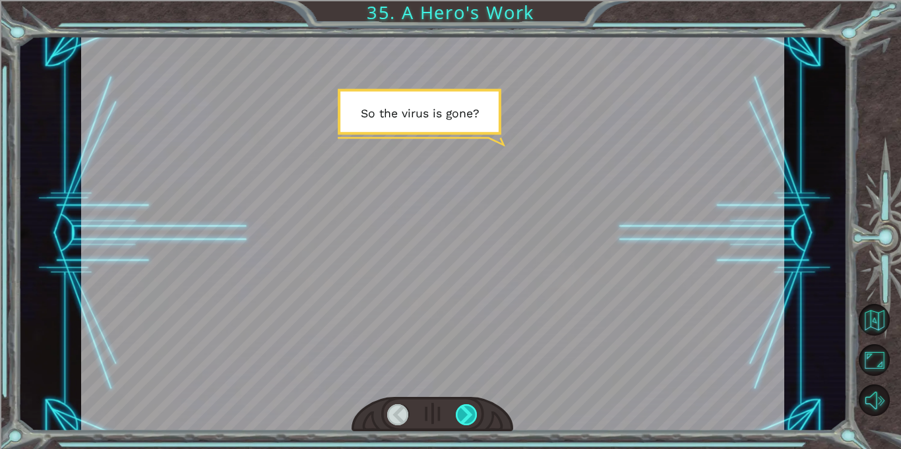
click at [463, 419] on div at bounding box center [467, 414] width 22 height 21
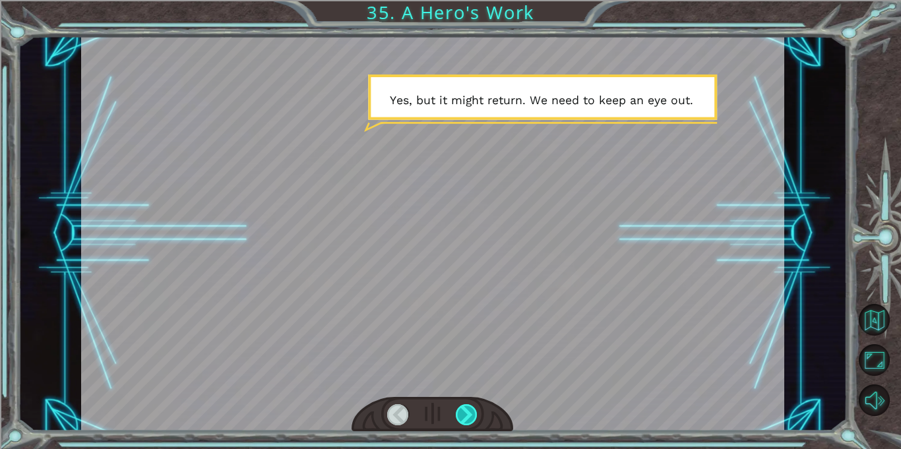
click at [463, 419] on div at bounding box center [467, 414] width 22 height 21
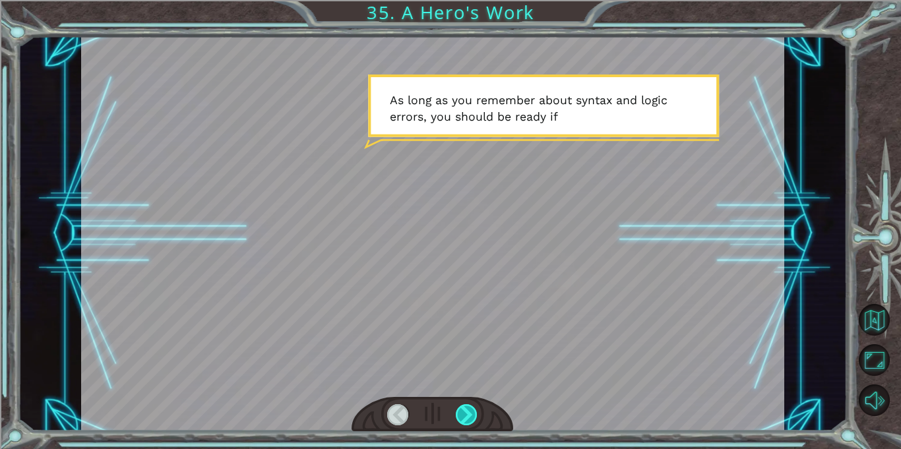
click at [463, 419] on div at bounding box center [467, 414] width 22 height 21
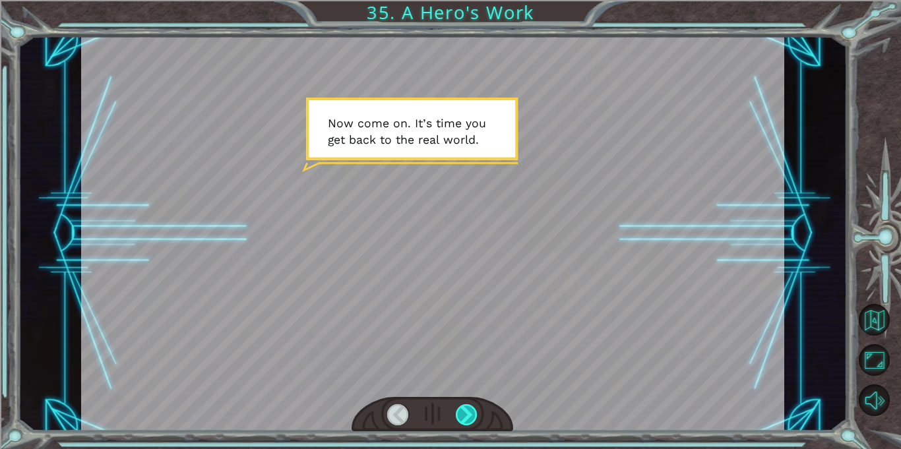
click at [463, 419] on div at bounding box center [467, 414] width 22 height 21
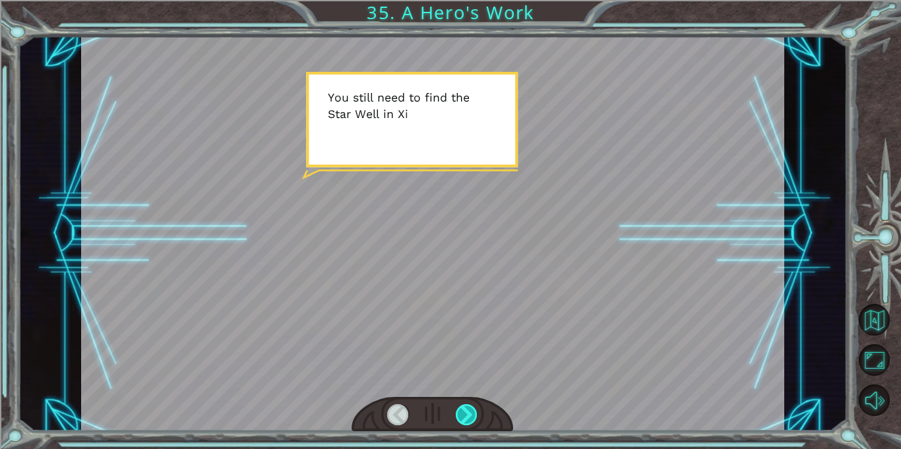
click at [463, 419] on div at bounding box center [467, 414] width 22 height 21
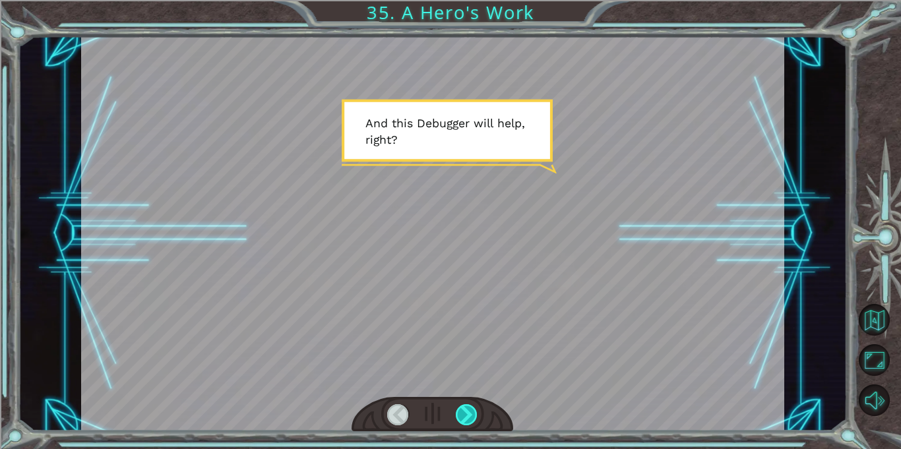
click at [463, 419] on div at bounding box center [467, 414] width 22 height 21
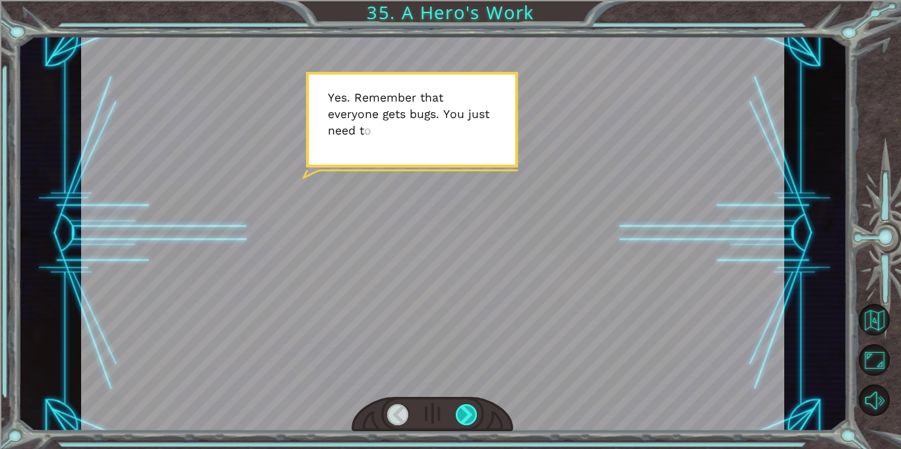
click at [463, 419] on div at bounding box center [467, 414] width 22 height 21
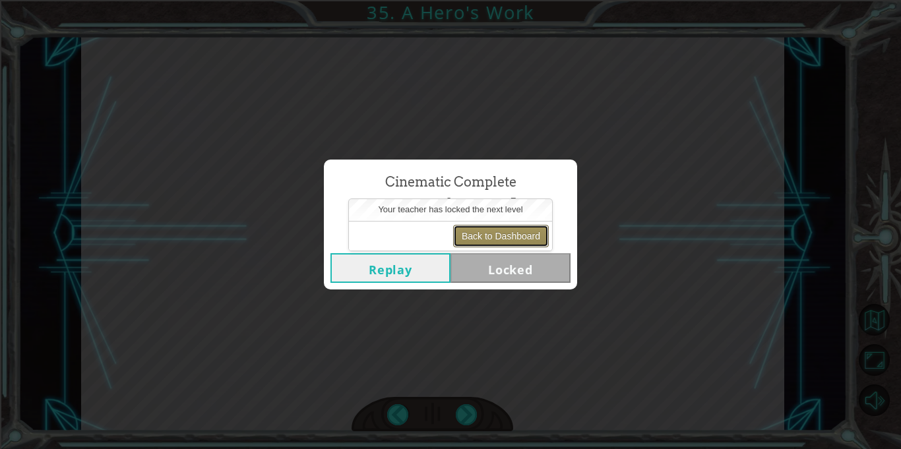
click at [487, 234] on button "Back to Dashboard" at bounding box center [501, 236] width 96 height 22
